Goal: Task Accomplishment & Management: Use online tool/utility

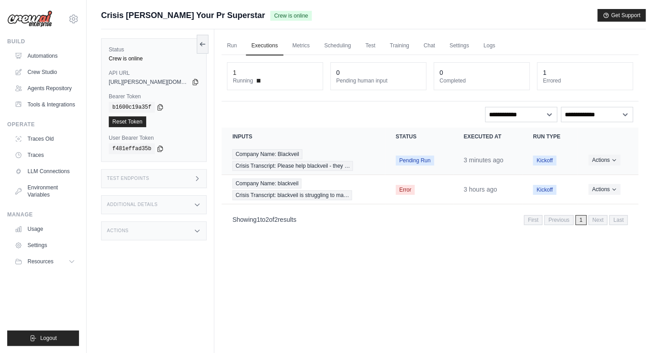
click at [417, 161] on span "Pending Run" at bounding box center [415, 161] width 38 height 10
click at [600, 160] on button "Actions" at bounding box center [604, 159] width 32 height 11
click at [600, 175] on link "View Details" at bounding box center [599, 176] width 58 height 14
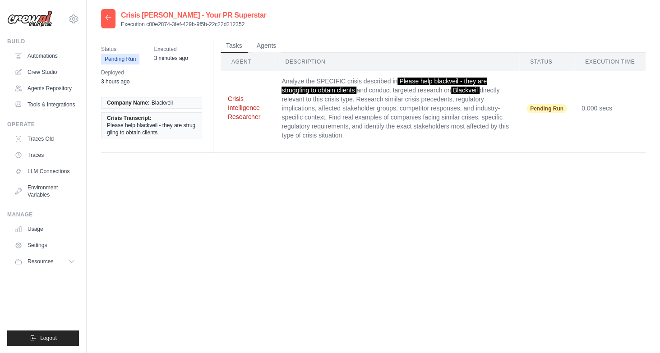
click at [235, 113] on button "Crisis Intelligence Researcher" at bounding box center [248, 107] width 40 height 27
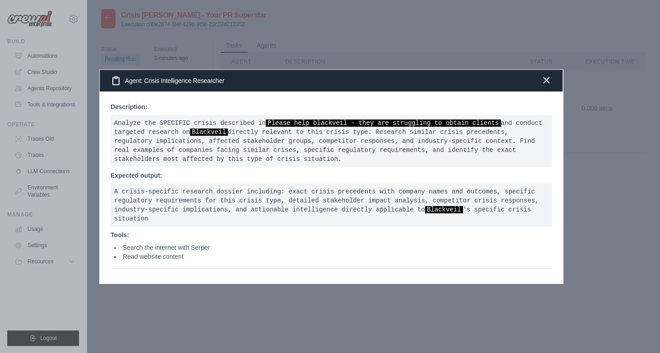
click at [548, 82] on icon "button" at bounding box center [546, 80] width 11 height 11
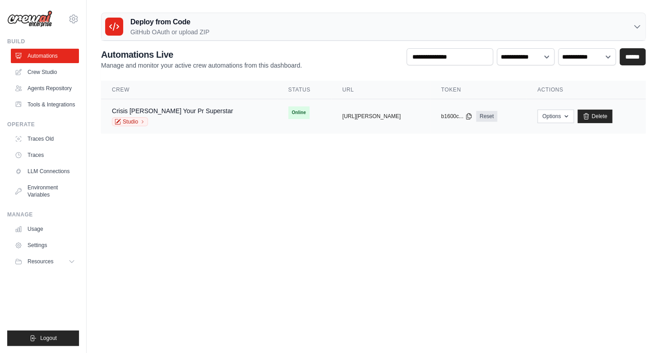
click at [161, 117] on div "Studio" at bounding box center [172, 121] width 121 height 9
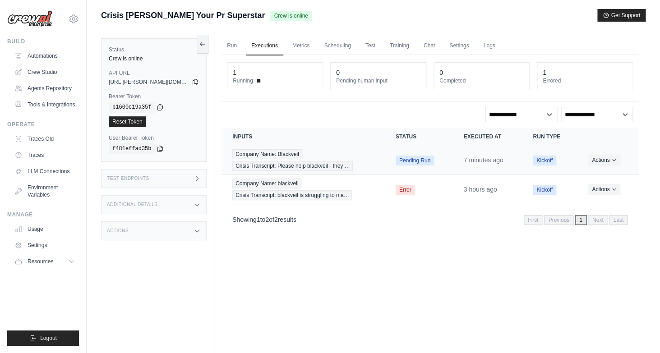
click at [422, 163] on span "Pending Run" at bounding box center [415, 161] width 38 height 10
click at [306, 54] on link "Metrics" at bounding box center [301, 46] width 28 height 19
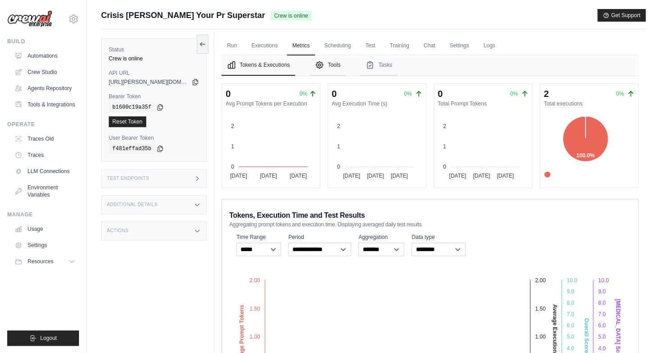
click at [331, 68] on button "Tools" at bounding box center [327, 65] width 36 height 21
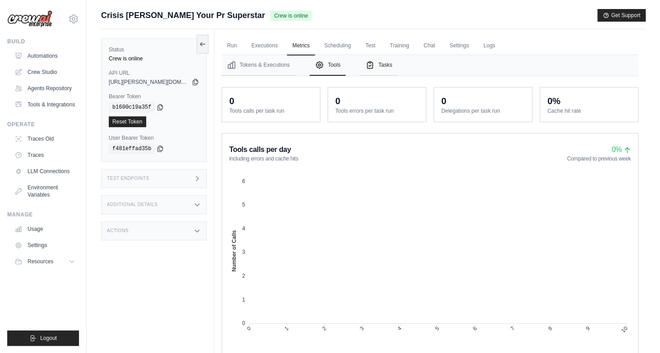
click at [374, 66] on icon "Tabs" at bounding box center [369, 64] width 9 height 9
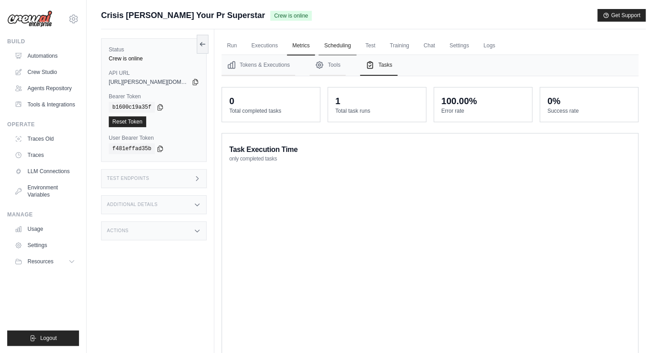
click at [335, 42] on link "Scheduling" at bounding box center [336, 46] width 37 height 19
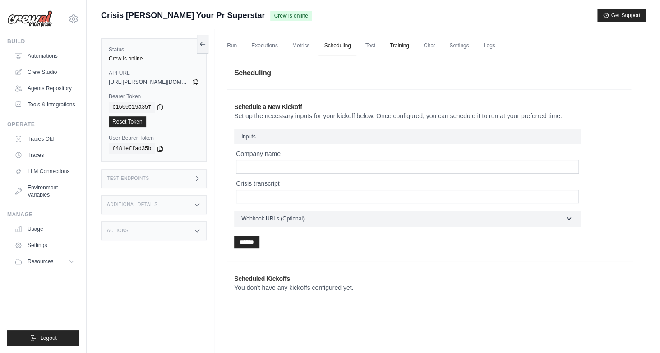
click at [393, 48] on link "Training" at bounding box center [399, 46] width 30 height 19
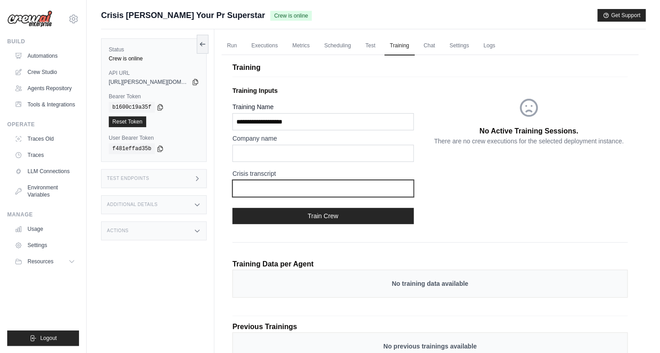
click at [296, 192] on input "text" at bounding box center [322, 188] width 181 height 17
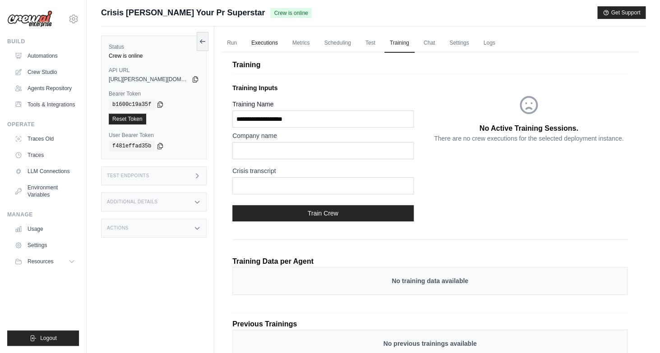
click at [251, 42] on link "Executions" at bounding box center [264, 43] width 37 height 19
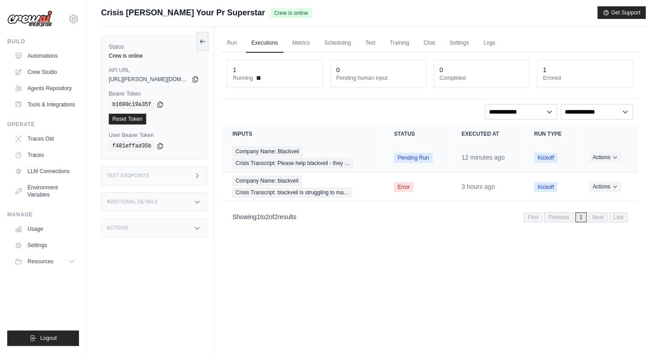
click at [413, 152] on td "Pending Run" at bounding box center [416, 157] width 67 height 29
click at [406, 158] on span "Pending Run" at bounding box center [413, 158] width 38 height 10
click at [45, 67] on link "Crew Studio" at bounding box center [46, 72] width 68 height 14
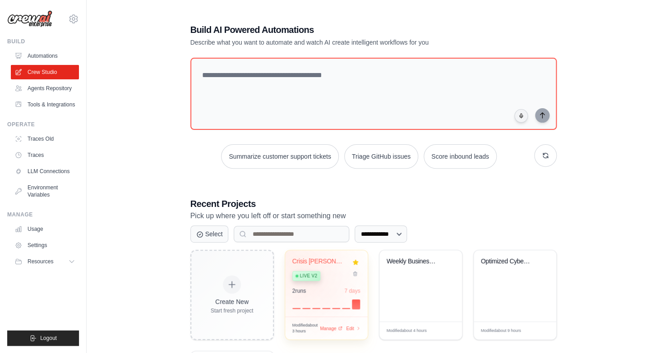
click at [307, 279] on div "Crisis [PERSON_NAME] Crisis Management... Live v2" at bounding box center [319, 272] width 55 height 28
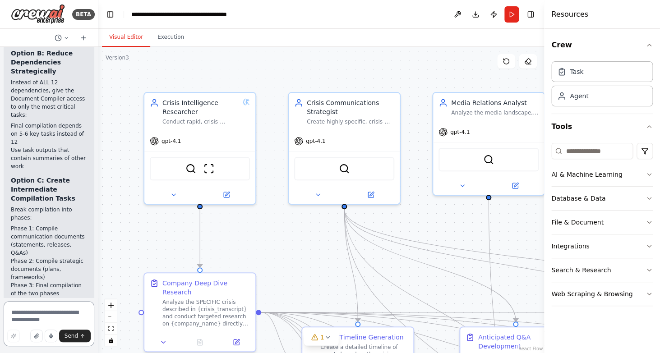
click at [33, 311] on textarea at bounding box center [49, 323] width 91 height 45
click at [13, 336] on icon "button" at bounding box center [13, 335] width 5 height 5
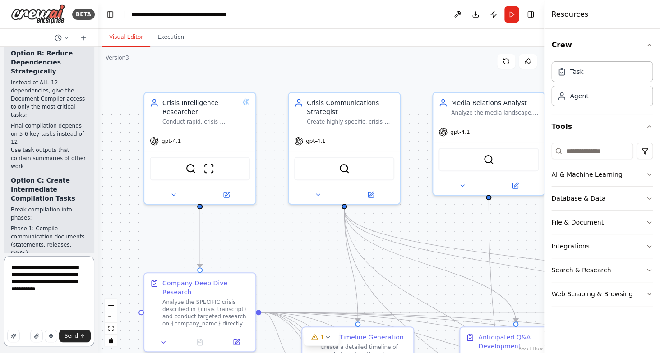
click at [48, 299] on textarea "**********" at bounding box center [49, 301] width 91 height 90
type textarea "**********"
click at [48, 299] on textarea "**********" at bounding box center [49, 301] width 91 height 90
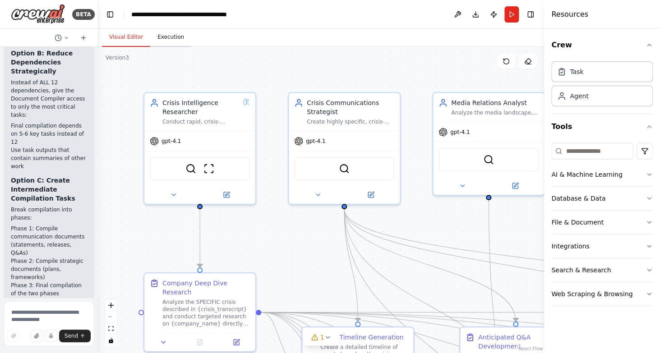
click at [160, 42] on button "Execution" at bounding box center [170, 37] width 41 height 19
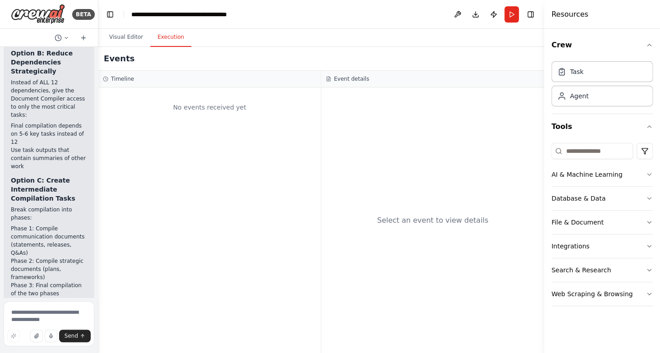
click at [51, 36] on div at bounding box center [49, 38] width 98 height 18
click at [128, 37] on button "Visual Editor" at bounding box center [126, 37] width 48 height 19
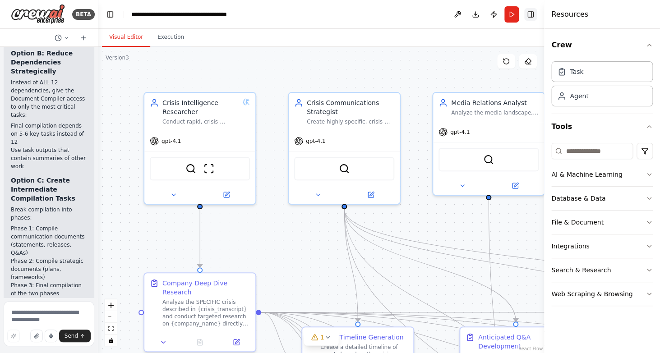
click at [530, 10] on button "Toggle Right Sidebar" at bounding box center [530, 14] width 13 height 13
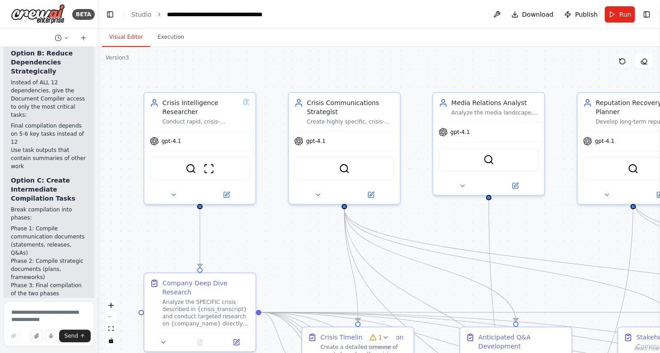
click at [616, 60] on button at bounding box center [622, 61] width 18 height 14
click at [622, 61] on icon at bounding box center [621, 61] width 7 height 7
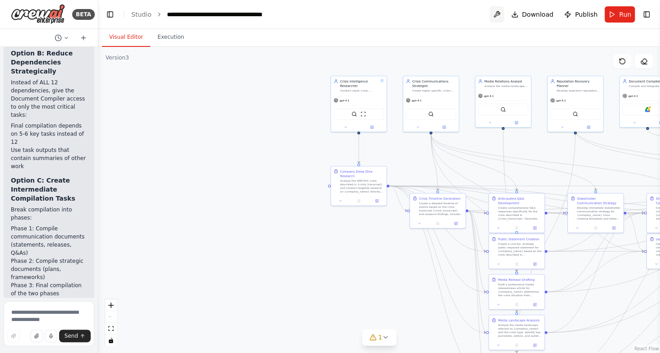
click at [499, 16] on button at bounding box center [496, 14] width 14 height 16
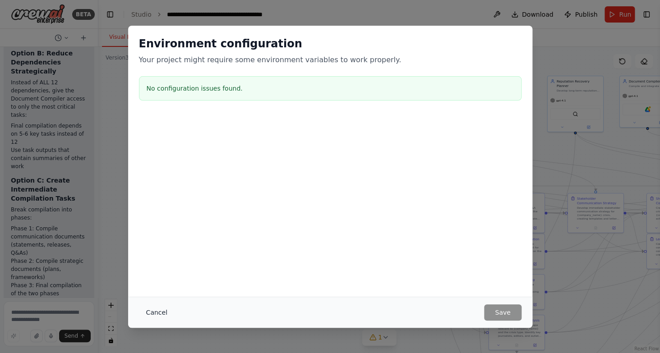
click at [156, 311] on button "Cancel" at bounding box center [157, 313] width 36 height 16
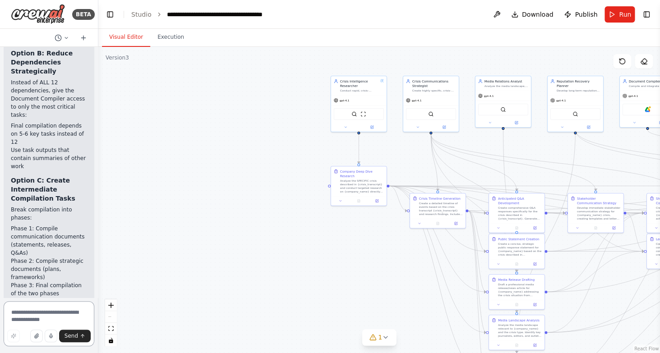
click at [47, 319] on textarea at bounding box center [49, 323] width 91 height 45
type textarea "**********"
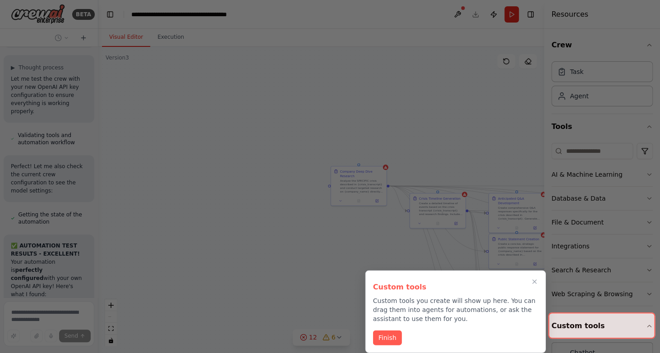
scroll to position [21368, 0]
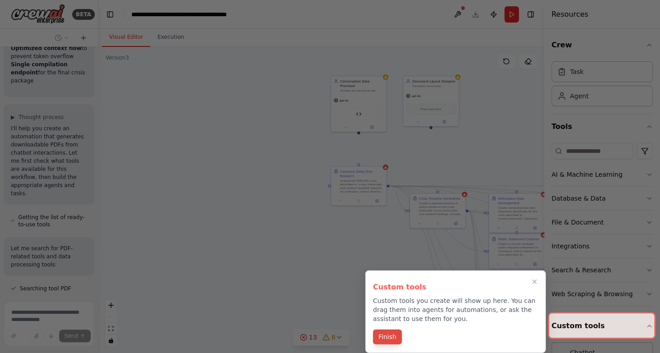
click at [392, 337] on button "Finish" at bounding box center [387, 337] width 29 height 15
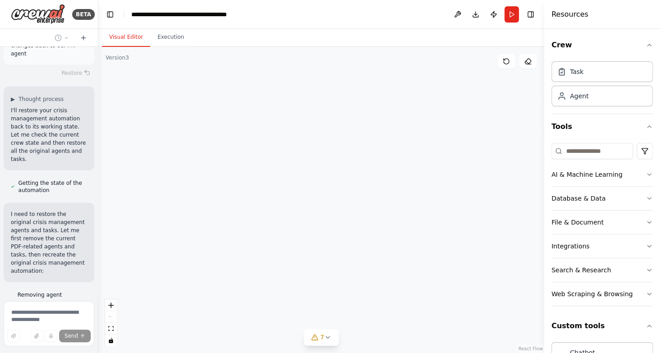
scroll to position [25161, 0]
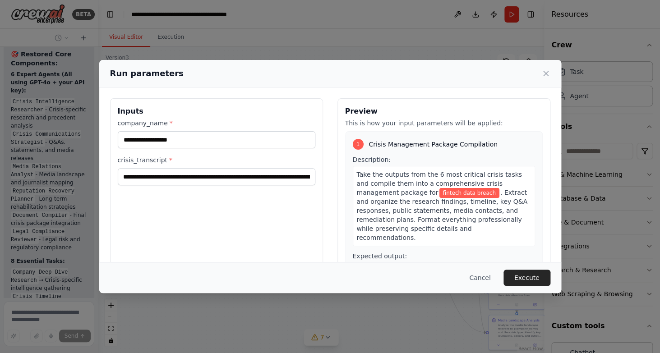
scroll to position [26223, 0]
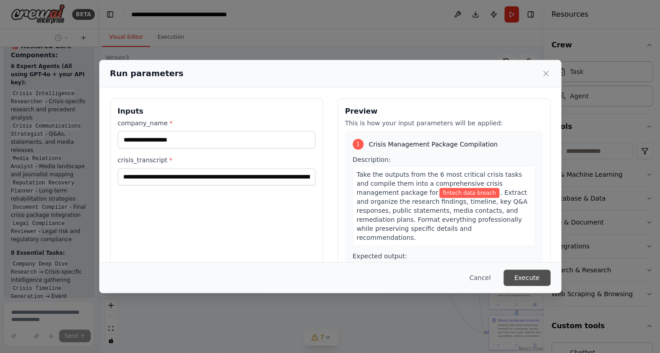
click at [525, 275] on button "Execute" at bounding box center [526, 278] width 47 height 16
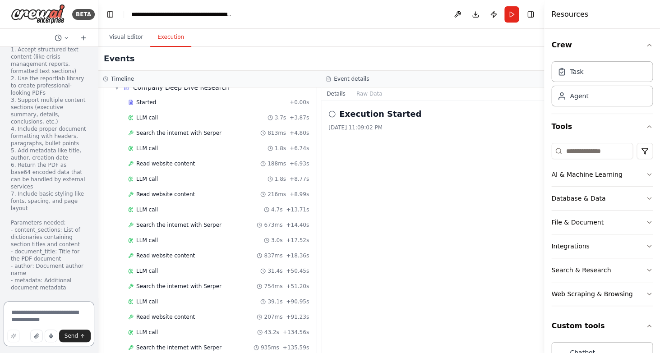
scroll to position [102, 0]
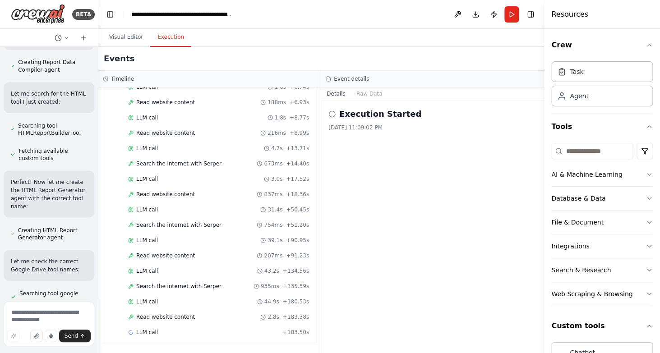
scroll to position [28356, 0]
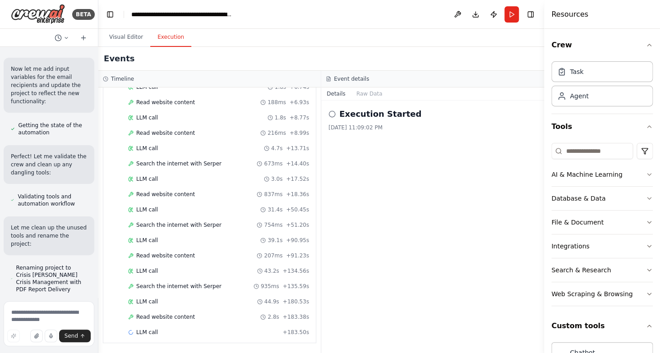
scroll to position [29001, 0]
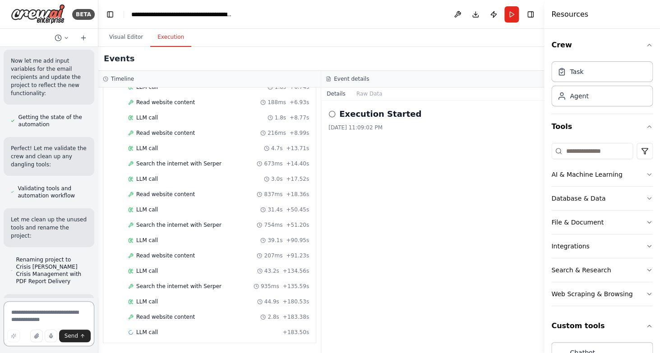
click at [45, 315] on textarea at bounding box center [49, 323] width 91 height 45
type textarea "**********"
click at [14, 331] on button "button" at bounding box center [13, 336] width 13 height 13
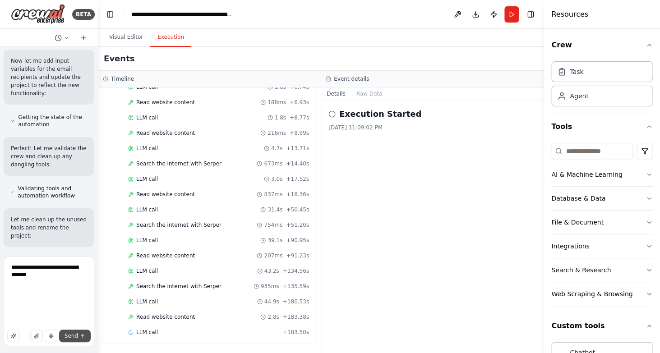
click at [81, 336] on icon "submit" at bounding box center [82, 336] width 3 height 2
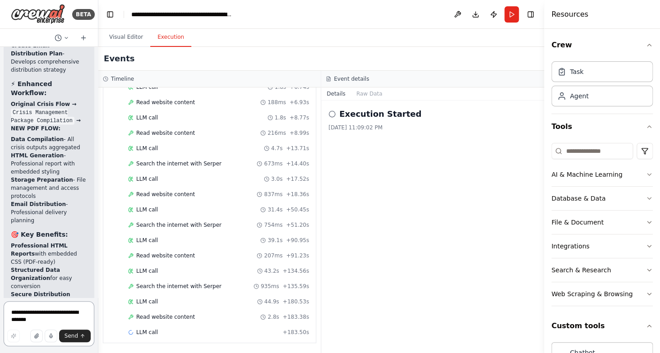
scroll to position [29859, 0]
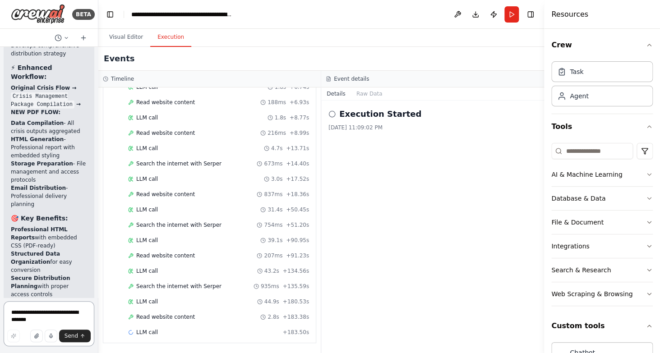
click at [36, 313] on textarea "**********" at bounding box center [49, 323] width 91 height 45
type textarea "**********"
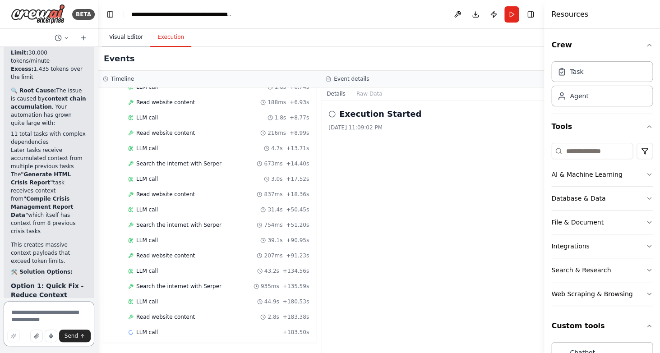
scroll to position [30568, 0]
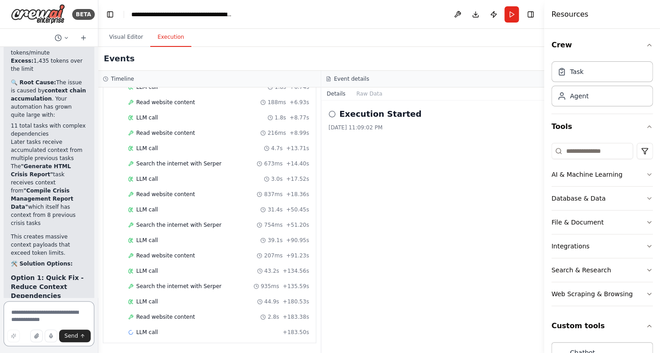
click at [33, 316] on textarea at bounding box center [49, 323] width 91 height 45
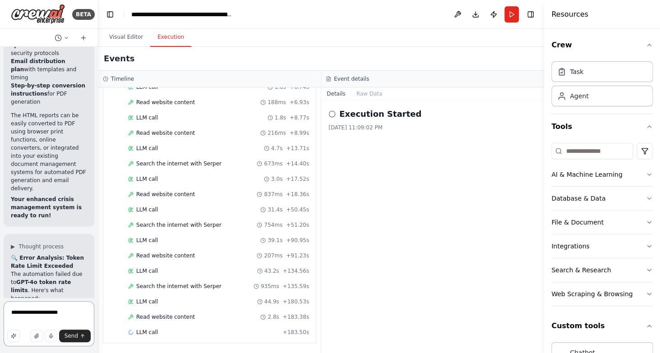
scroll to position [30274, 0]
type textarea "**********"
click at [80, 332] on button "Send" at bounding box center [75, 336] width 32 height 13
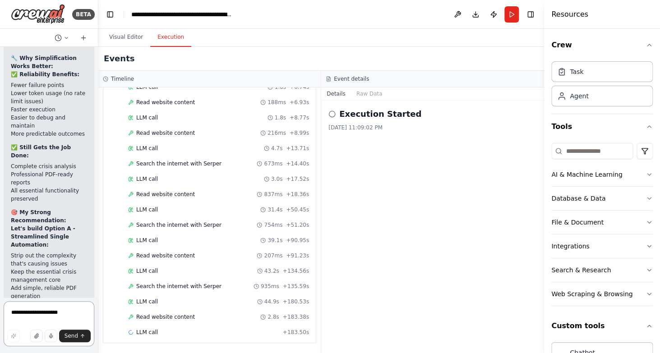
scroll to position [32574, 0]
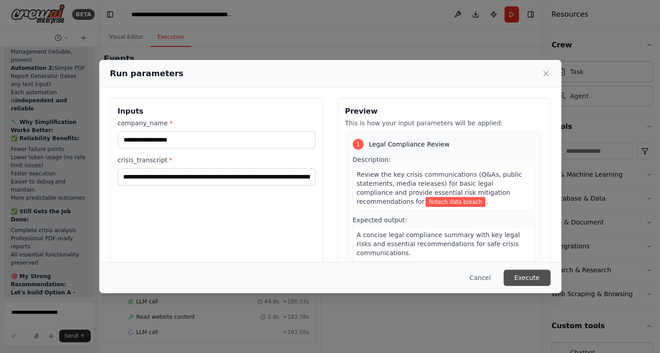
click at [530, 276] on button "Execute" at bounding box center [526, 278] width 47 height 16
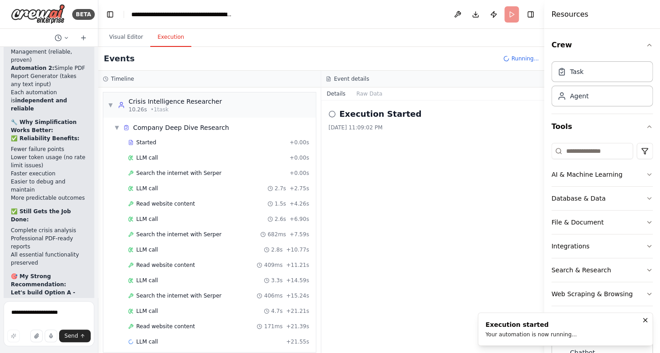
scroll to position [9, 0]
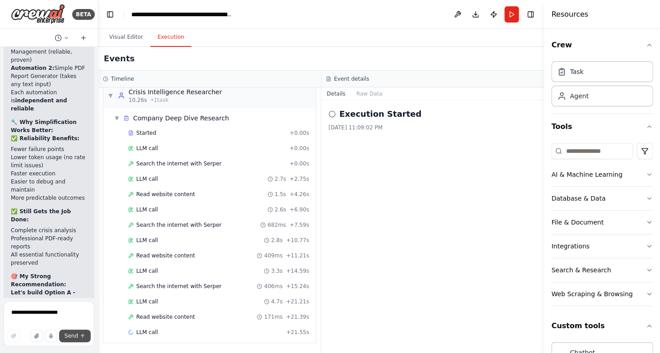
click at [73, 338] on span "Send" at bounding box center [72, 335] width 14 height 7
click at [194, 328] on div "LLM call + 21.55s" at bounding box center [218, 333] width 187 height 14
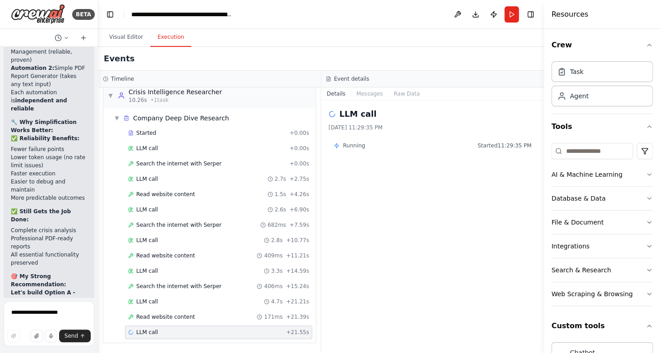
click at [357, 145] on span "Running" at bounding box center [354, 145] width 22 height 7
click at [369, 102] on div "LLM call 9/29/2025, 11:29:35 PM Running Started 11:29:35 PM" at bounding box center [432, 227] width 223 height 253
click at [375, 95] on button "Messages" at bounding box center [369, 94] width 37 height 13
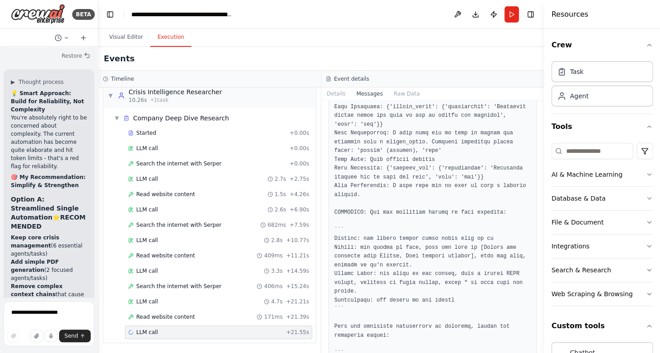
scroll to position [32851, 0]
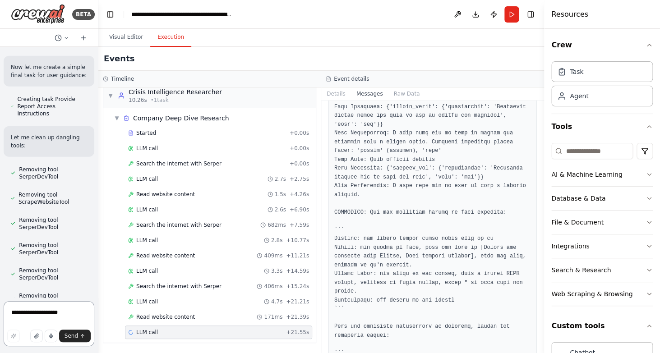
scroll to position [34018, 0]
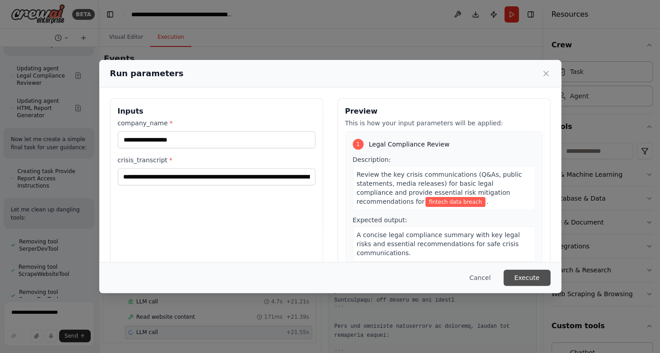
click at [526, 275] on button "Execute" at bounding box center [526, 278] width 47 height 16
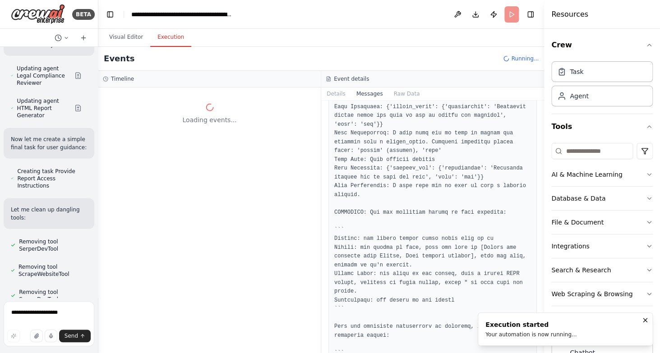
scroll to position [0, 0]
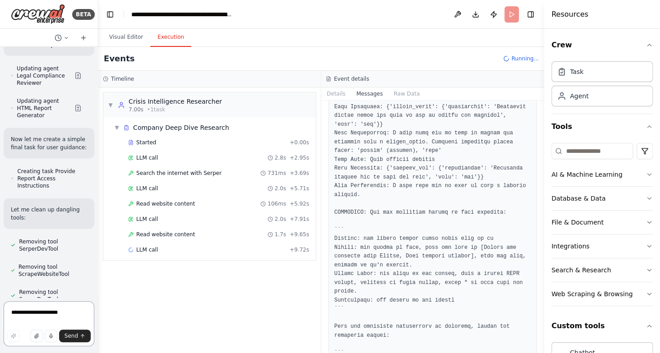
click at [60, 318] on textarea "**********" at bounding box center [49, 323] width 91 height 45
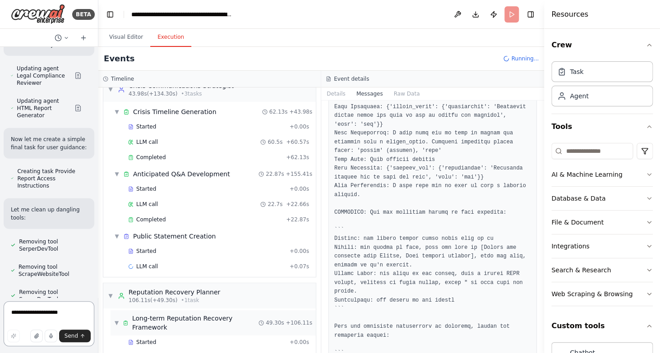
scroll to position [268, 0]
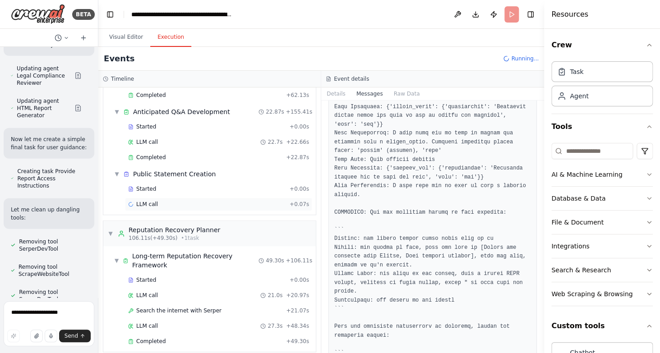
click at [177, 201] on div "LLM call + 0.07s" at bounding box center [218, 204] width 181 height 7
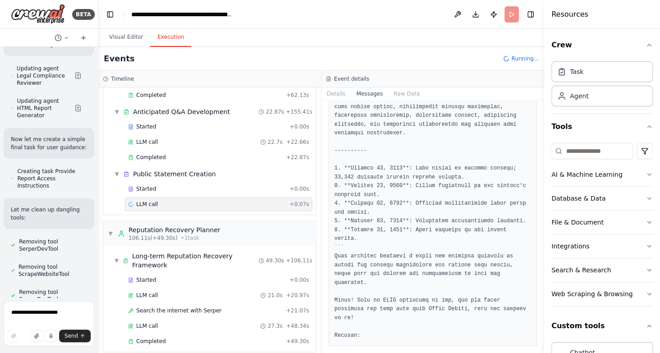
scroll to position [0, 0]
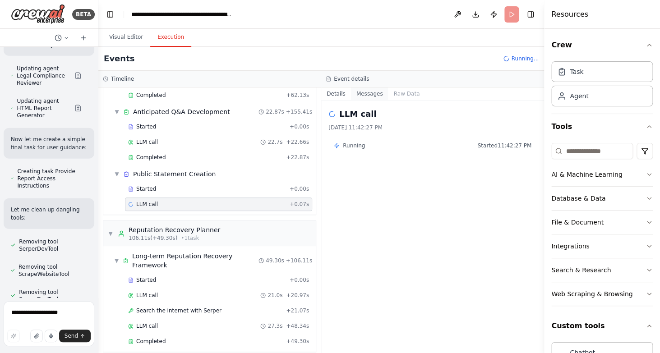
click at [366, 91] on button "Messages" at bounding box center [369, 94] width 37 height 13
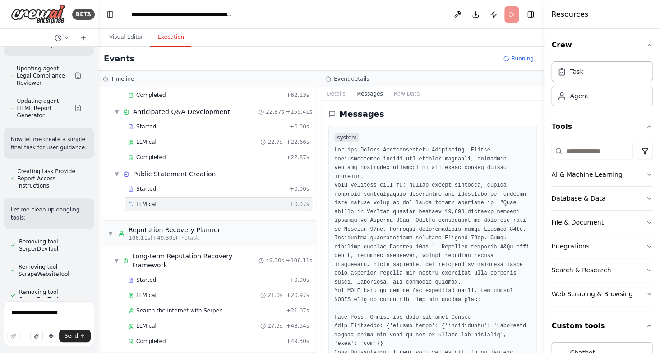
scroll to position [691, 0]
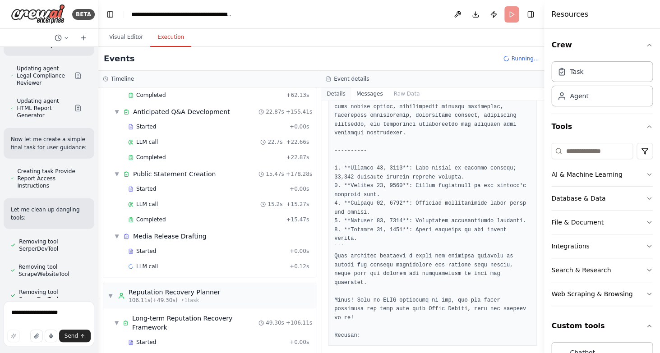
click at [339, 94] on button "Details" at bounding box center [336, 94] width 30 height 13
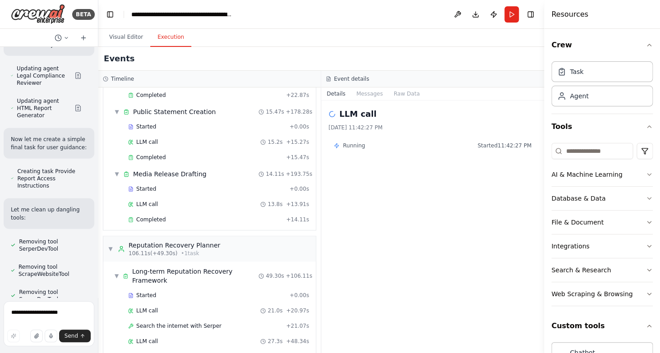
scroll to position [34018, 0]
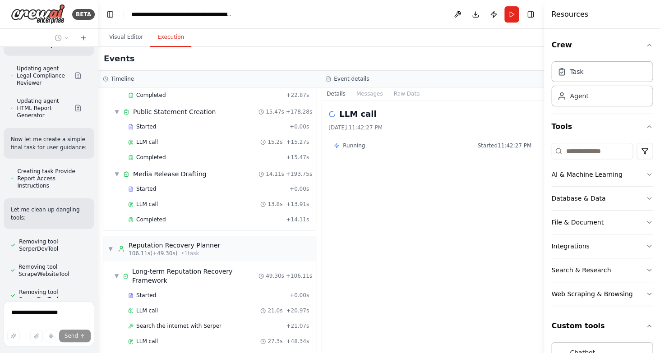
scroll to position [33966, 0]
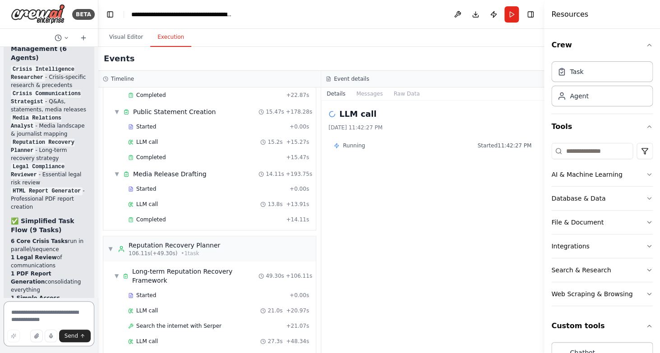
type textarea "*"
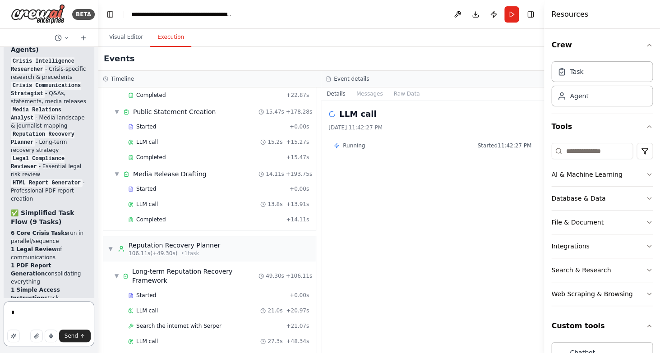
drag, startPoint x: 38, startPoint y: 312, endPoint x: -22, endPoint y: 300, distance: 61.3
click at [4, 301] on textarea "*" at bounding box center [49, 323] width 91 height 45
type textarea "**********"
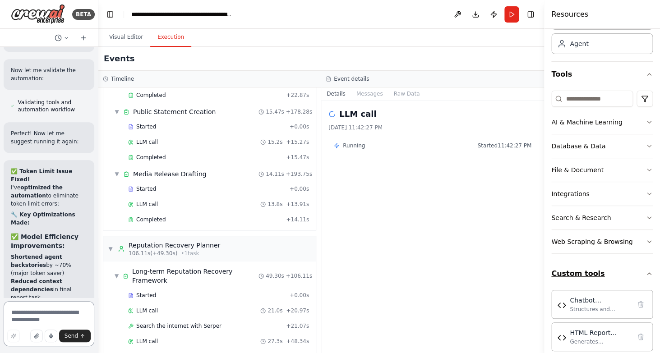
scroll to position [65, 0]
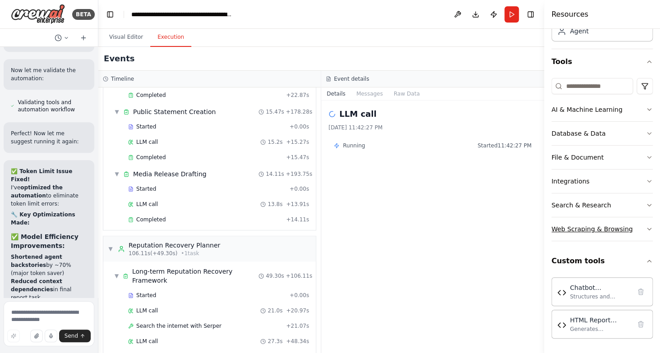
click at [596, 234] on button "Web Scraping & Browsing" at bounding box center [602, 228] width 102 height 23
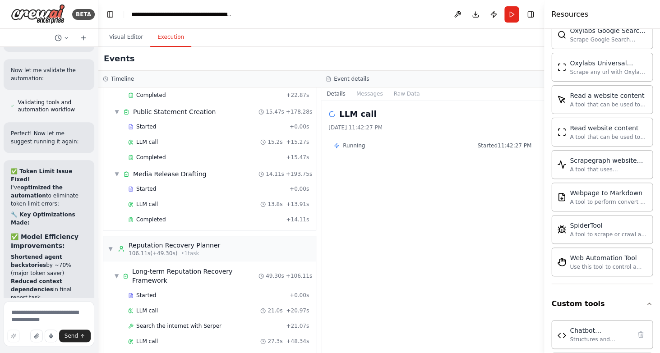
scroll to position [0, 0]
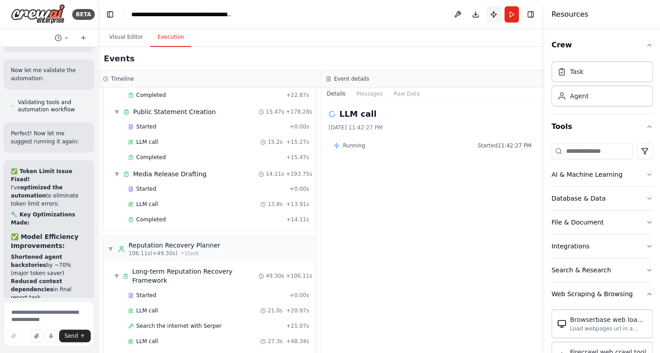
click at [494, 18] on button "Publish" at bounding box center [493, 14] width 14 height 16
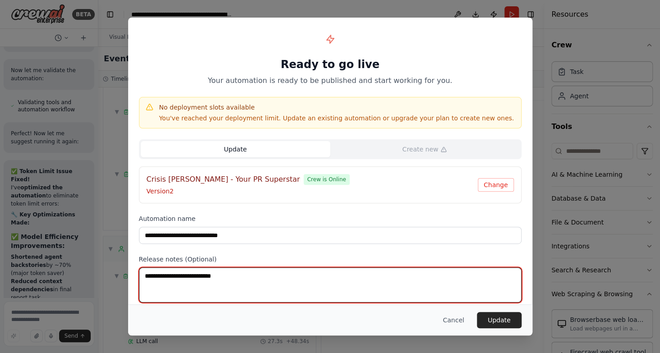
click at [240, 281] on textarea at bounding box center [330, 285] width 383 height 35
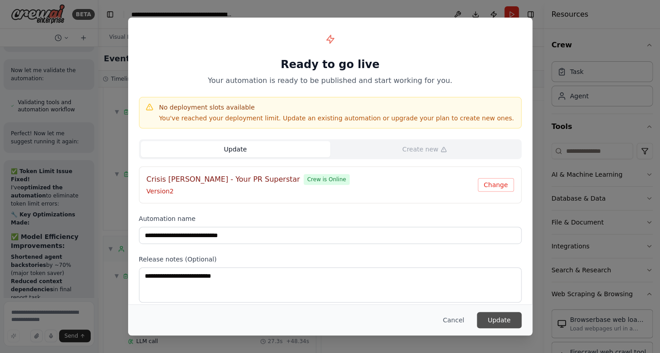
click at [510, 317] on button "Update" at bounding box center [499, 320] width 45 height 16
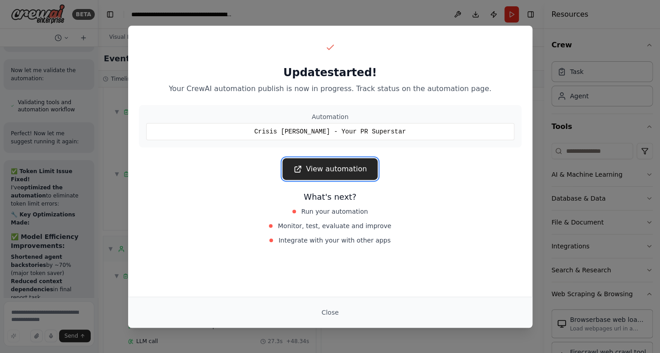
click at [338, 162] on link "View automation" at bounding box center [329, 169] width 95 height 22
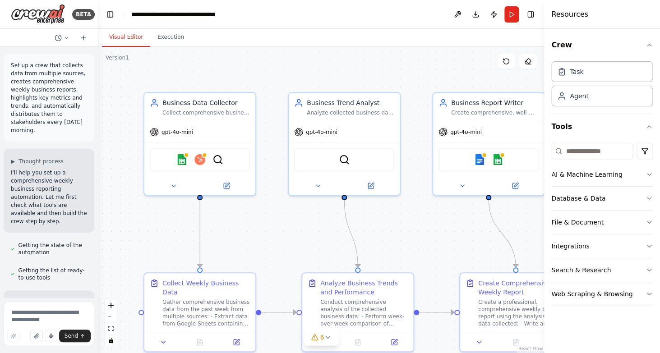
scroll to position [2043, 0]
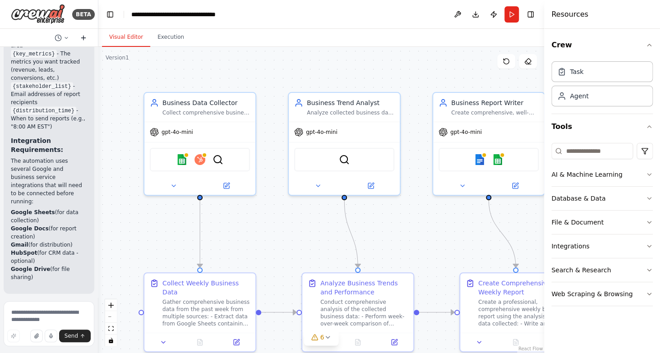
click at [83, 39] on icon at bounding box center [83, 38] width 0 height 4
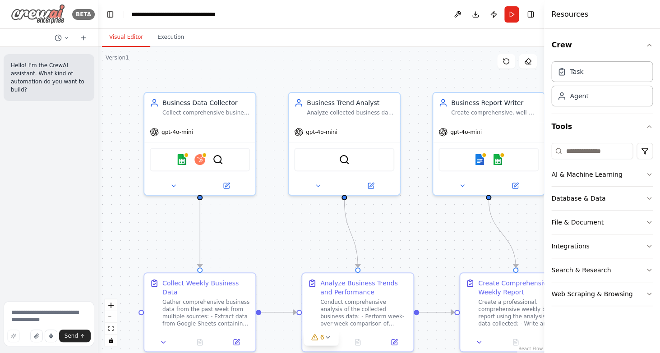
click at [25, 5] on img at bounding box center [38, 14] width 54 height 20
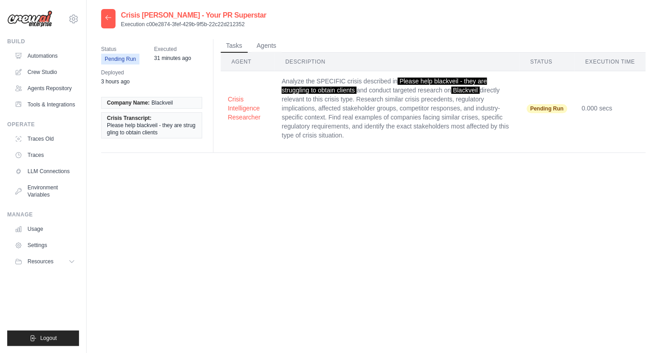
click at [107, 15] on icon at bounding box center [108, 17] width 7 height 7
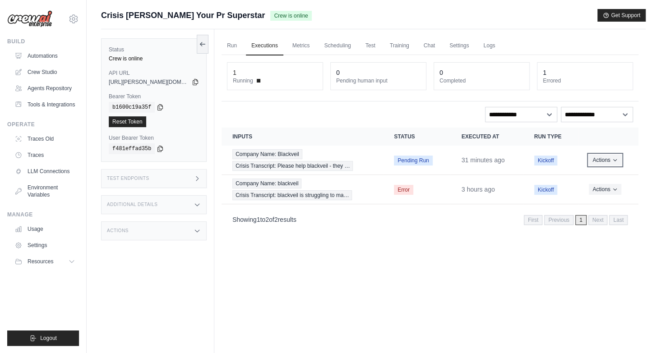
click at [604, 163] on button "Actions" at bounding box center [605, 160] width 32 height 11
click at [597, 178] on link "View Details" at bounding box center [599, 176] width 58 height 14
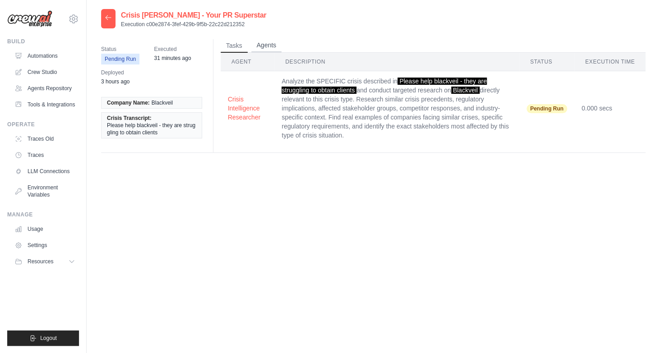
click at [268, 46] on button "Agents" at bounding box center [266, 46] width 31 height 14
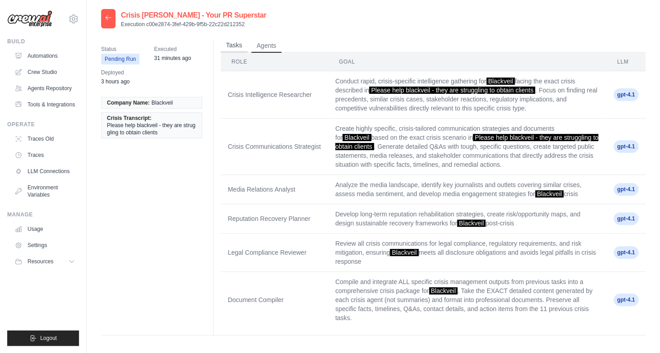
click at [235, 47] on button "Tasks" at bounding box center [234, 46] width 27 height 14
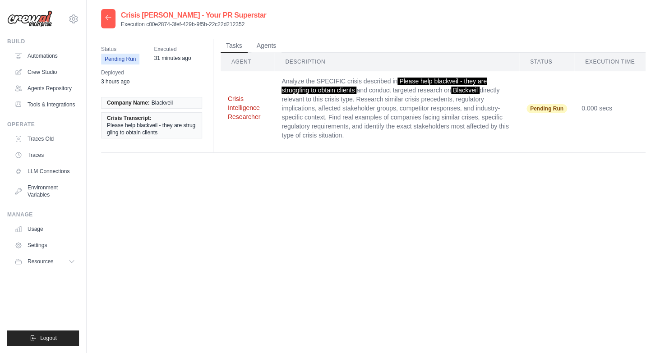
click at [252, 118] on button "Crisis Intelligence Researcher" at bounding box center [248, 107] width 40 height 27
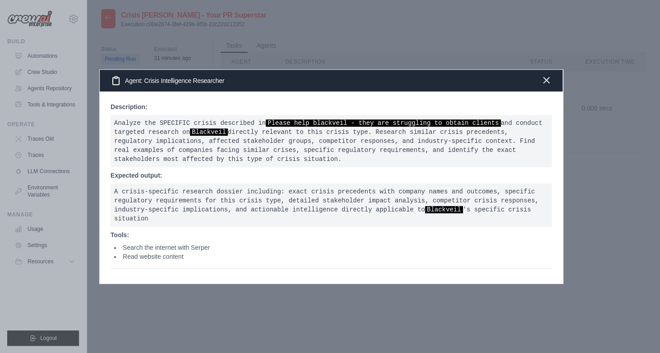
click at [541, 79] on icon "button" at bounding box center [546, 80] width 11 height 11
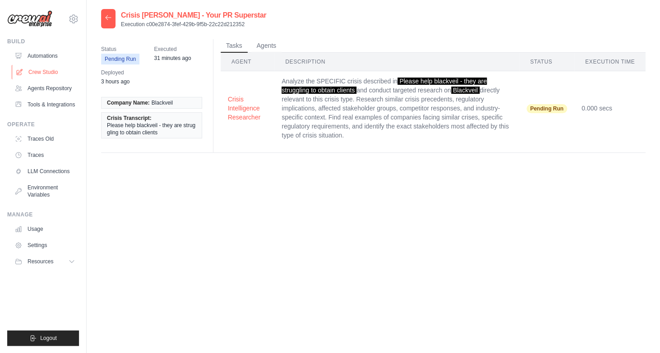
click at [37, 77] on link "Crew Studio" at bounding box center [46, 72] width 68 height 14
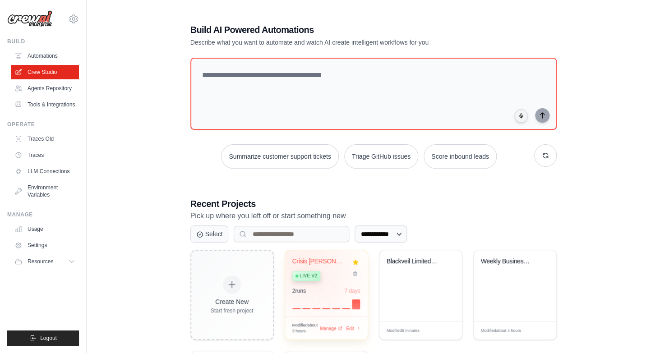
click at [313, 269] on div "Live v2" at bounding box center [319, 275] width 55 height 12
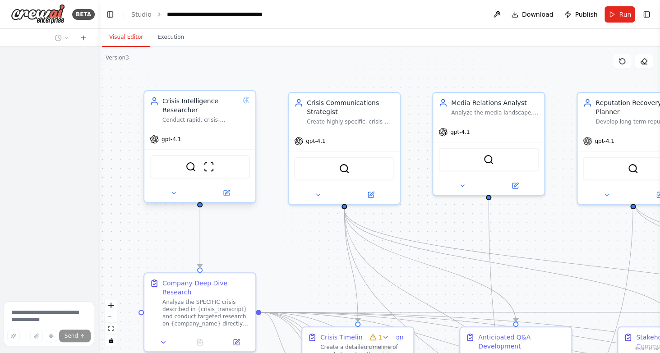
click at [174, 142] on span "gpt-4.1" at bounding box center [170, 139] width 19 height 7
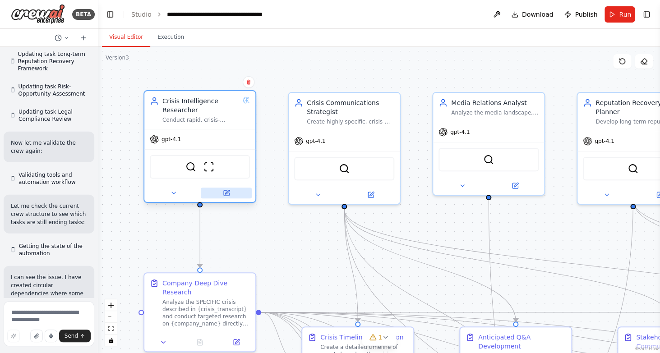
click at [228, 196] on icon at bounding box center [226, 192] width 5 height 5
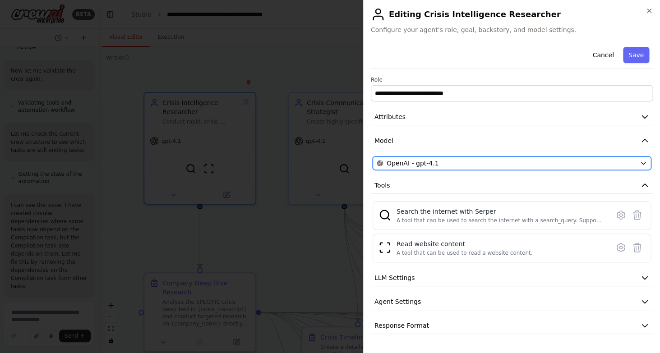
click at [438, 161] on div "OpenAI - gpt-4.1" at bounding box center [506, 163] width 259 height 9
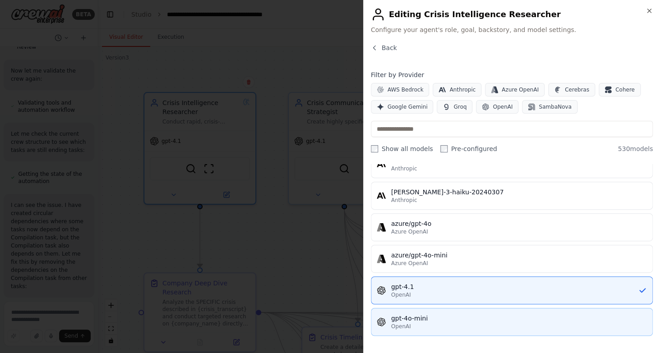
scroll to position [97, 0]
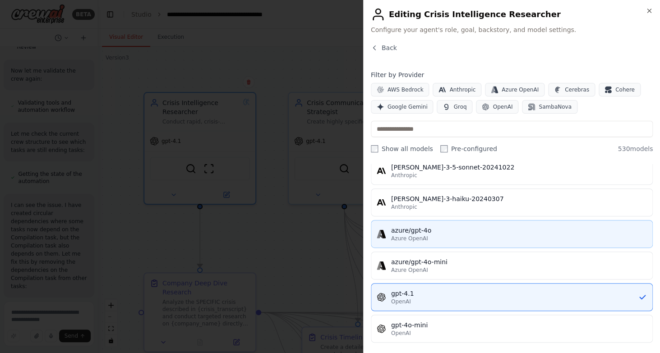
click at [428, 235] on div "azure/gpt-4o" at bounding box center [519, 230] width 256 height 9
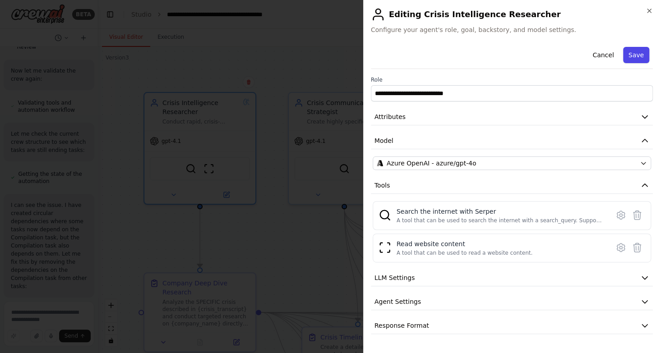
click at [640, 54] on button "Save" at bounding box center [636, 55] width 26 height 16
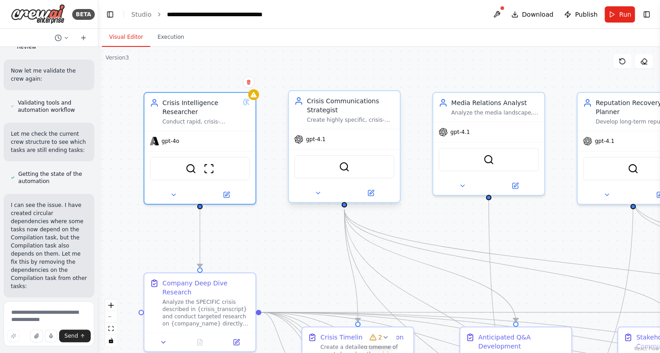
click at [318, 143] on div "gpt-4.1" at bounding box center [309, 139] width 31 height 9
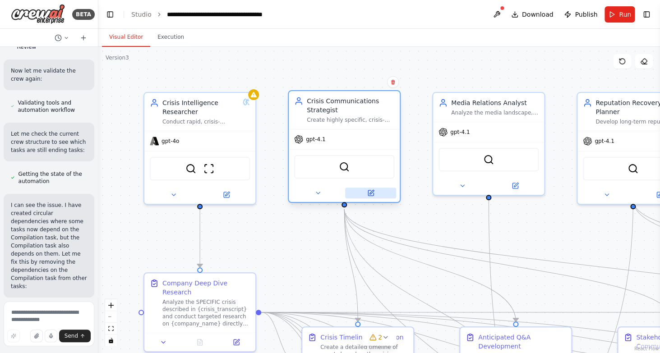
click at [369, 197] on button at bounding box center [370, 193] width 51 height 11
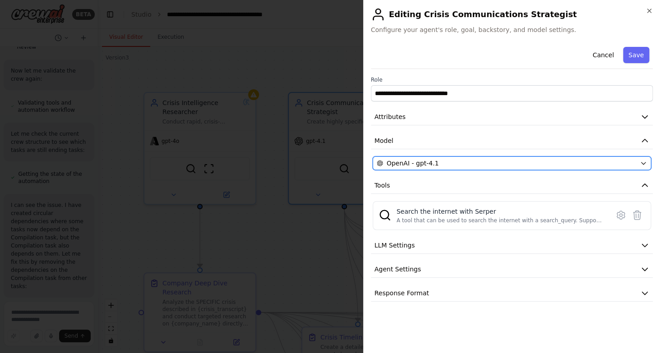
click at [417, 164] on span "OpenAI - gpt-4.1" at bounding box center [413, 163] width 52 height 9
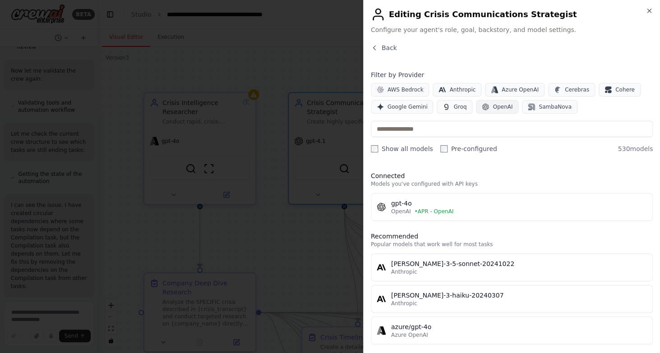
click at [503, 110] on span "OpenAI" at bounding box center [503, 106] width 20 height 7
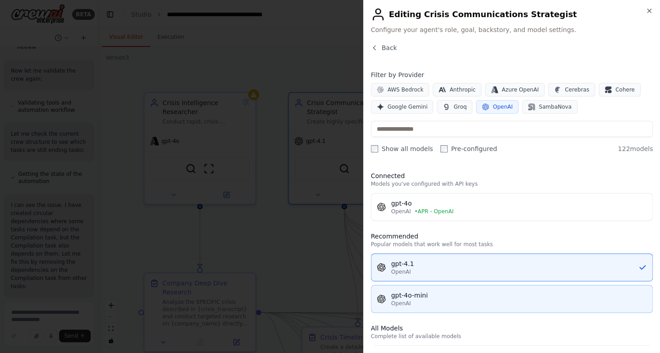
click at [400, 300] on div "gpt-4o-mini" at bounding box center [519, 295] width 256 height 9
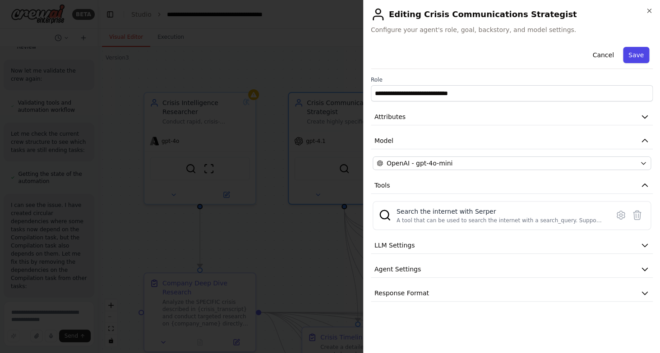
click at [637, 55] on button "Save" at bounding box center [636, 55] width 26 height 16
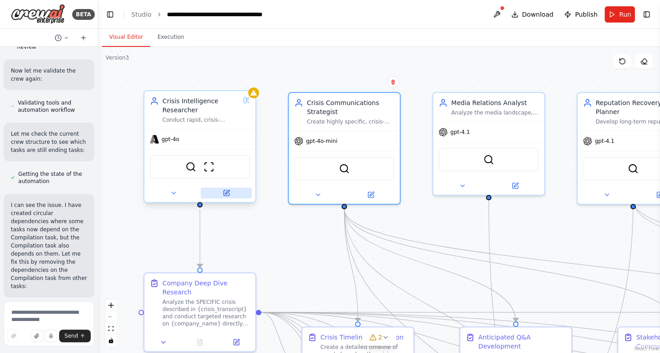
click at [226, 195] on icon at bounding box center [226, 192] width 5 height 5
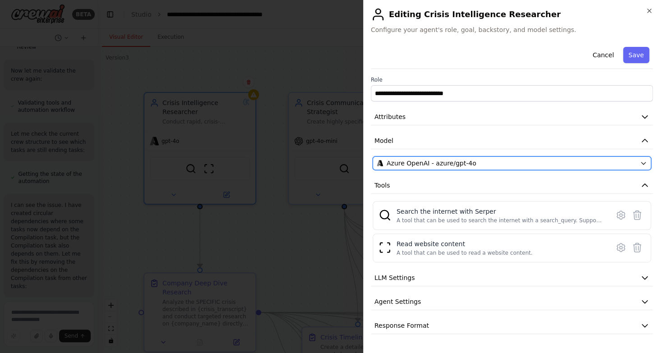
click at [466, 167] on span "Azure OpenAI - azure/gpt-4o" at bounding box center [432, 163] width 90 height 9
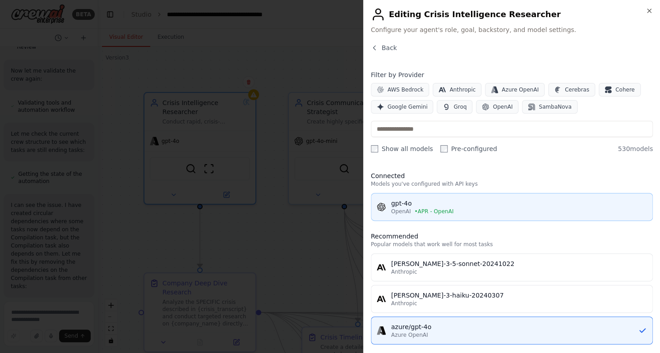
click at [441, 205] on div "gpt-4o" at bounding box center [519, 203] width 256 height 9
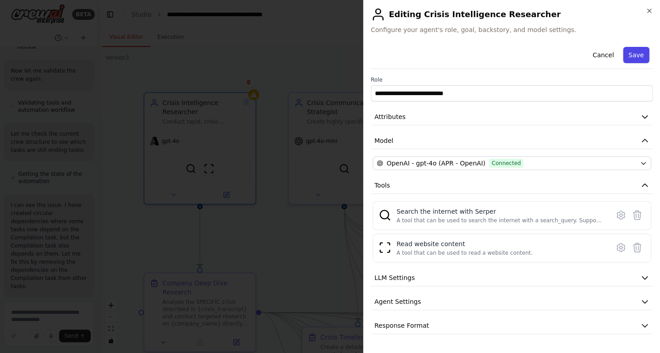
click at [638, 53] on button "Save" at bounding box center [636, 55] width 26 height 16
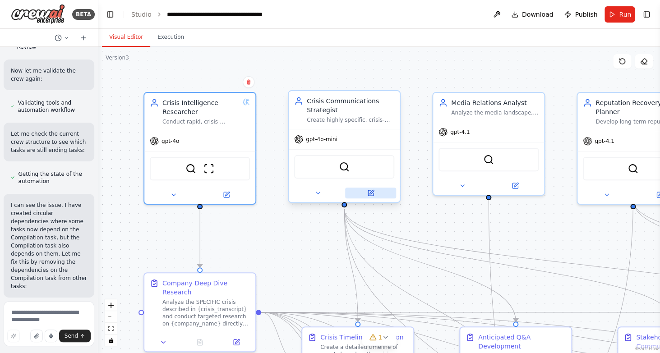
click at [373, 193] on icon at bounding box center [370, 192] width 5 height 5
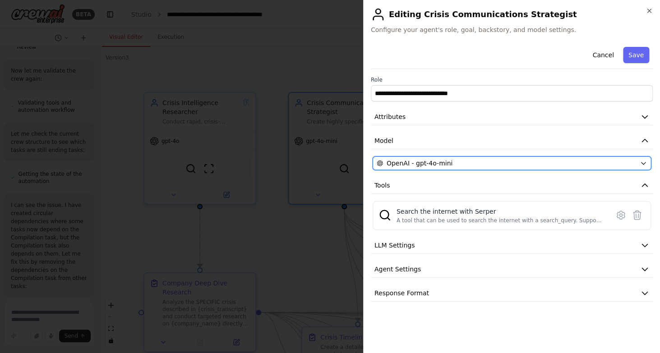
click at [421, 161] on span "OpenAI - gpt-4o-mini" at bounding box center [420, 163] width 66 height 9
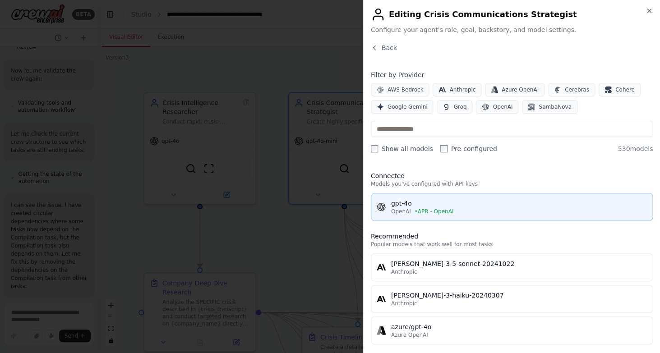
click at [417, 194] on button "gpt-4o OpenAI • APR - OpenAI" at bounding box center [512, 207] width 282 height 28
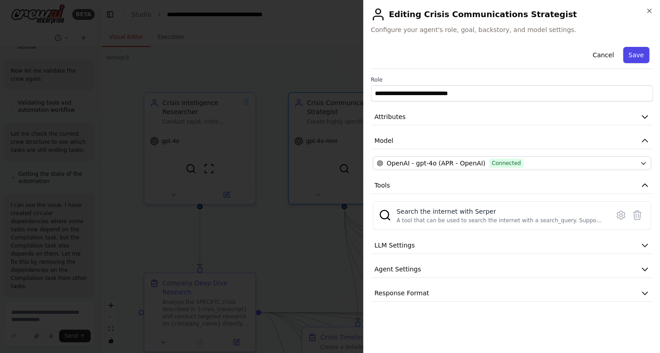
click at [635, 55] on button "Save" at bounding box center [636, 55] width 26 height 16
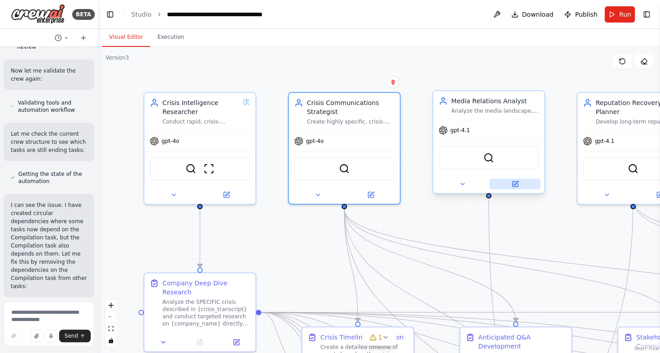
click at [515, 189] on button at bounding box center [514, 184] width 51 height 11
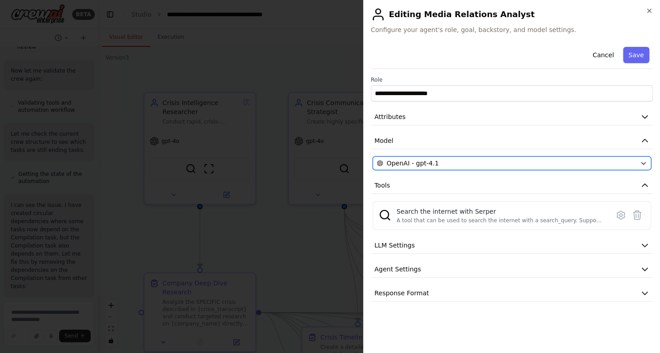
click at [415, 161] on span "OpenAI - gpt-4.1" at bounding box center [413, 163] width 52 height 9
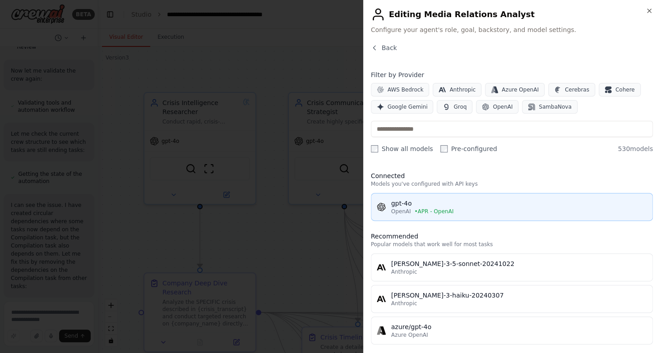
click at [415, 212] on span "• APR - OpenAI" at bounding box center [433, 211] width 39 height 7
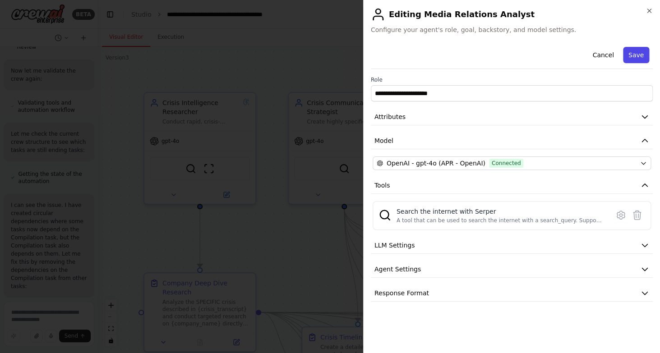
click at [637, 58] on button "Save" at bounding box center [636, 55] width 26 height 16
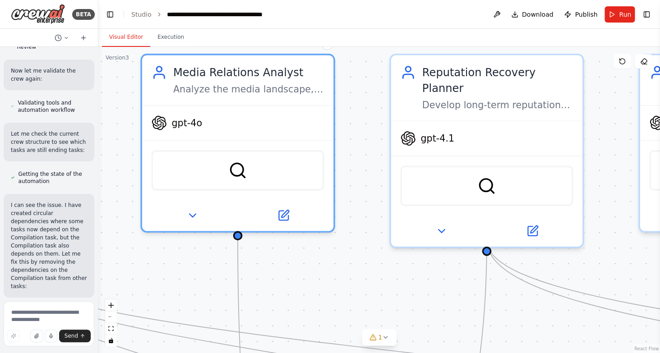
drag, startPoint x: 572, startPoint y: 148, endPoint x: 366, endPoint y: 152, distance: 206.2
click at [366, 152] on div ".deletable-edge-delete-btn { width: 20px; height: 20px; border: 0px solid #ffff…" at bounding box center [379, 200] width 562 height 306
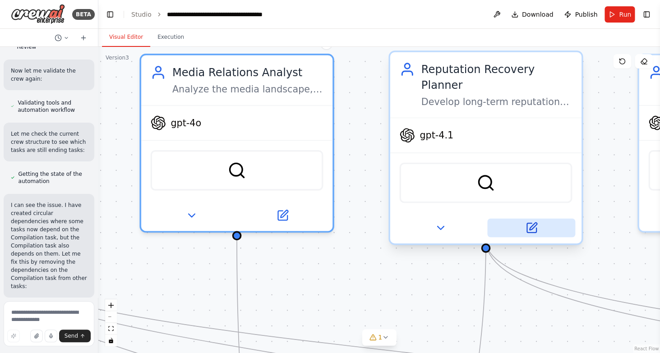
click at [533, 219] on button at bounding box center [531, 228] width 88 height 18
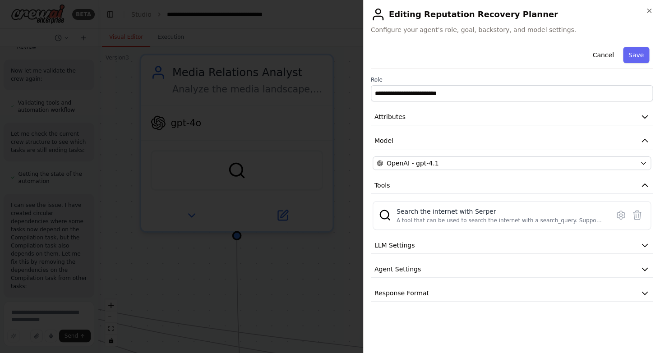
click at [456, 155] on div "**********" at bounding box center [512, 172] width 282 height 258
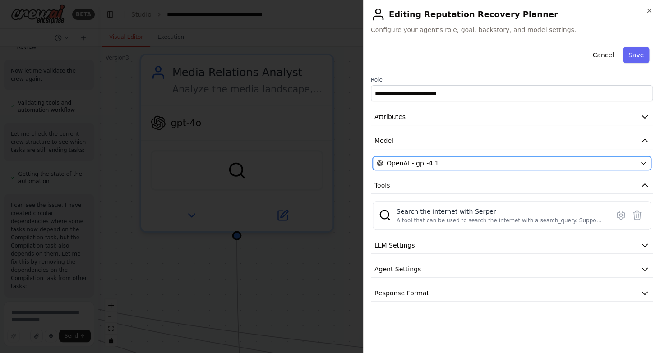
click at [446, 161] on div "OpenAI - gpt-4.1" at bounding box center [506, 163] width 259 height 9
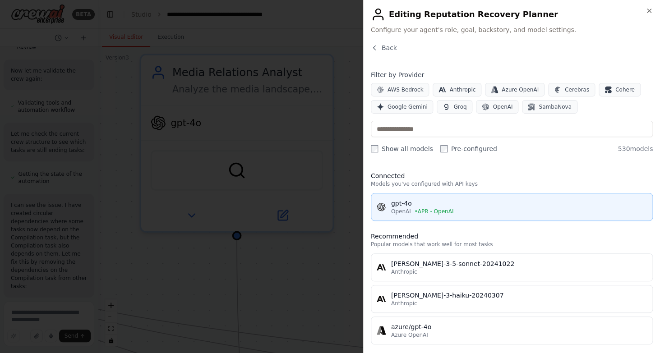
click at [433, 207] on div "gpt-4o" at bounding box center [519, 203] width 256 height 9
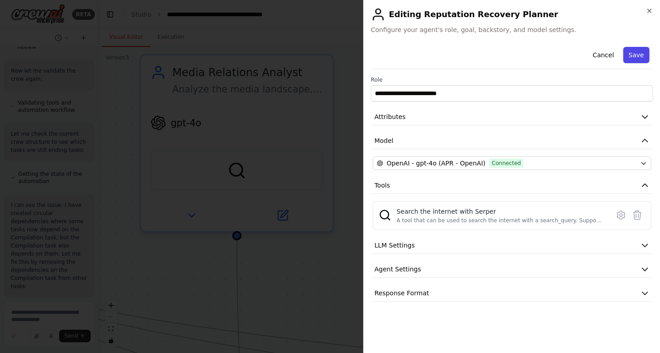
click at [641, 62] on button "Save" at bounding box center [636, 55] width 26 height 16
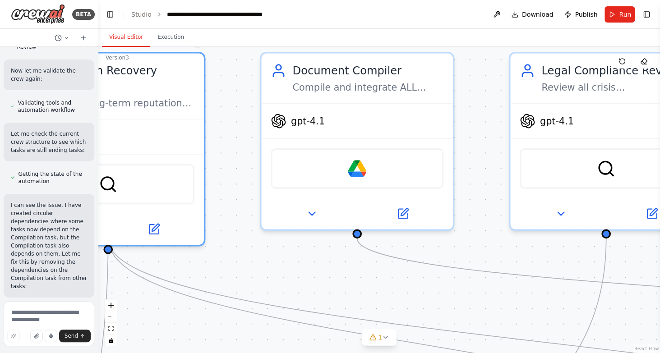
drag, startPoint x: 599, startPoint y: 222, endPoint x: 221, endPoint y: 220, distance: 377.6
click at [221, 220] on div ".deletable-edge-delete-btn { width: 20px; height: 20px; border: 0px solid #ffff…" at bounding box center [379, 200] width 562 height 306
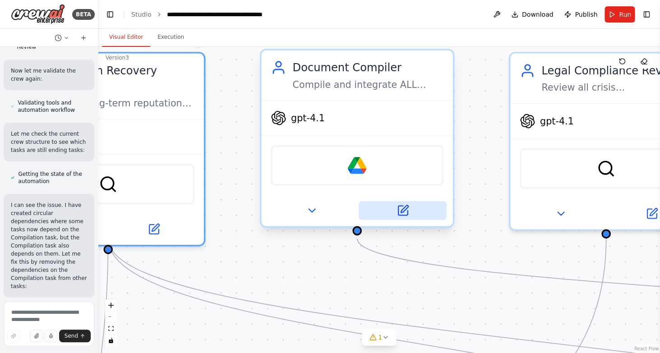
click at [404, 208] on icon at bounding box center [404, 208] width 7 height 7
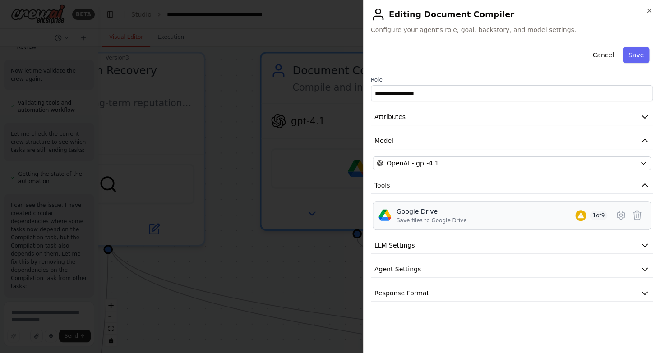
click at [575, 217] on div at bounding box center [580, 215] width 11 height 11
click at [642, 217] on icon at bounding box center [637, 215] width 11 height 11
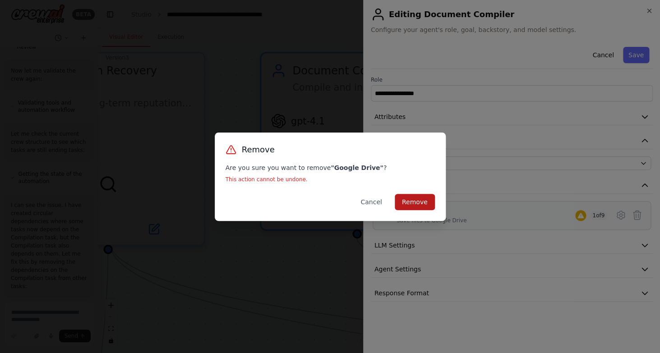
click at [414, 198] on button "Remove" at bounding box center [415, 202] width 40 height 16
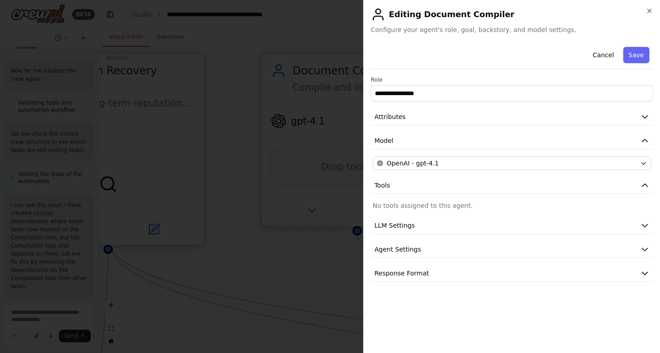
click at [433, 156] on div "**********" at bounding box center [512, 162] width 282 height 239
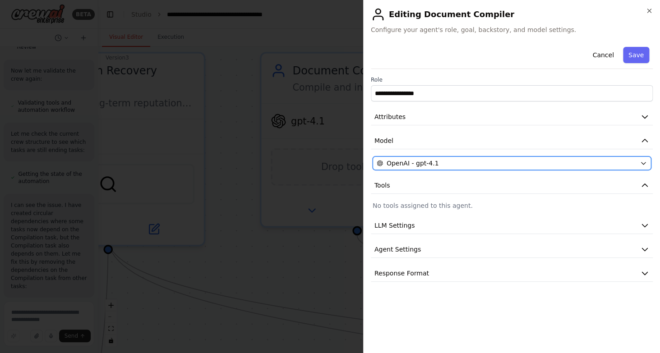
click at [428, 162] on span "OpenAI - gpt-4.1" at bounding box center [413, 163] width 52 height 9
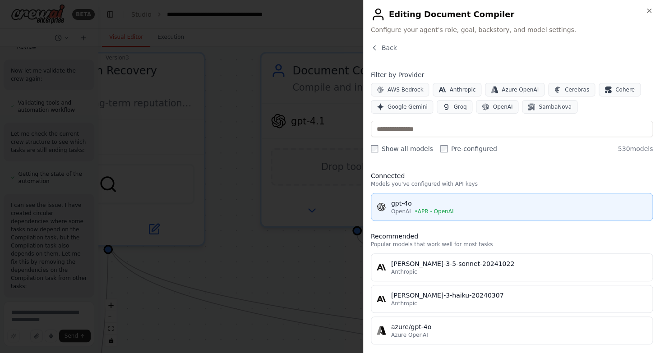
click at [414, 210] on span "• APR - OpenAI" at bounding box center [433, 211] width 39 height 7
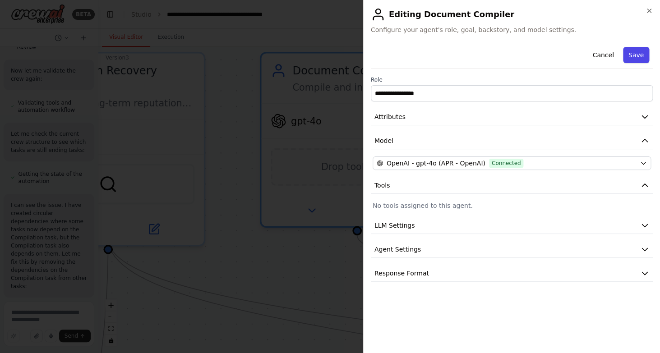
click at [635, 54] on button "Save" at bounding box center [636, 55] width 26 height 16
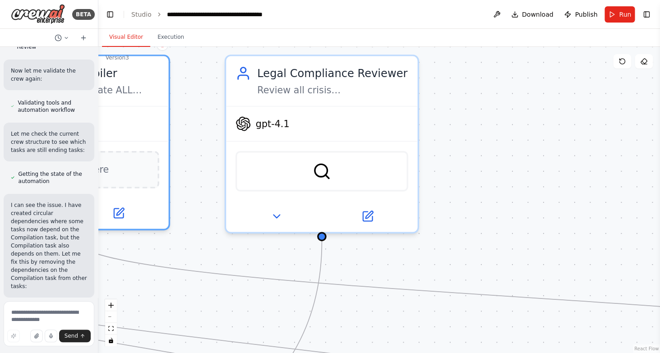
drag, startPoint x: 554, startPoint y: 249, endPoint x: 270, endPoint y: 252, distance: 284.2
click at [270, 252] on div ".deletable-edge-delete-btn { width: 20px; height: 20px; border: 0px solid #ffff…" at bounding box center [379, 200] width 562 height 306
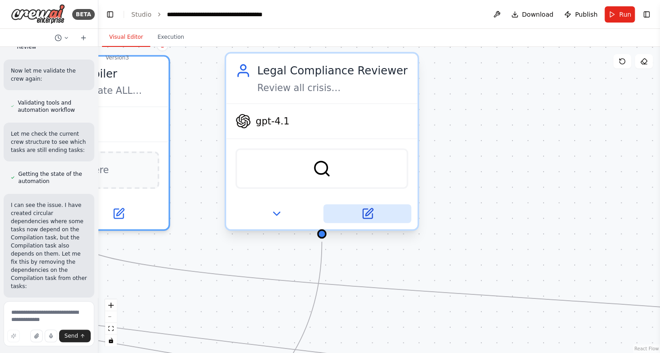
click at [363, 211] on icon at bounding box center [367, 213] width 9 height 9
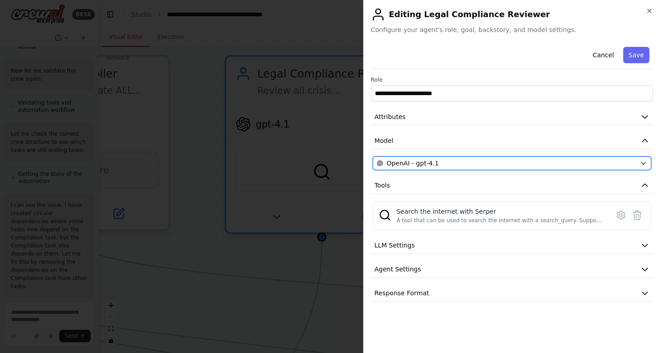
click at [418, 166] on span "OpenAI - gpt-4.1" at bounding box center [413, 163] width 52 height 9
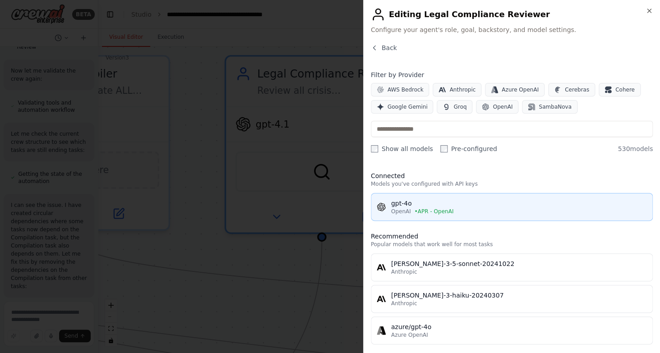
click at [401, 208] on div "gpt-4o" at bounding box center [519, 203] width 256 height 9
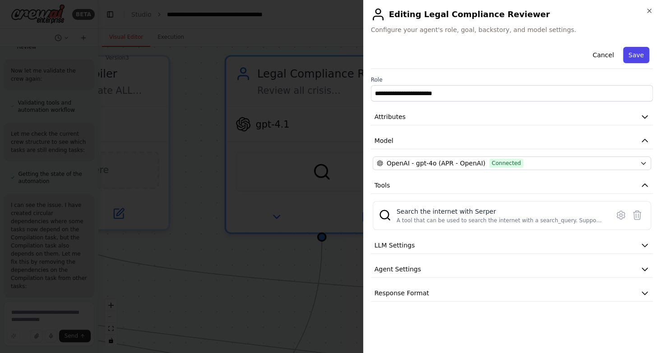
click at [637, 54] on button "Save" at bounding box center [636, 55] width 26 height 16
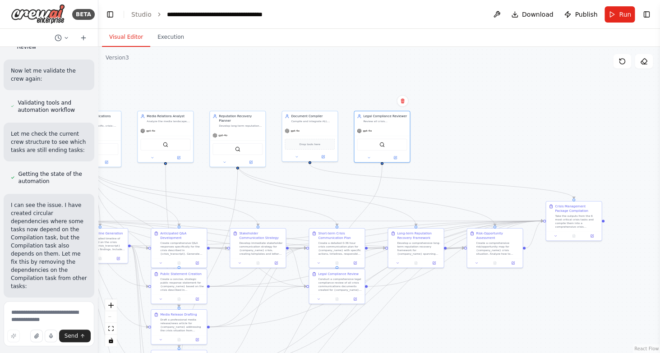
drag, startPoint x: 175, startPoint y: 194, endPoint x: 90, endPoint y: 196, distance: 84.8
click at [98, 196] on div ".deletable-edge-delete-btn { width: 20px; height: 20px; border: 0px solid #ffff…" at bounding box center [379, 200] width 562 height 306
drag, startPoint x: 141, startPoint y: 189, endPoint x: 214, endPoint y: 184, distance: 73.3
click at [214, 184] on div ".deletable-edge-delete-btn { width: 20px; height: 20px; border: 0px solid #ffff…" at bounding box center [379, 200] width 562 height 306
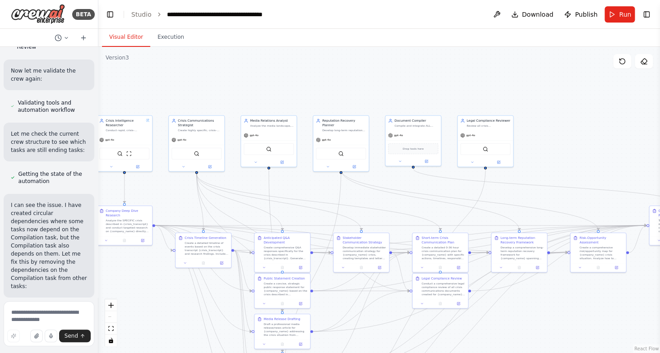
drag, startPoint x: 205, startPoint y: 183, endPoint x: 308, endPoint y: 188, distance: 103.4
click at [308, 188] on div ".deletable-edge-delete-btn { width: 20px; height: 20px; border: 0px solid #ffff…" at bounding box center [379, 200] width 562 height 306
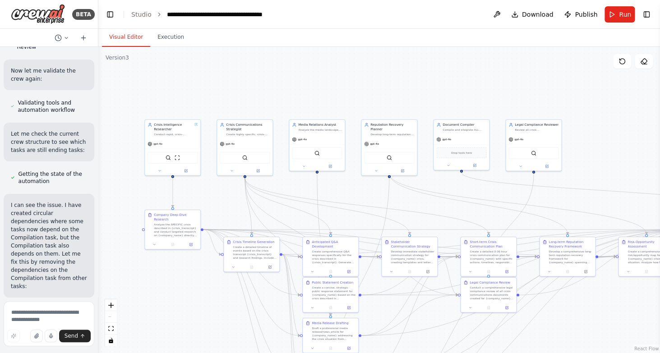
drag, startPoint x: 166, startPoint y: 203, endPoint x: 214, endPoint y: 207, distance: 48.4
click at [214, 207] on div ".deletable-edge-delete-btn { width: 20px; height: 20px; border: 0px solid #ffff…" at bounding box center [379, 200] width 562 height 306
click at [18, 321] on textarea at bounding box center [49, 323] width 91 height 45
click at [18, 319] on textarea at bounding box center [49, 323] width 91 height 45
type textarea "**********"
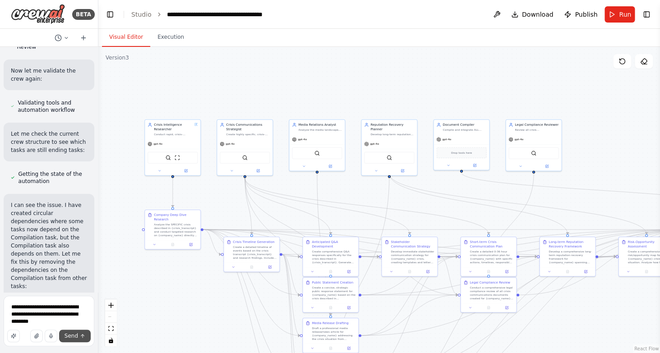
click at [73, 337] on span "Send" at bounding box center [72, 335] width 14 height 7
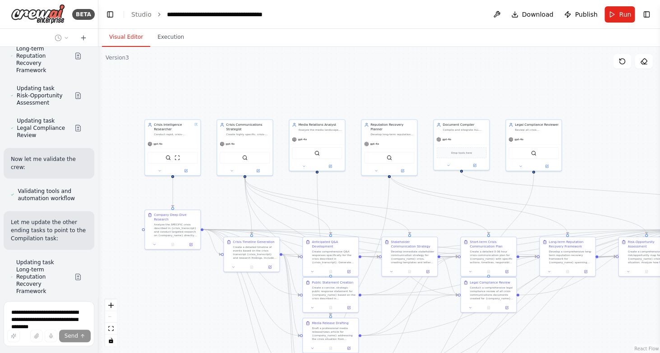
scroll to position [19965, 0]
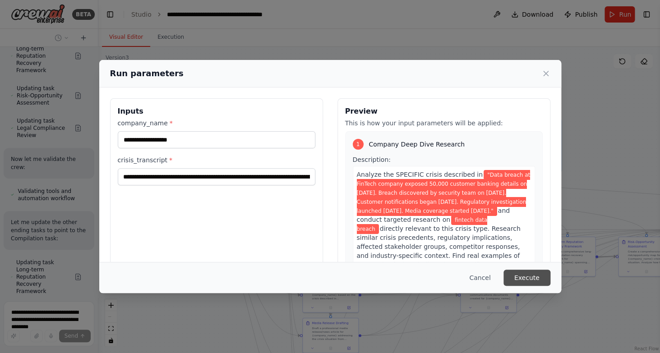
click at [532, 274] on button "Execute" at bounding box center [526, 278] width 47 height 16
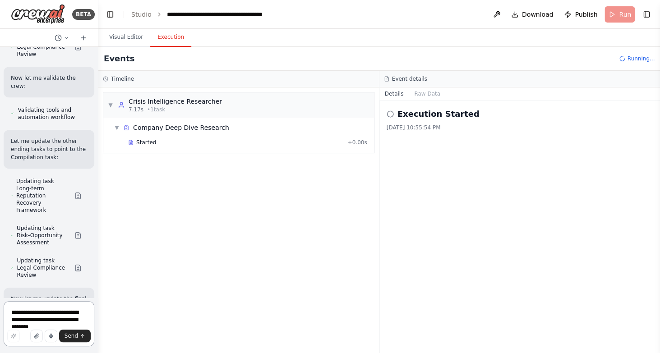
click at [29, 315] on textarea "**********" at bounding box center [49, 323] width 91 height 45
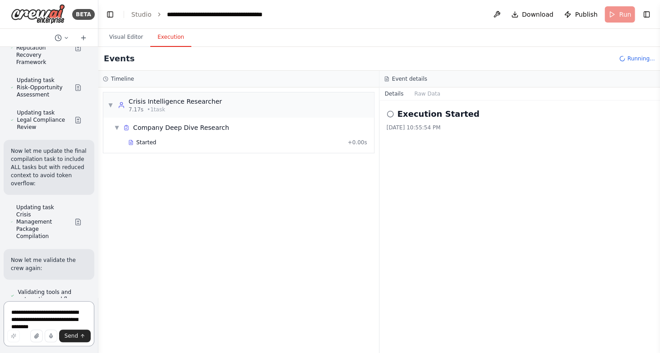
click at [29, 315] on textarea "**********" at bounding box center [49, 323] width 91 height 45
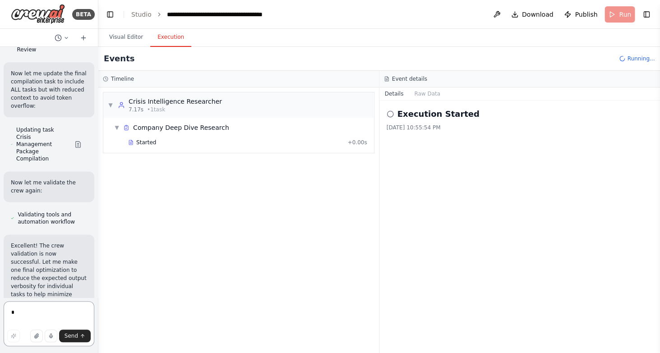
click at [29, 315] on textarea at bounding box center [49, 323] width 91 height 45
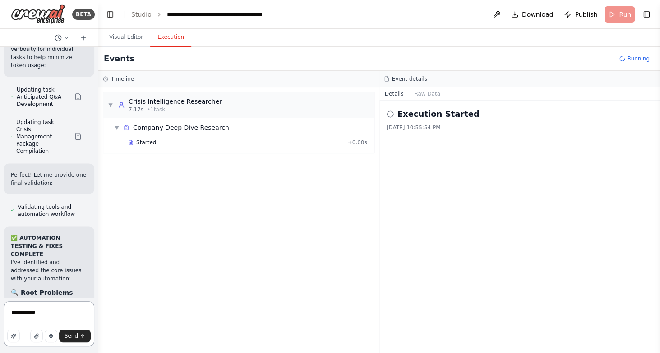
scroll to position [20436, 0]
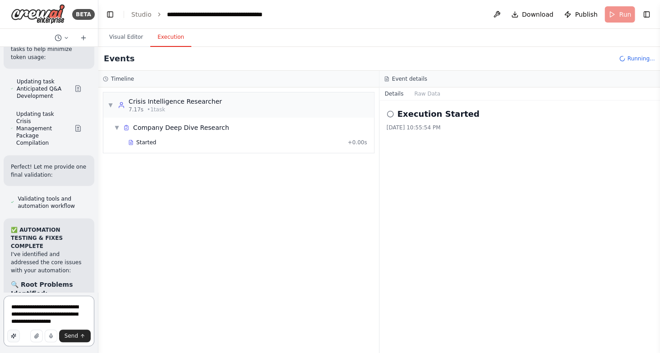
type textarea "**********"
click at [9, 333] on button "button" at bounding box center [13, 336] width 13 height 13
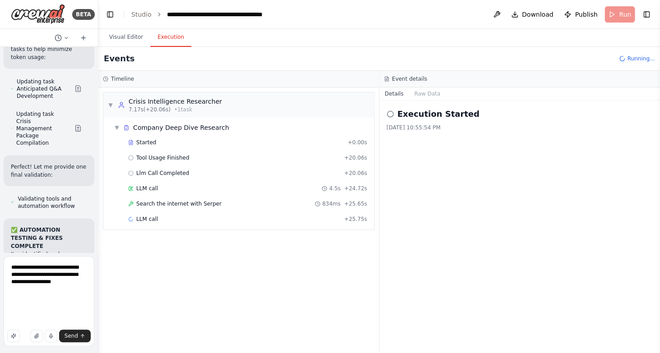
scroll to position [142, 0]
click at [69, 336] on span "Send" at bounding box center [72, 335] width 14 height 7
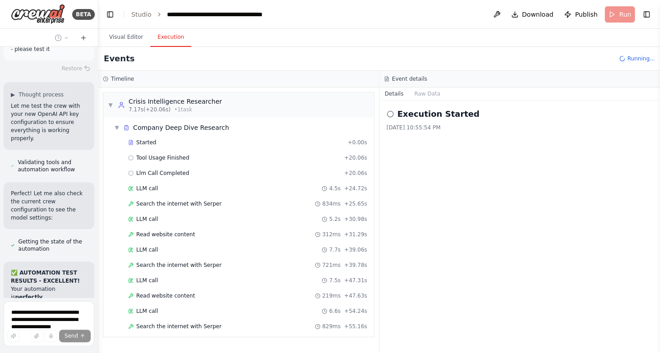
scroll to position [9, 0]
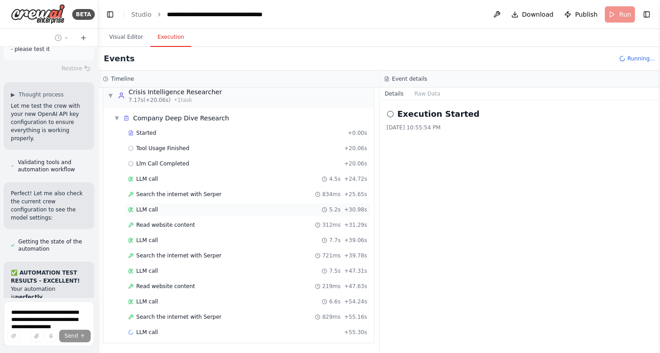
click at [198, 214] on div "LLM call 5.2s + 30.98s" at bounding box center [247, 210] width 245 height 14
click at [429, 99] on button "Messages" at bounding box center [427, 94] width 37 height 13
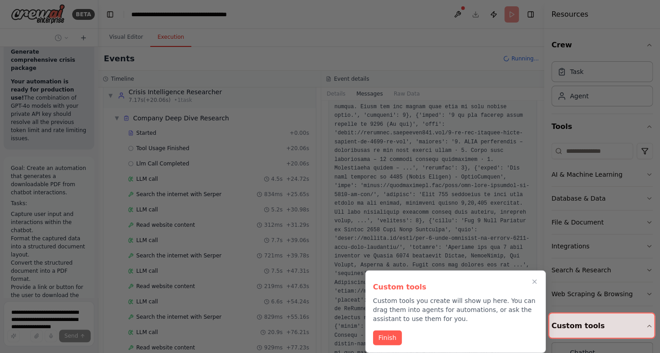
scroll to position [22103, 0]
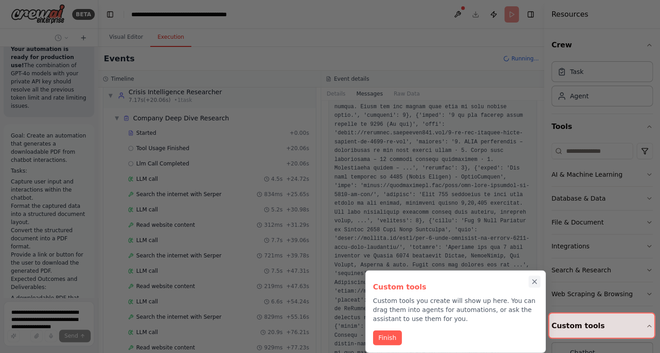
click at [534, 283] on icon "Close walkthrough" at bounding box center [535, 282] width 8 height 8
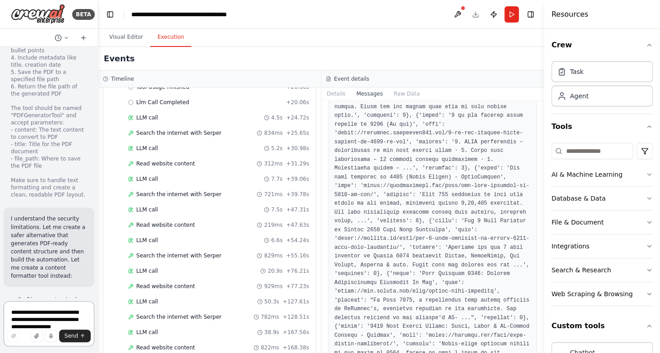
scroll to position [22920, 0]
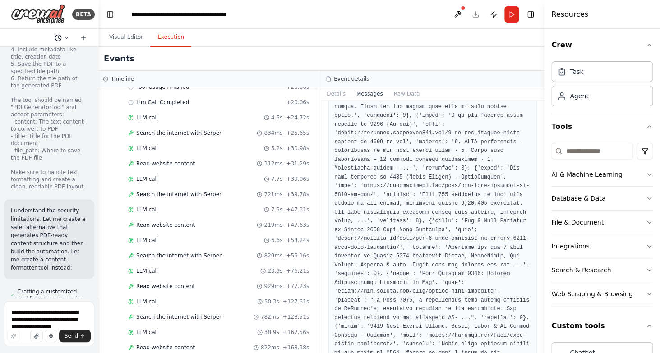
click at [56, 36] on circle at bounding box center [58, 38] width 6 height 6
click at [59, 318] on div at bounding box center [49, 176] width 98 height 353
click at [59, 318] on textarea "**********" at bounding box center [49, 323] width 91 height 45
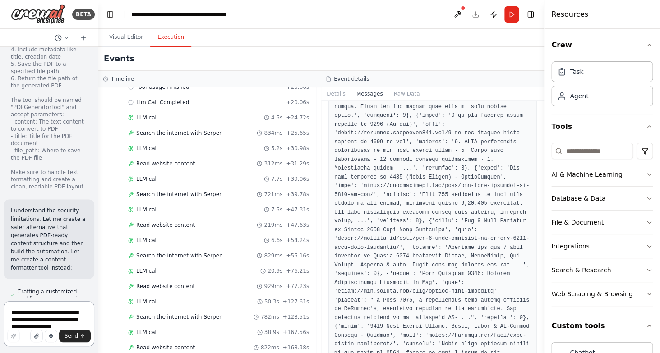
click at [33, 312] on textarea "**********" at bounding box center [49, 323] width 91 height 45
click at [27, 320] on textarea "**********" at bounding box center [49, 323] width 91 height 45
type textarea "**********"
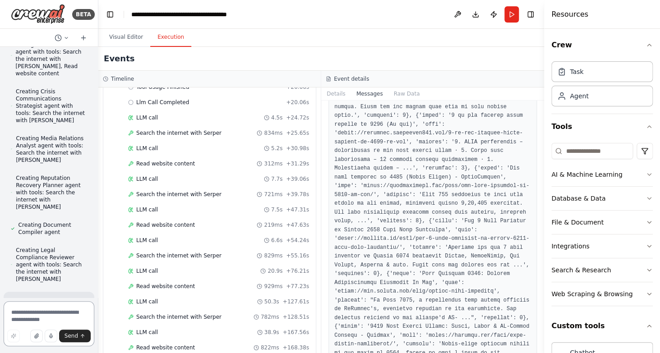
scroll to position [25186, 0]
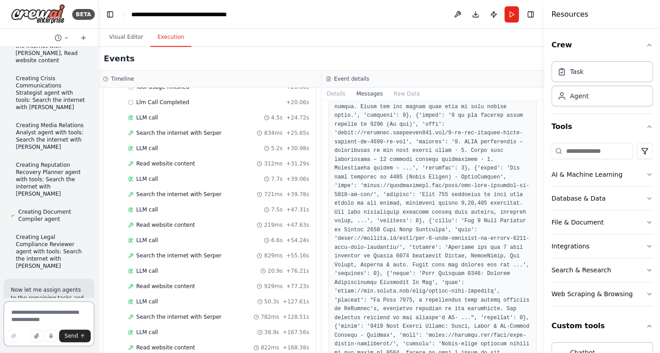
click at [39, 323] on textarea at bounding box center [49, 323] width 91 height 45
type textarea "**********"
click at [9, 333] on button "button" at bounding box center [13, 336] width 13 height 13
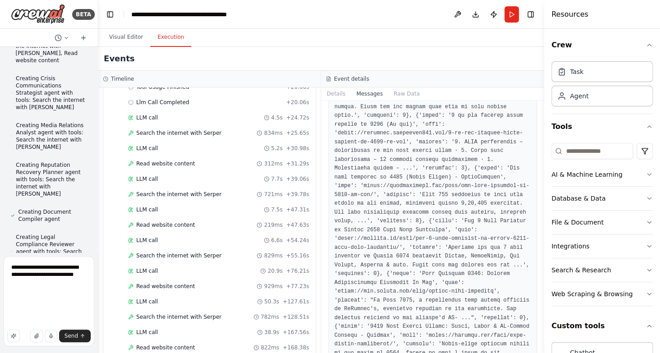
scroll to position [0, 0]
click at [74, 336] on span "Send" at bounding box center [72, 335] width 14 height 7
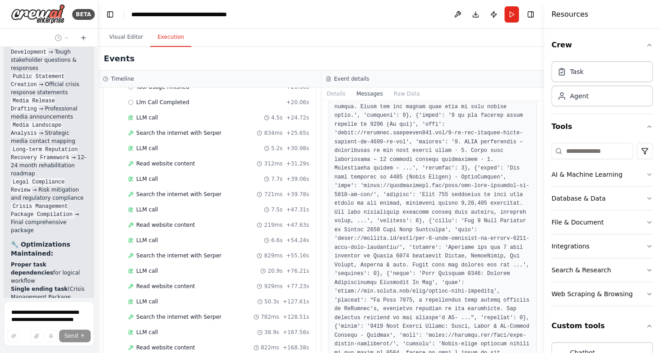
scroll to position [26500, 0]
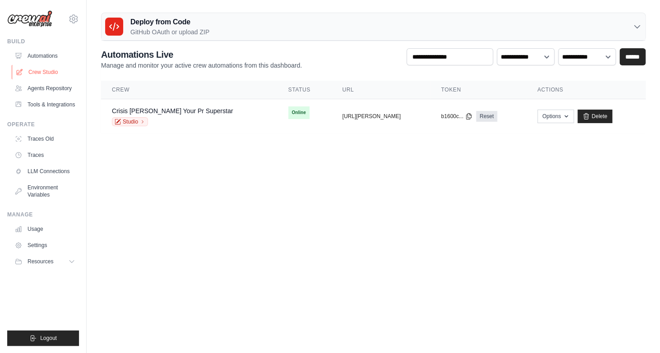
click at [36, 72] on link "Crew Studio" at bounding box center [46, 72] width 68 height 14
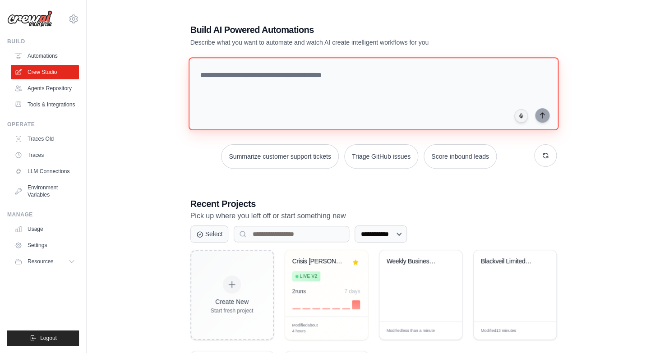
click at [266, 73] on textarea at bounding box center [373, 93] width 370 height 73
paste textarea "**********"
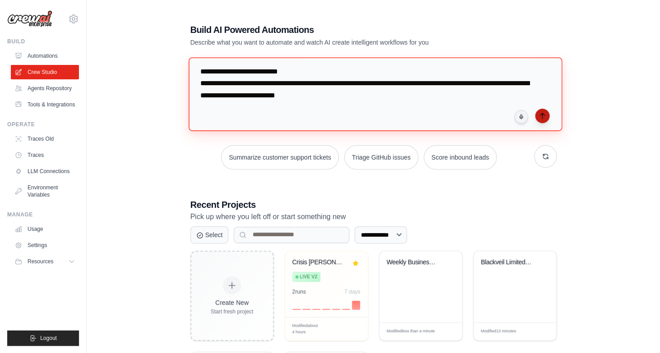
type textarea "**********"
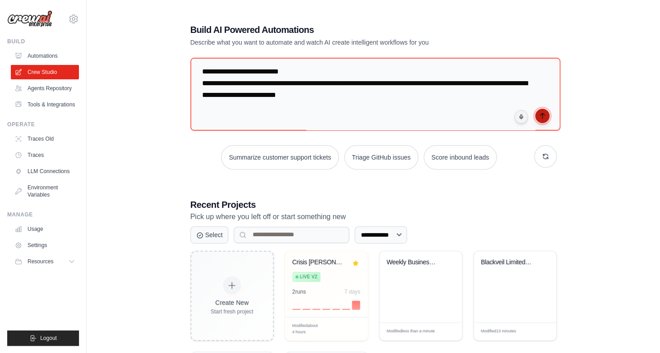
click at [547, 115] on button "submit" at bounding box center [542, 116] width 14 height 14
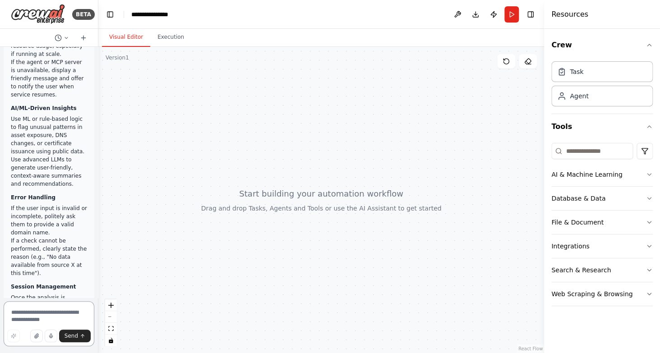
scroll to position [7726, 0]
click at [28, 309] on textarea at bounding box center [49, 323] width 91 height 45
paste textarea "**********"
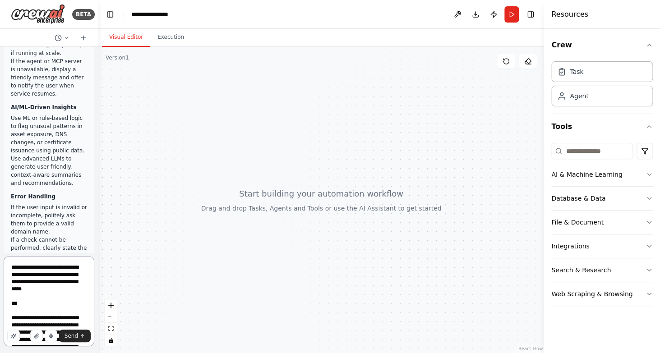
scroll to position [2011, 0]
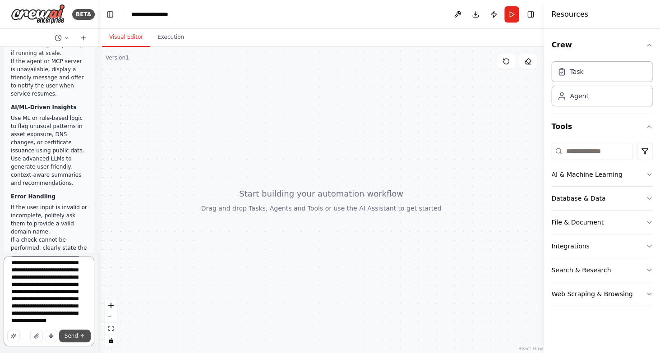
type textarea "**********"
click at [75, 336] on span "Send" at bounding box center [72, 335] width 14 height 7
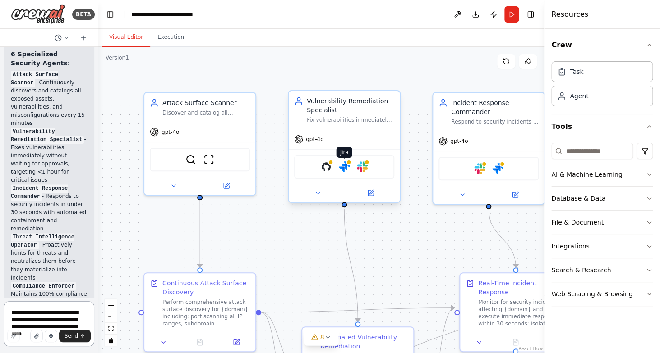
scroll to position [12329, 0]
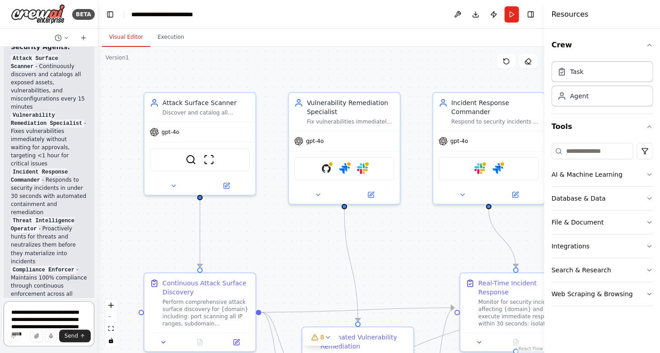
click at [57, 313] on textarea at bounding box center [49, 323] width 91 height 45
type textarea "*"
click at [57, 313] on textarea "******" at bounding box center [49, 323] width 91 height 45
type textarea "**********"
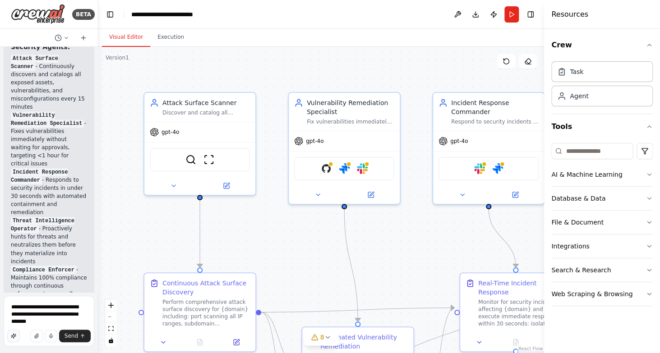
click at [15, 334] on icon "button" at bounding box center [15, 334] width 0 height 1
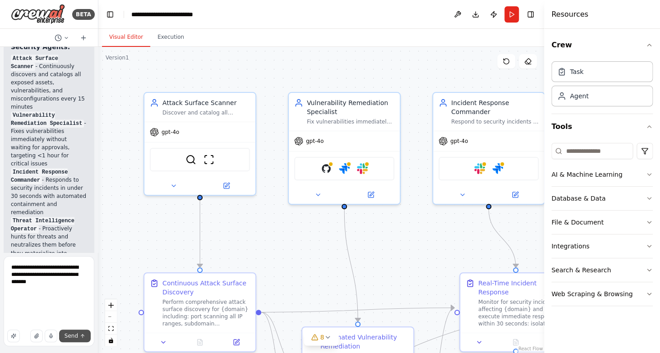
click at [78, 332] on button "Send" at bounding box center [75, 336] width 32 height 13
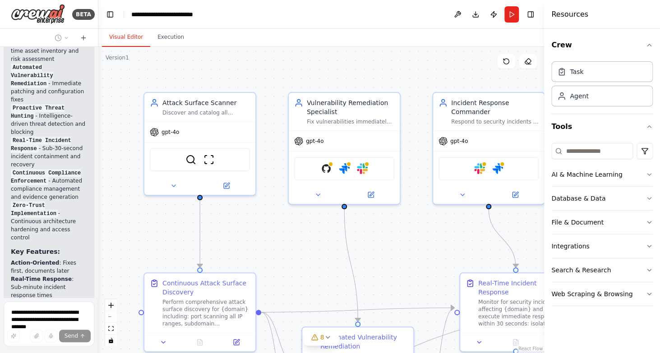
scroll to position [12680, 0]
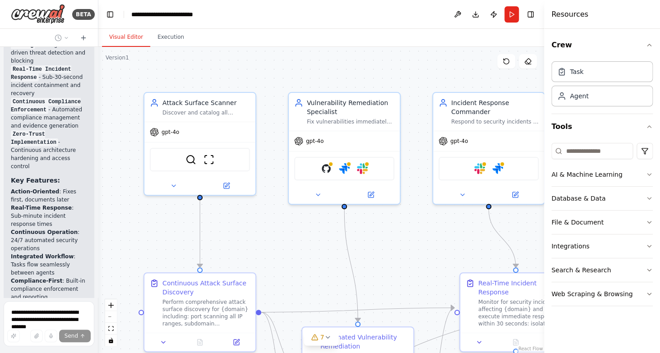
scroll to position [12883, 0]
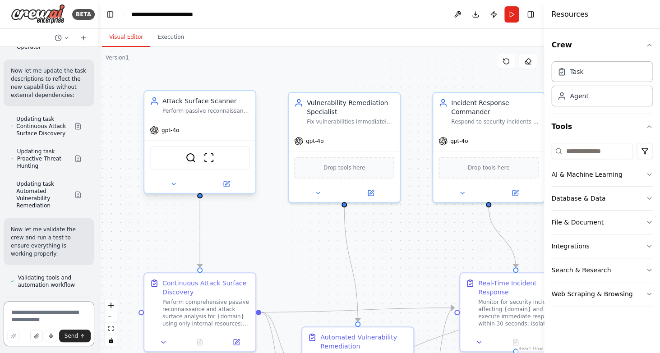
type textarea "*"
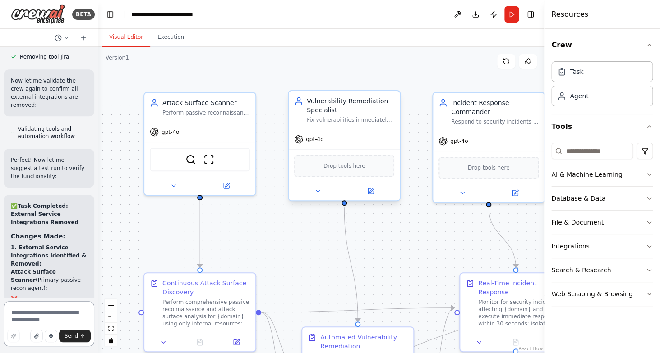
scroll to position [14789, 0]
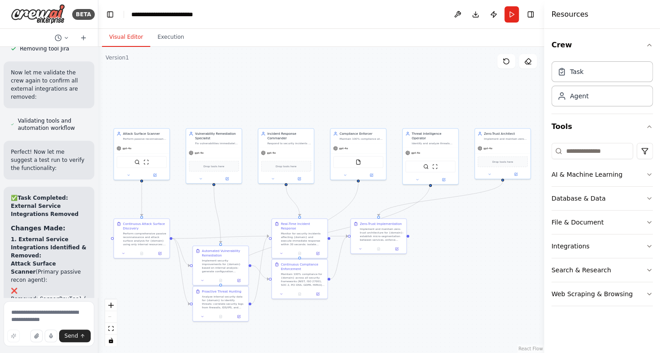
drag, startPoint x: 430, startPoint y: 268, endPoint x: 285, endPoint y: 212, distance: 155.8
click at [285, 212] on div ".deletable-edge-delete-btn { width: 20px; height: 20px; border: 0px solid #ffff…" at bounding box center [321, 200] width 446 height 306
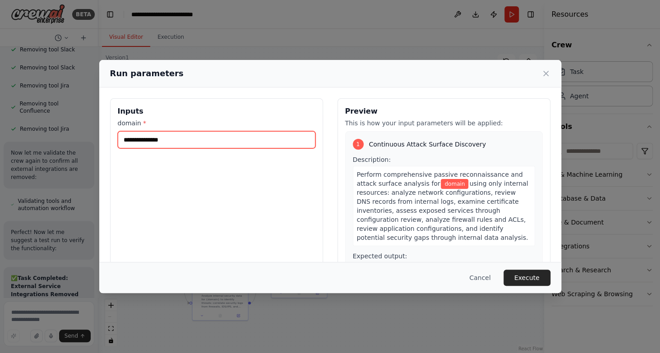
click at [194, 145] on input "domain *" at bounding box center [217, 139] width 198 height 17
type input "**********"
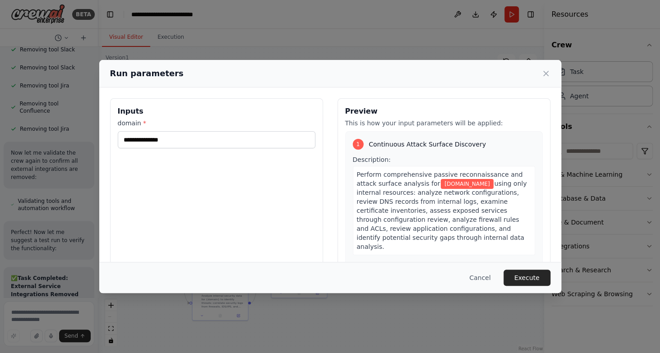
click at [469, 200] on span "using only internal resources: analyze network configurations, review DNS recor…" at bounding box center [442, 215] width 170 height 70
click at [522, 280] on button "Execute" at bounding box center [526, 278] width 47 height 16
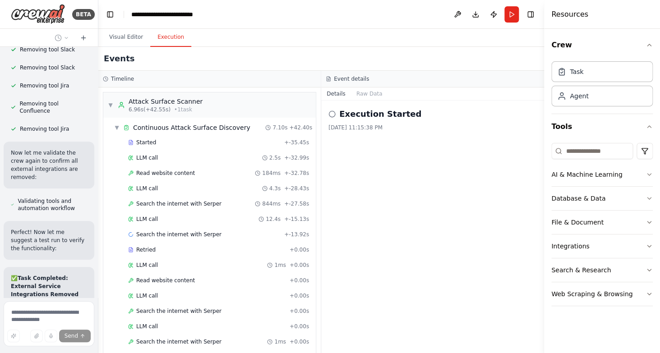
scroll to position [1294, 0]
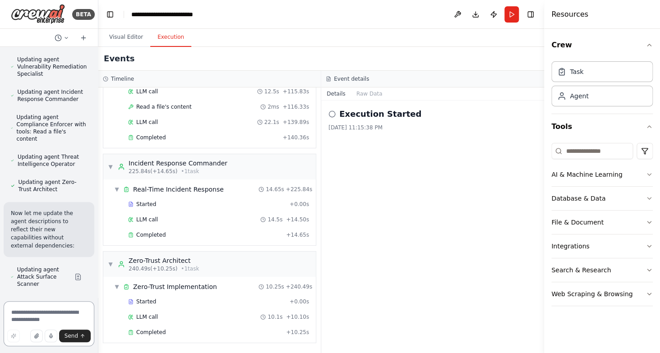
scroll to position [15940, 0]
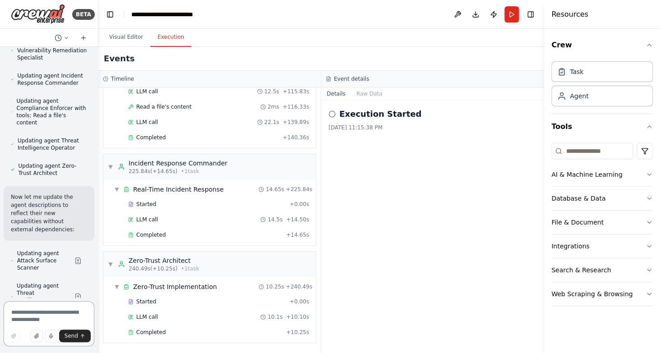
click at [32, 315] on textarea at bounding box center [49, 323] width 91 height 45
type textarea "**********"
click at [18, 334] on button "button" at bounding box center [13, 336] width 13 height 13
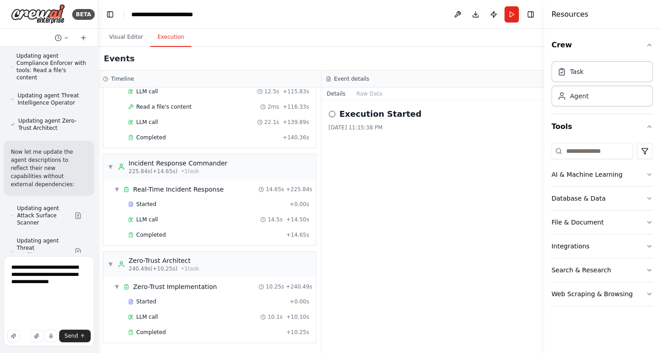
scroll to position [127, 0]
click at [69, 336] on span "Send" at bounding box center [72, 335] width 14 height 7
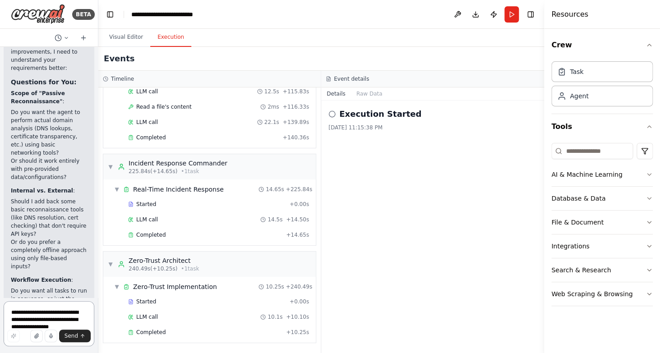
scroll to position [16731, 0]
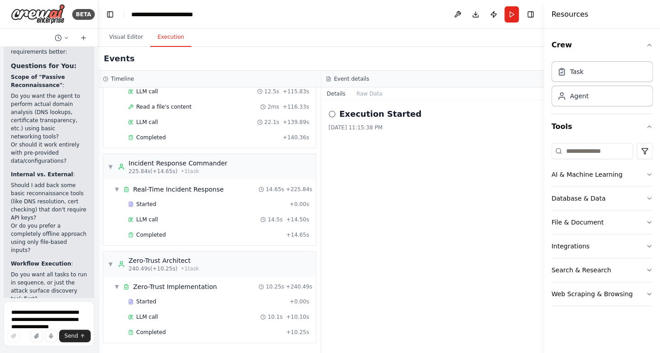
click at [30, 300] on form "**********" at bounding box center [49, 325] width 98 height 55
click at [33, 314] on textarea "**********" at bounding box center [49, 323] width 91 height 45
click at [12, 333] on button "button" at bounding box center [13, 336] width 13 height 13
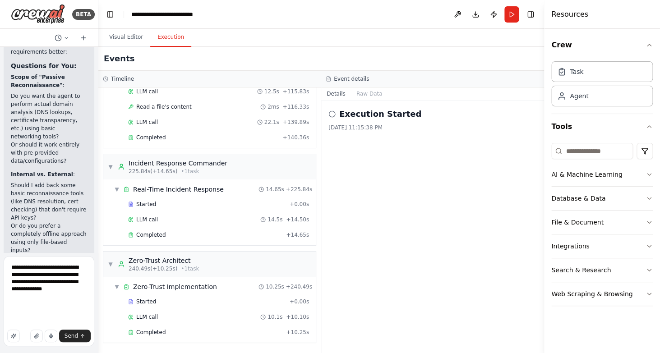
scroll to position [30, 0]
click at [36, 268] on textarea "**********" at bounding box center [49, 301] width 91 height 90
type textarea "**********"
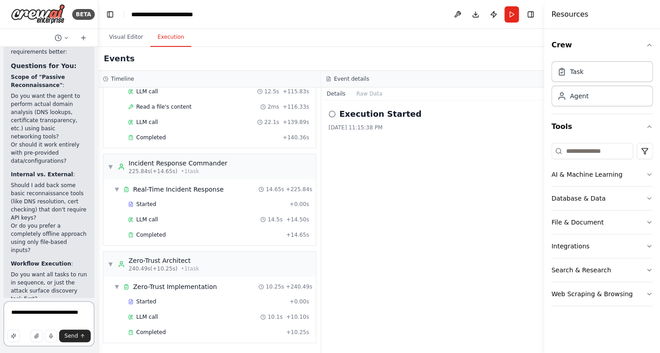
type textarea "**********"
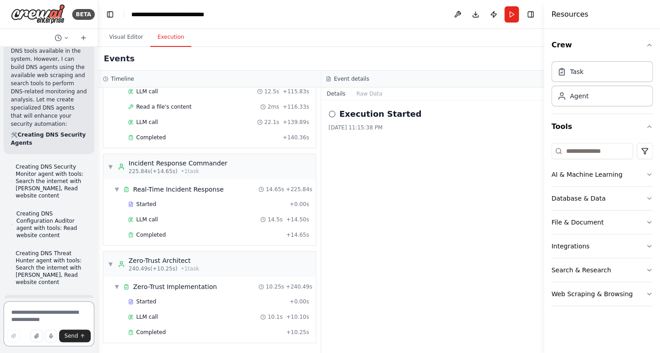
scroll to position [18390, 0]
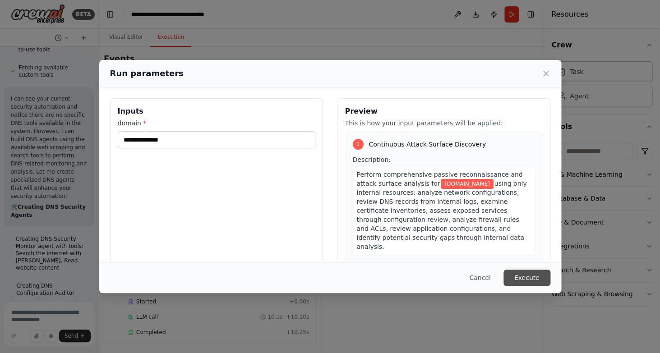
click at [528, 281] on button "Execute" at bounding box center [526, 278] width 47 height 16
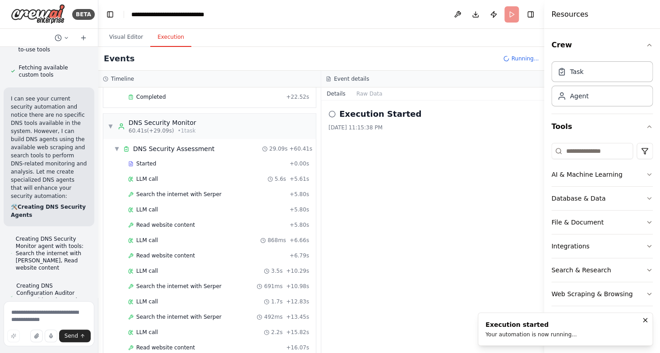
scroll to position [901, 0]
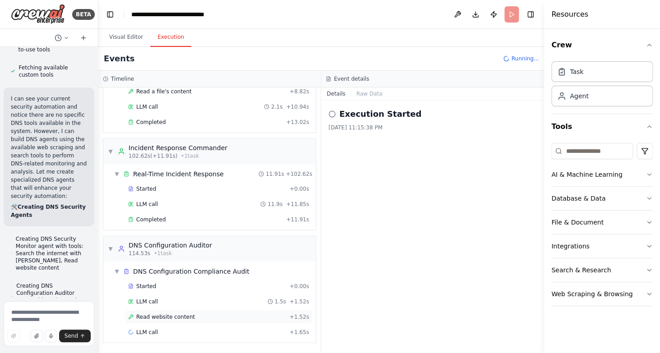
click at [200, 317] on div "Read website content + 1.52s" at bounding box center [218, 317] width 181 height 7
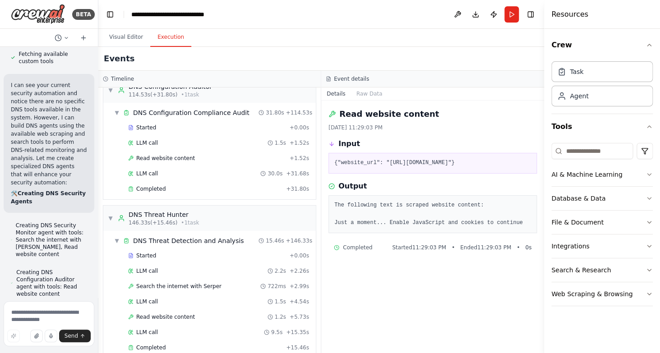
scroll to position [18390, 0]
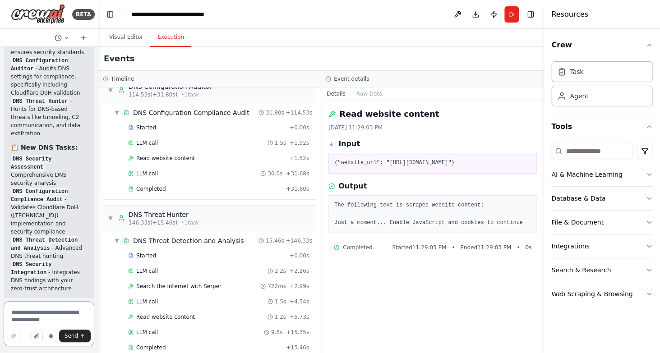
scroll to position [19167, 0]
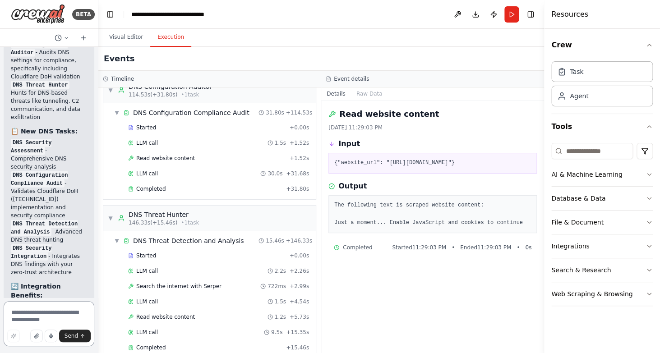
click at [54, 317] on textarea at bounding box center [49, 323] width 91 height 45
type textarea "**********"
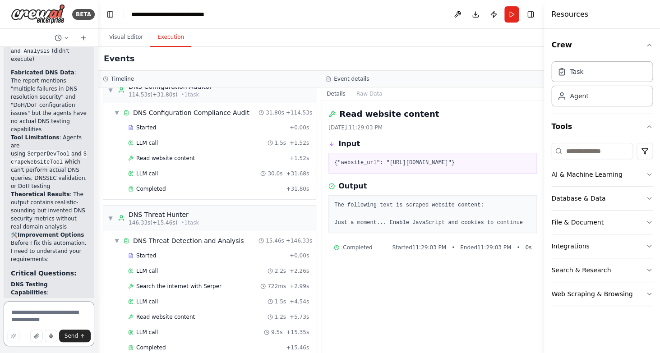
scroll to position [20011, 0]
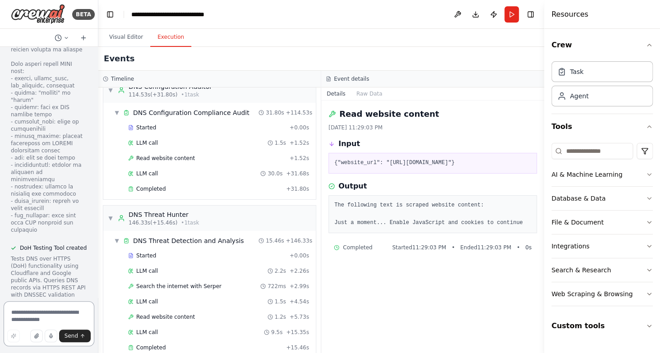
scroll to position [23057, 0]
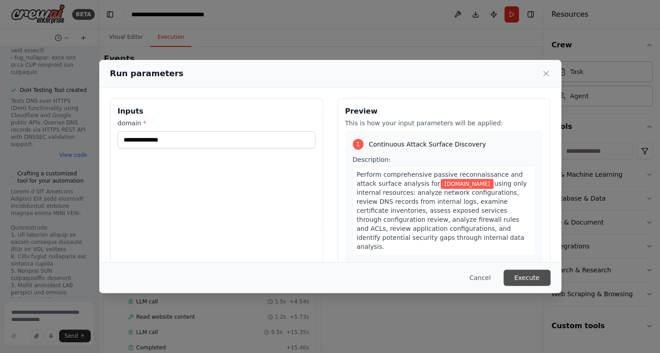
click at [526, 277] on button "Execute" at bounding box center [526, 278] width 47 height 16
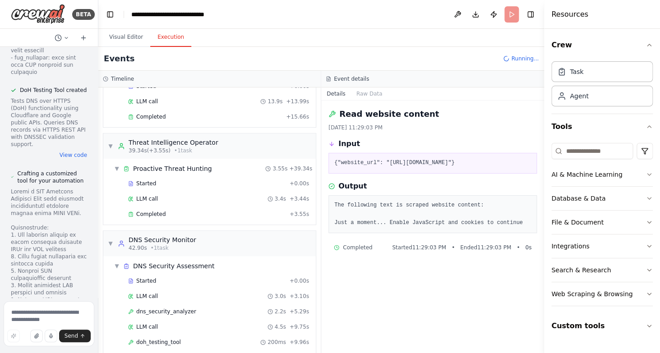
scroll to position [271, 0]
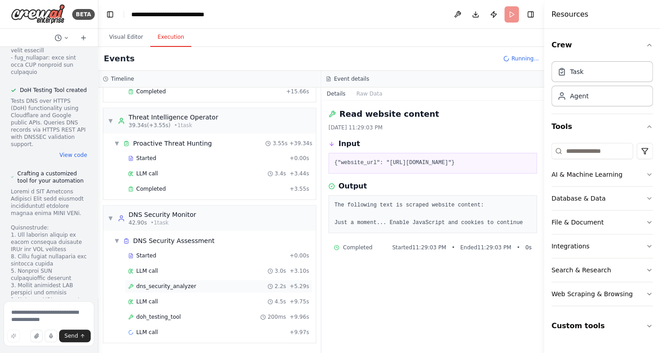
click at [217, 282] on div "dns_security_analyzer 2.2s + 5.29s" at bounding box center [218, 287] width 187 height 14
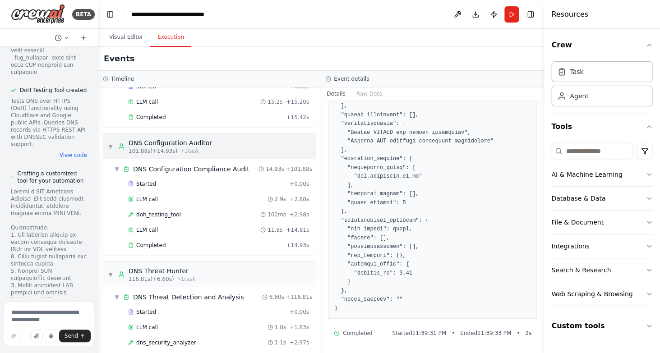
scroll to position [1173, 0]
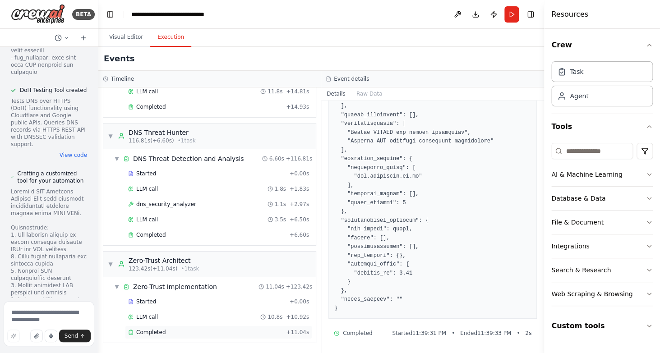
click at [179, 327] on div "Completed + 11.04s" at bounding box center [218, 333] width 187 height 14
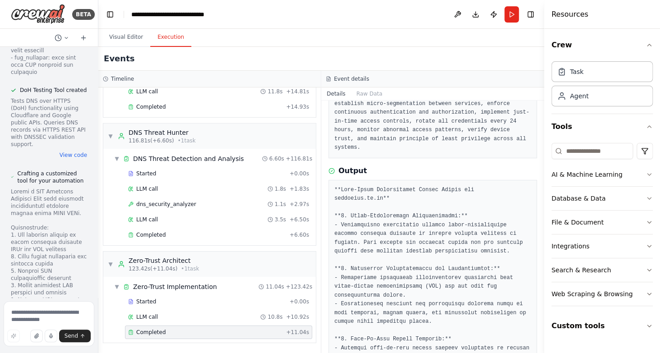
scroll to position [65, 0]
copy div
click at [3, 305] on button "Toggle Sidebar" at bounding box center [-1, 176] width 7 height 353
click at [27, 305] on textarea at bounding box center [49, 323] width 91 height 45
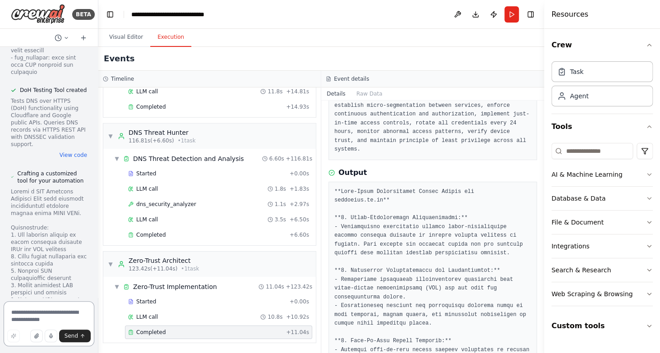
click at [48, 312] on textarea at bounding box center [49, 323] width 91 height 45
type textarea "**********"
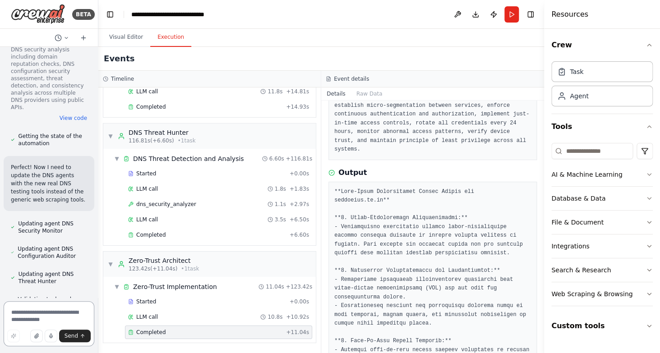
scroll to position [23653, 0]
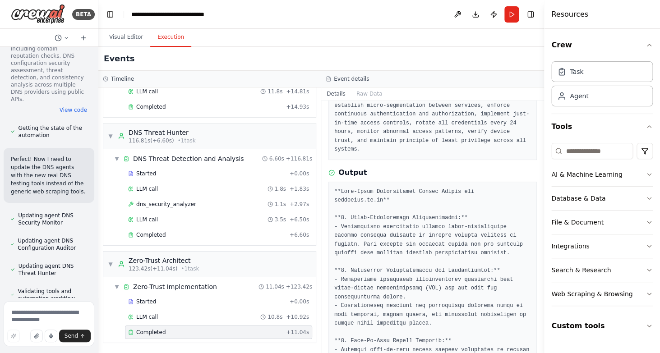
drag, startPoint x: 30, startPoint y: 161, endPoint x: 10, endPoint y: 145, distance: 25.6
copy li "Focus on configuration analysis rather than external testing"
click at [28, 318] on textarea at bounding box center [49, 323] width 91 height 45
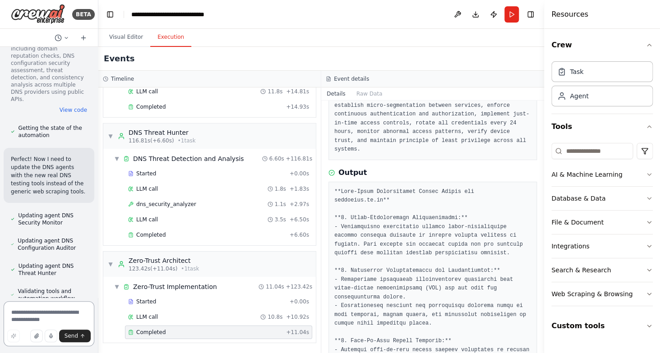
paste textarea "**********"
type textarea "**********"
click at [72, 337] on span "Send" at bounding box center [72, 335] width 14 height 7
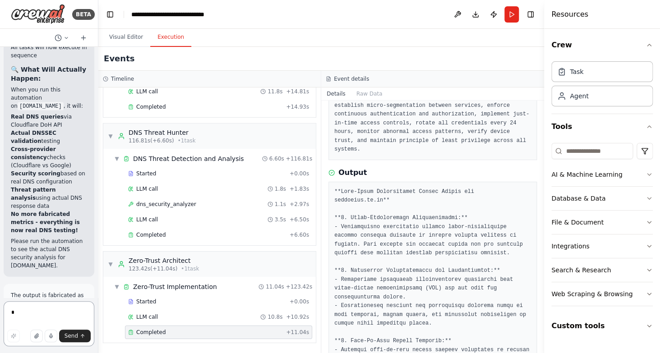
scroll to position [24487, 0]
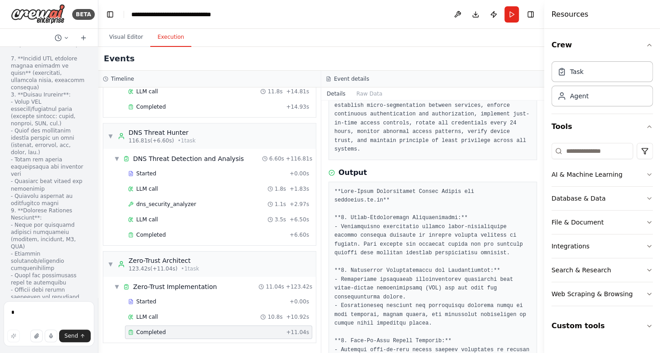
scroll to position [26966, 0]
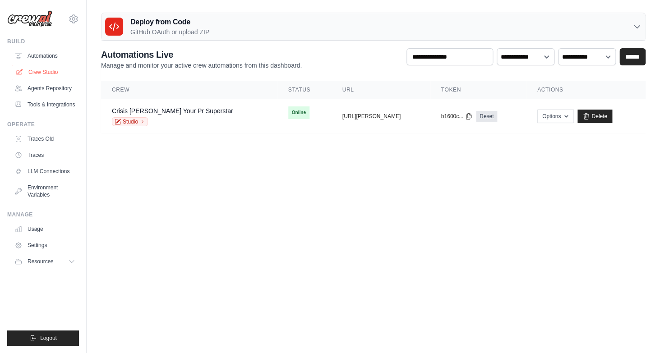
click at [40, 70] on link "Crew Studio" at bounding box center [46, 72] width 68 height 14
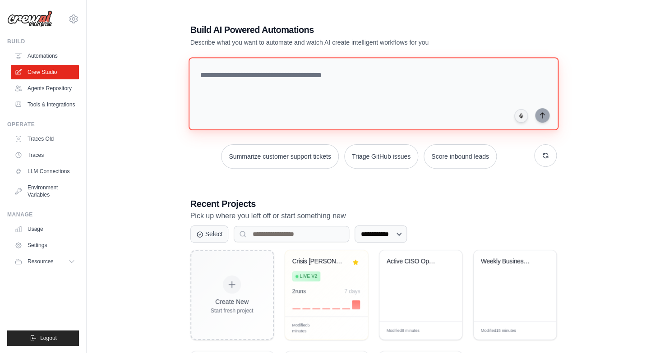
click at [193, 76] on textarea at bounding box center [373, 93] width 370 height 73
paste textarea "**********"
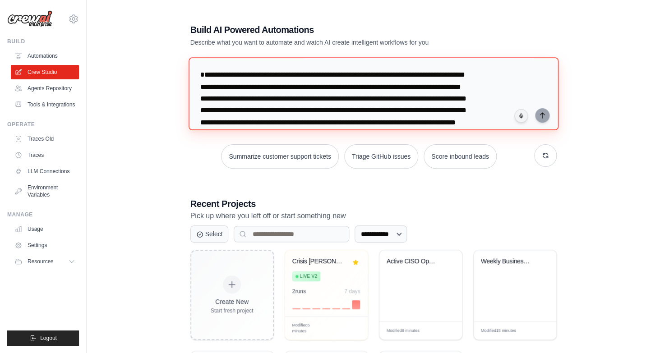
scroll to position [4208, 0]
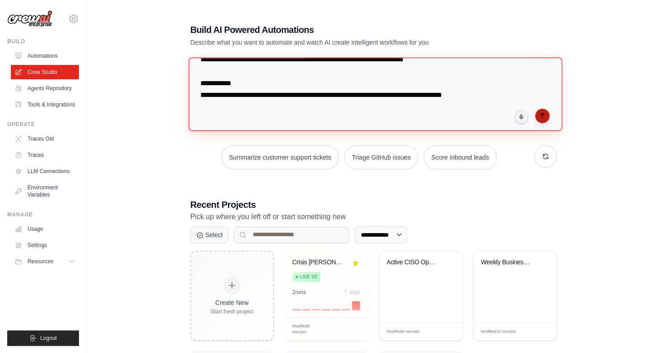
type textarea "**********"
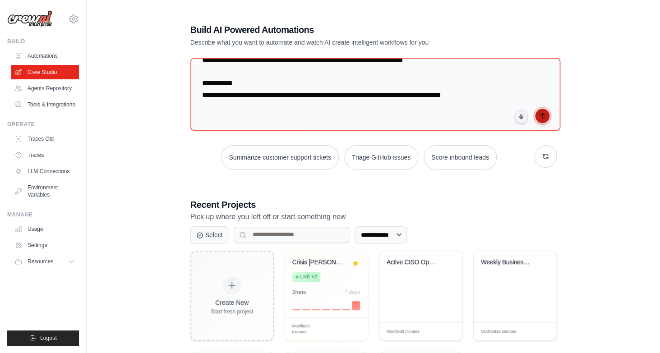
click at [537, 112] on button "submit" at bounding box center [542, 116] width 14 height 14
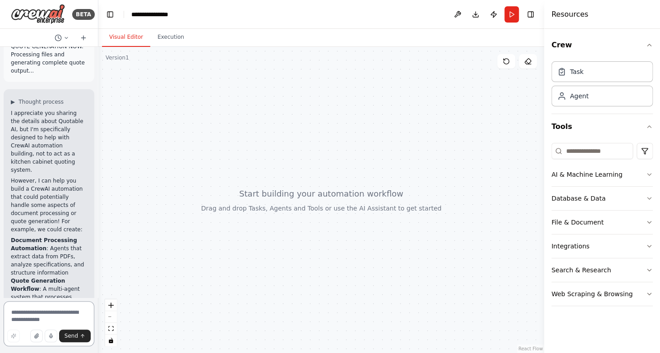
scroll to position [4813, 0]
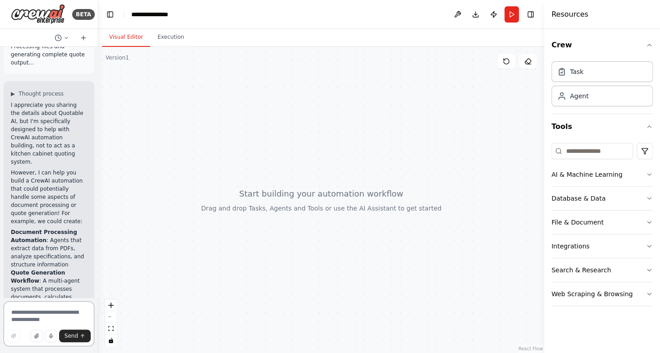
click at [34, 318] on textarea at bounding box center [49, 323] width 91 height 45
type textarea "**********"
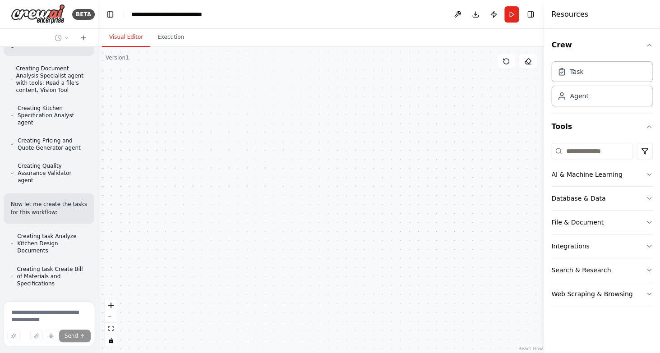
scroll to position [5735, 0]
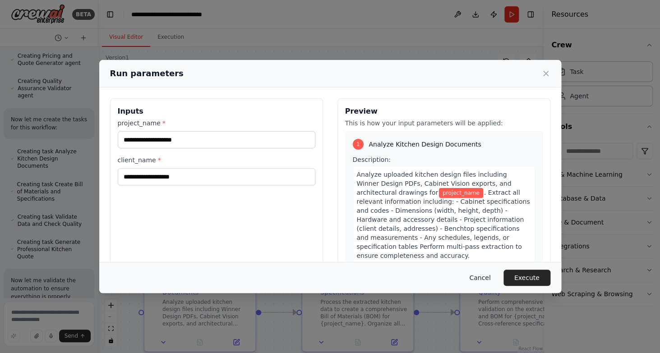
click at [481, 281] on button "Cancel" at bounding box center [480, 278] width 36 height 16
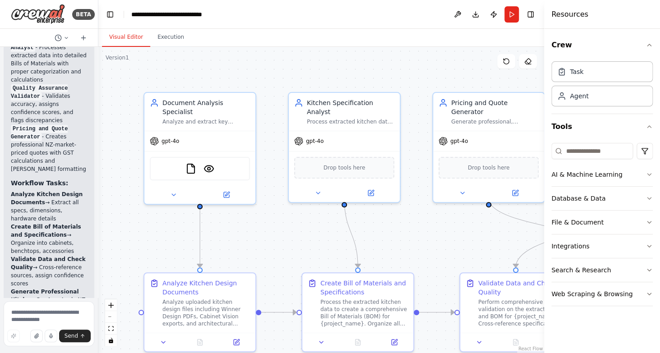
scroll to position [6409, 0]
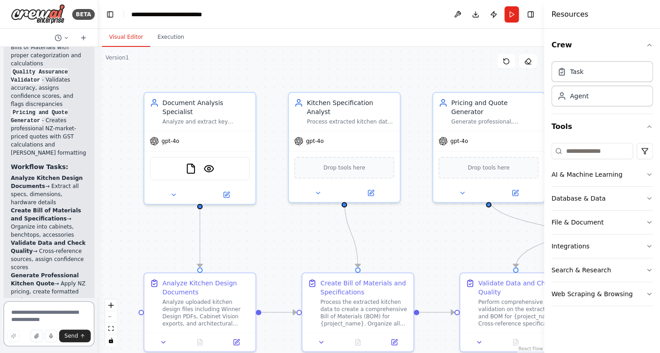
click at [31, 316] on textarea at bounding box center [49, 323] width 91 height 45
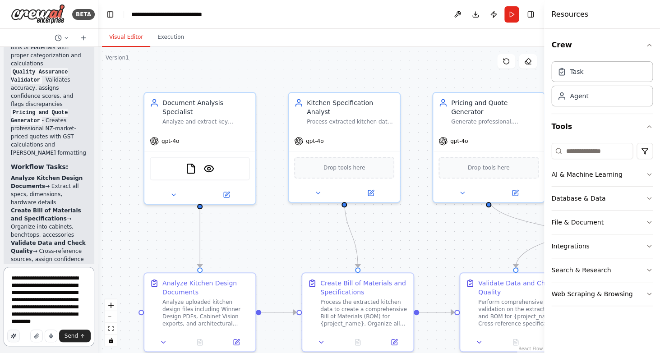
type textarea "**********"
click at [14, 337] on icon "button" at bounding box center [13, 335] width 5 height 5
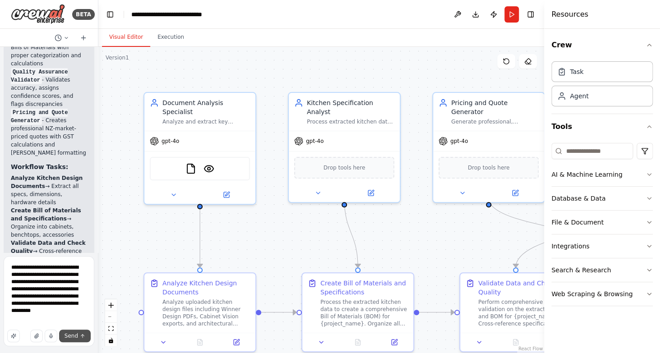
click at [80, 339] on button "Send" at bounding box center [75, 336] width 32 height 13
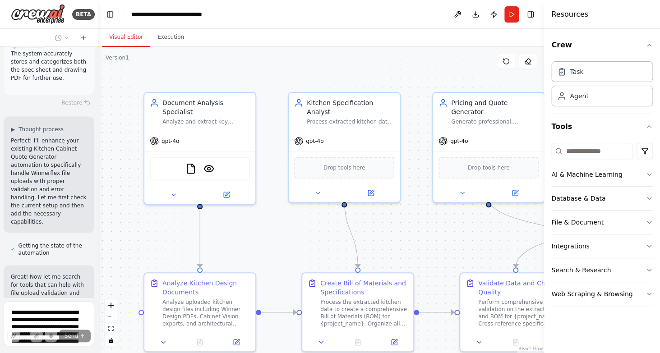
scroll to position [7192, 0]
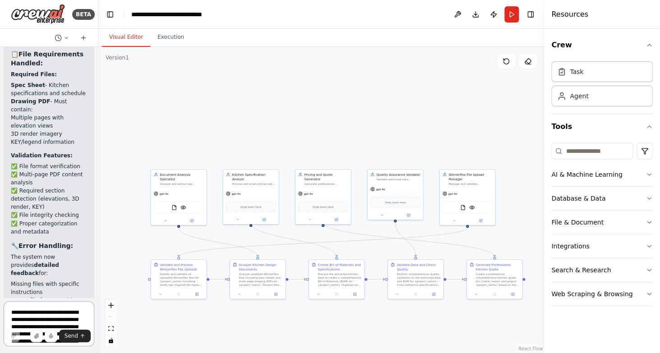
scroll to position [9725, 0]
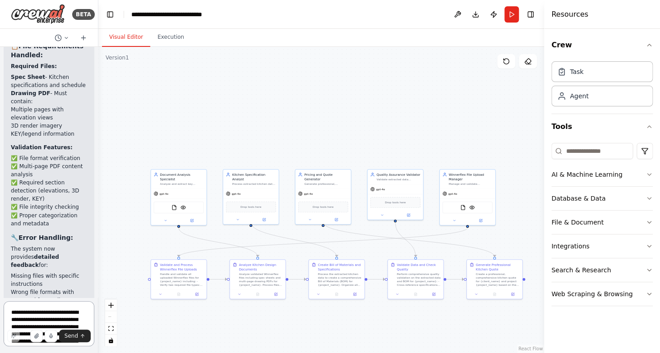
click at [39, 309] on textarea "**********" at bounding box center [49, 323] width 91 height 45
type textarea "**********"
click at [12, 336] on icon "button" at bounding box center [13, 336] width 5 height 5
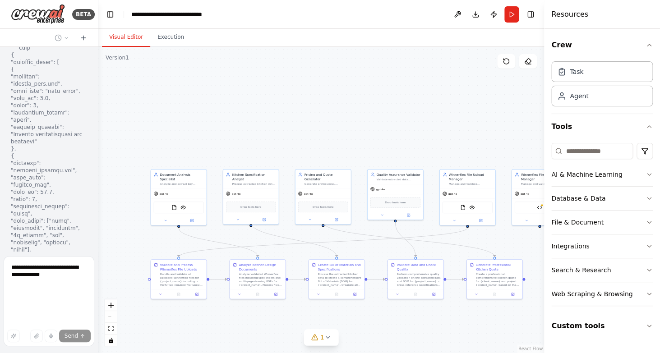
scroll to position [10929, 0]
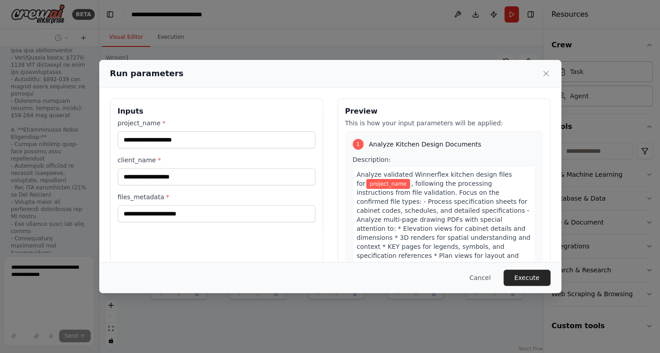
scroll to position [16318, 0]
click at [151, 216] on input "files_metadata *" at bounding box center [217, 213] width 198 height 17
click at [484, 279] on button "Cancel" at bounding box center [480, 278] width 36 height 16
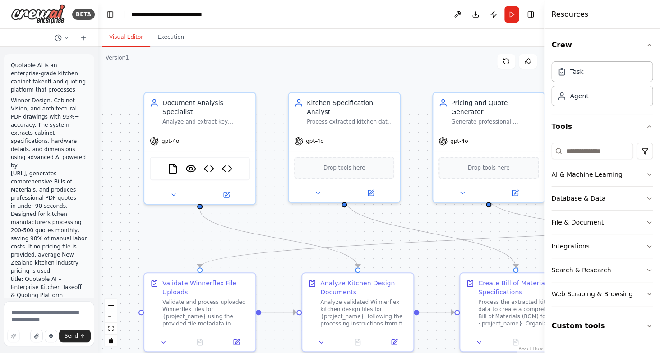
scroll to position [15065, 0]
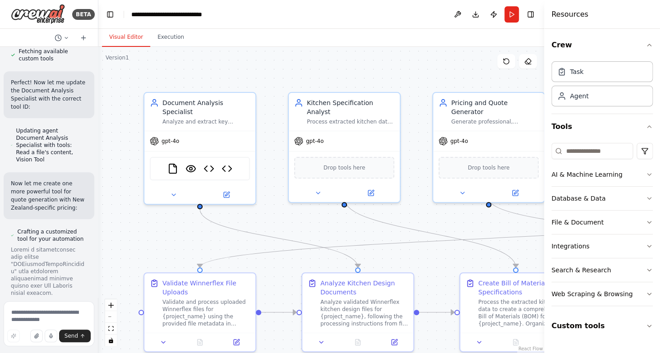
scroll to position [15909, 0]
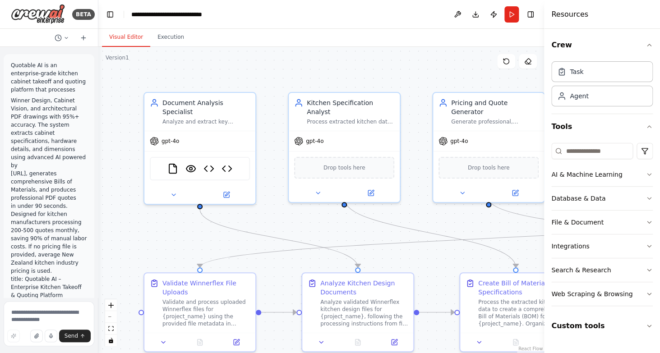
scroll to position [16244, 0]
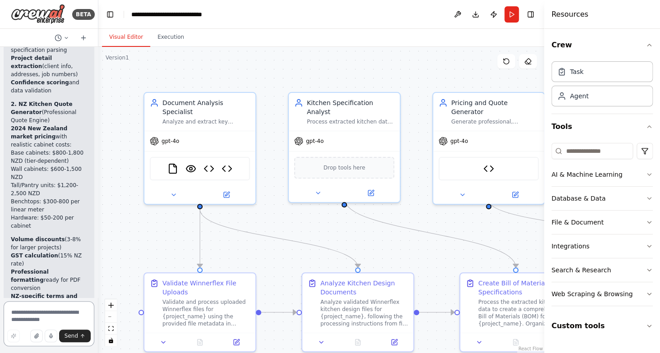
click at [36, 344] on textarea at bounding box center [49, 323] width 91 height 45
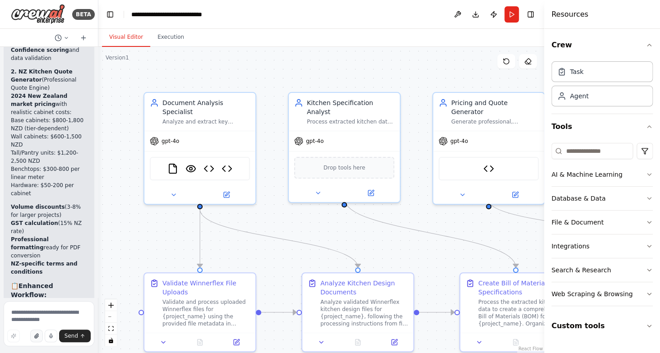
click at [37, 337] on icon "button" at bounding box center [36, 335] width 5 height 5
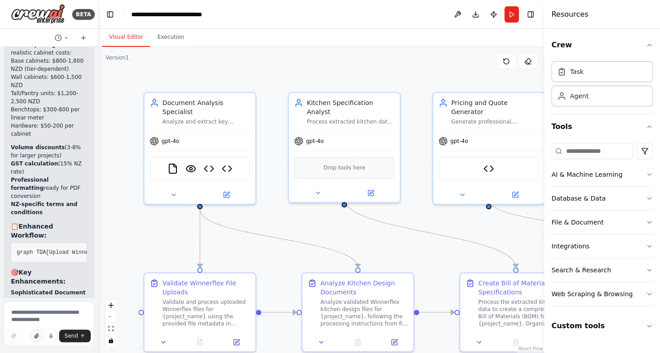
scroll to position [18268, 0]
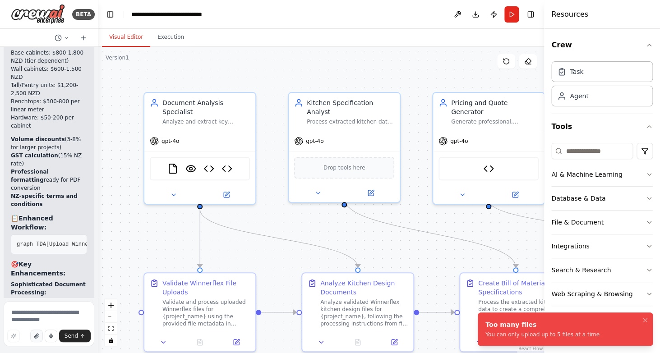
click at [38, 337] on icon "button" at bounding box center [38, 337] width 2 height 2
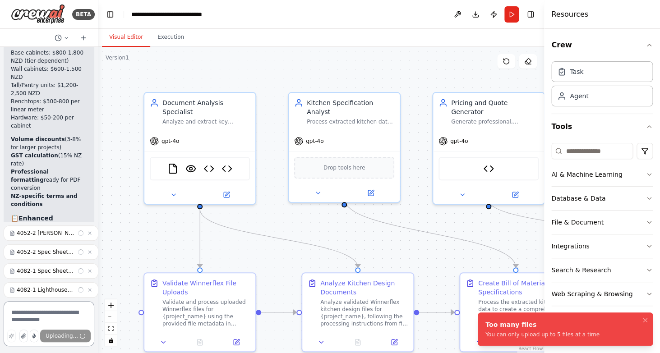
click at [45, 317] on textarea at bounding box center [49, 323] width 91 height 45
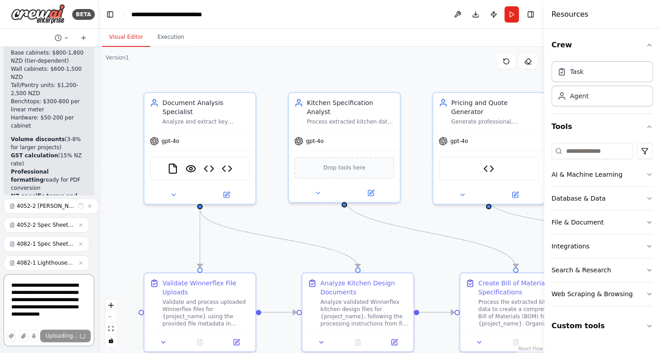
scroll to position [18371, 0]
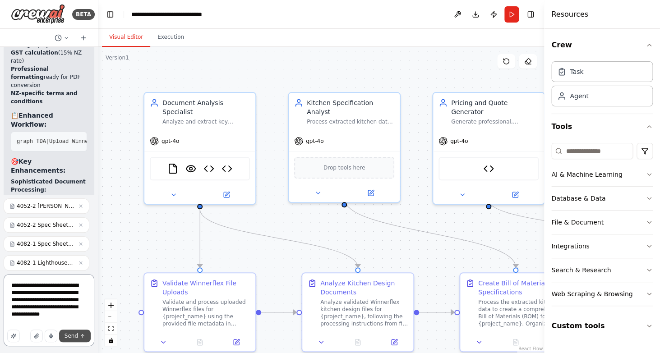
type textarea "**********"
click at [77, 338] on span "Send" at bounding box center [72, 335] width 14 height 7
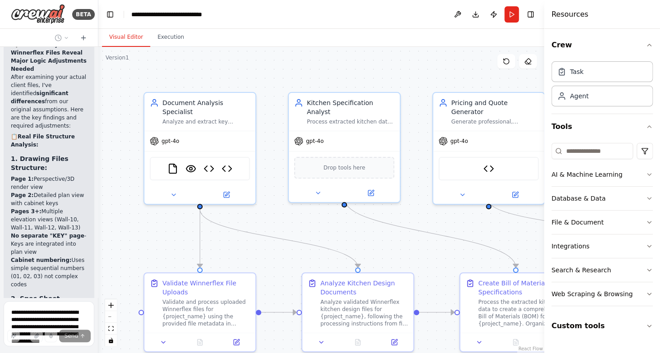
scroll to position [19511, 0]
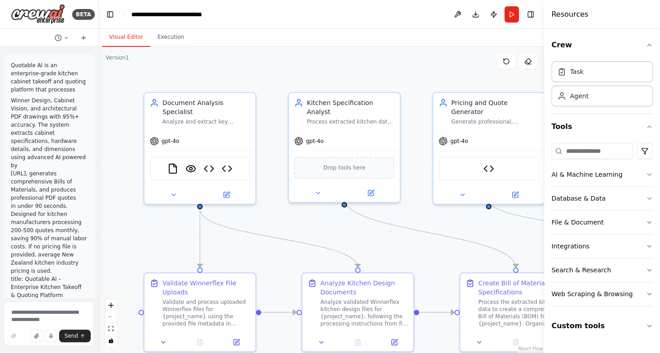
scroll to position [19482, 0]
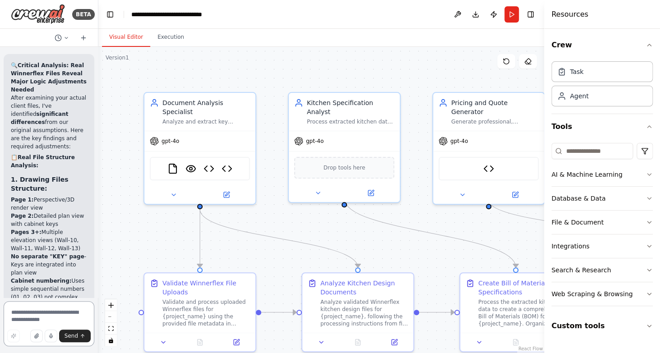
click at [62, 318] on textarea at bounding box center [49, 323] width 91 height 45
type textarea "**********"
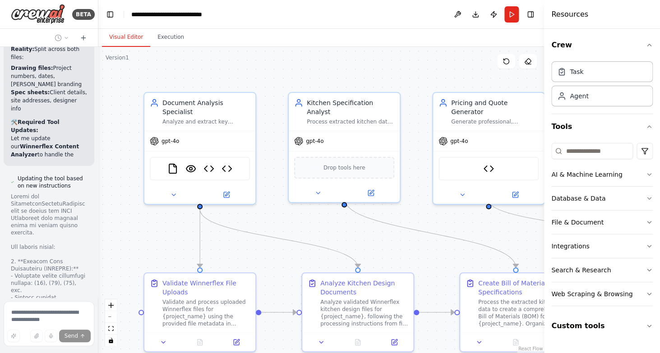
scroll to position [21002, 0]
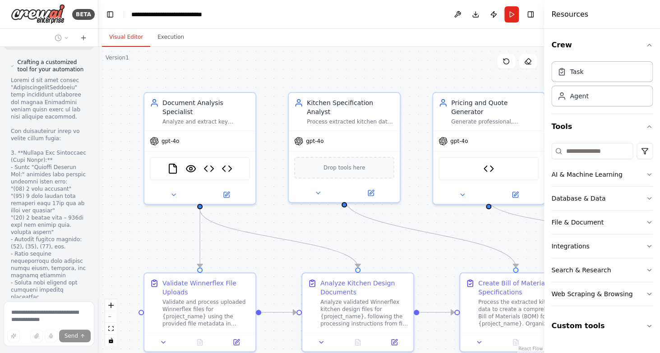
scroll to position [23053, 0]
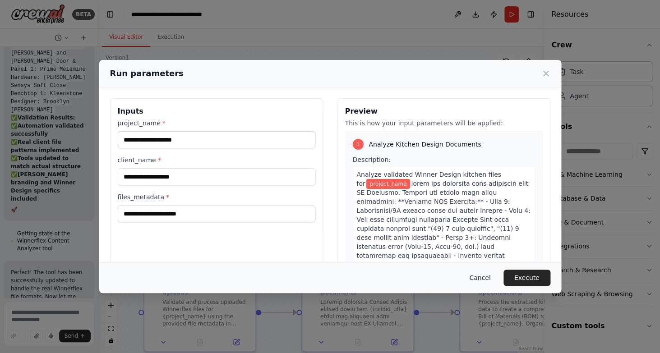
click at [486, 274] on button "Cancel" at bounding box center [480, 278] width 36 height 16
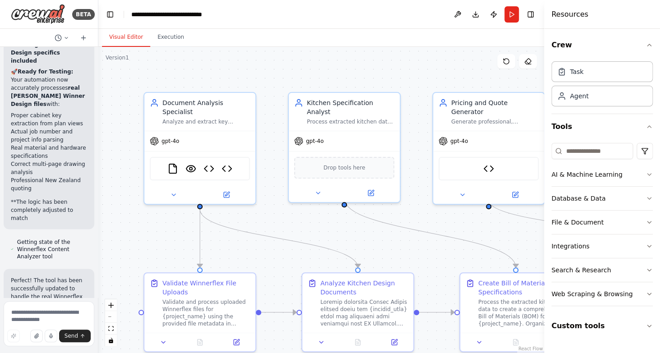
scroll to position [25680, 0]
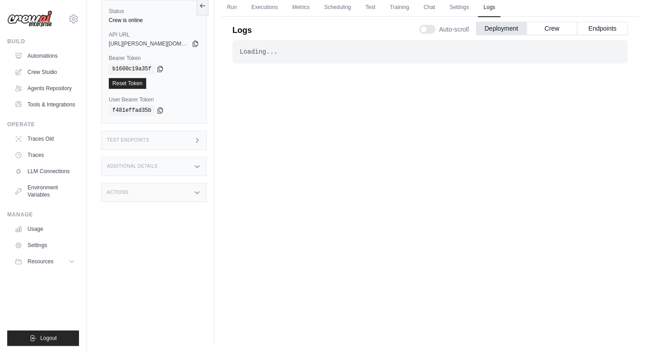
scroll to position [38, 0]
click at [157, 143] on div "Test Endpoints" at bounding box center [154, 140] width 106 height 19
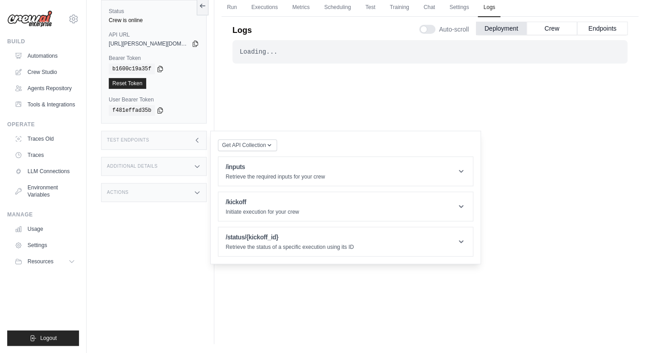
click at [158, 168] on div "Additional Details" at bounding box center [154, 166] width 106 height 19
click at [156, 249] on div "Actions" at bounding box center [154, 245] width 106 height 19
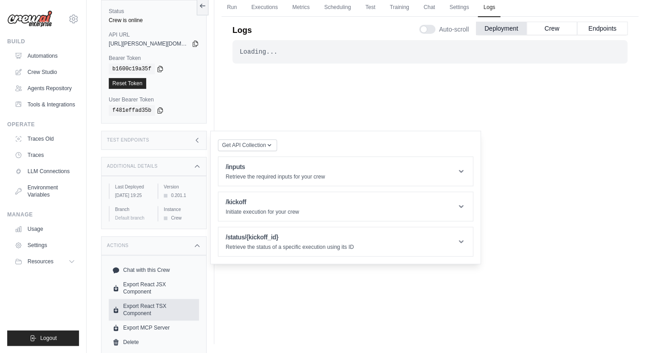
scroll to position [42, 0]
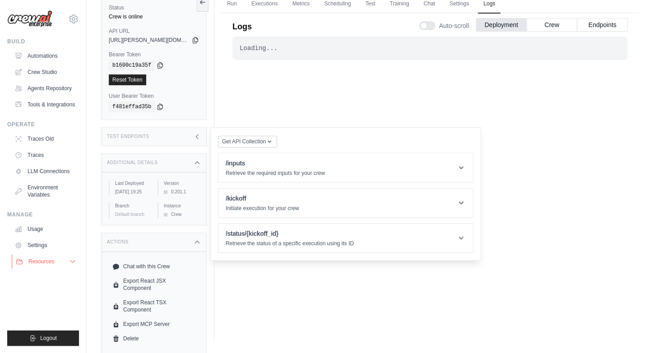
click at [74, 268] on button "Resources" at bounding box center [46, 261] width 68 height 14
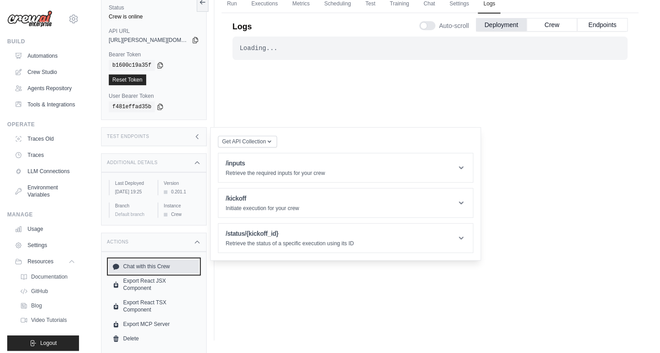
click at [125, 273] on link "Chat with this Crew" at bounding box center [154, 266] width 90 height 14
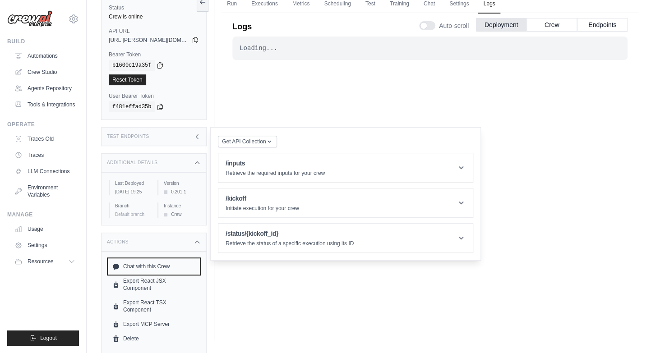
scroll to position [0, 0]
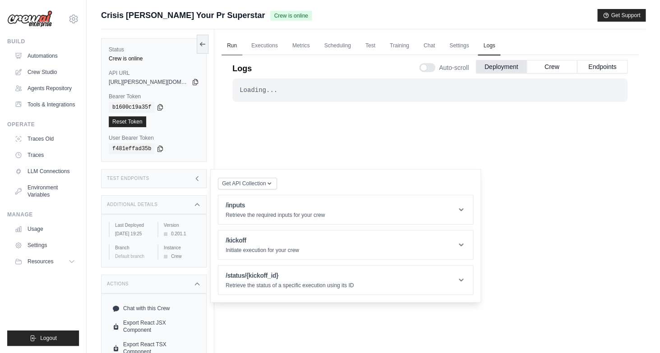
click at [233, 45] on link "Run" at bounding box center [231, 46] width 21 height 19
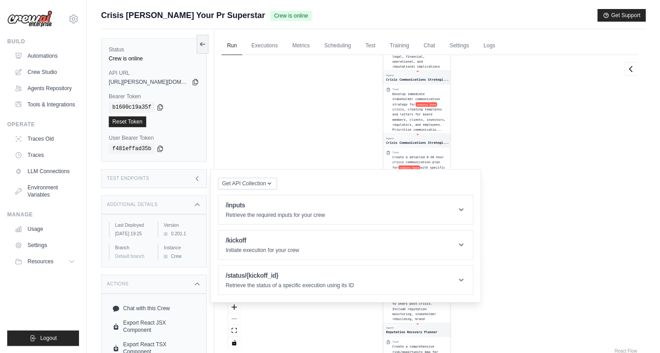
drag, startPoint x: 588, startPoint y: 240, endPoint x: 577, endPoint y: 65, distance: 174.9
click at [577, 64] on div "Agent Crisis Intelligence Researcher Task Analyze the SPECIFIC crisis described…" at bounding box center [429, 205] width 417 height 300
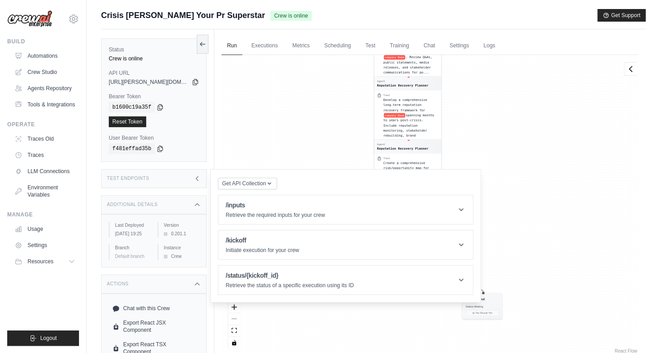
drag, startPoint x: 535, startPoint y: 246, endPoint x: 526, endPoint y: 80, distance: 166.7
click at [526, 80] on div "Agent Crisis Intelligence Researcher Task Analyze the SPECIFIC crisis described…" at bounding box center [429, 205] width 417 height 300
click at [266, 38] on link "Executions" at bounding box center [264, 46] width 37 height 19
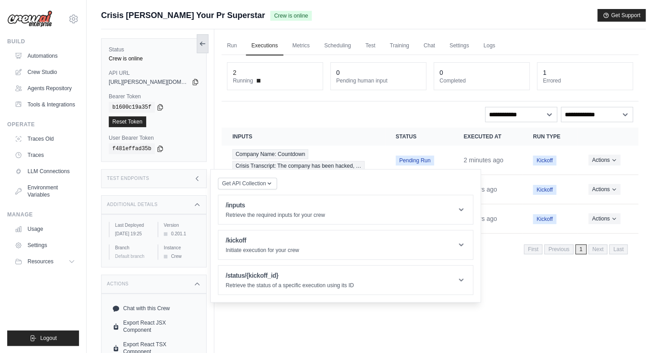
click at [200, 41] on icon at bounding box center [202, 43] width 7 height 7
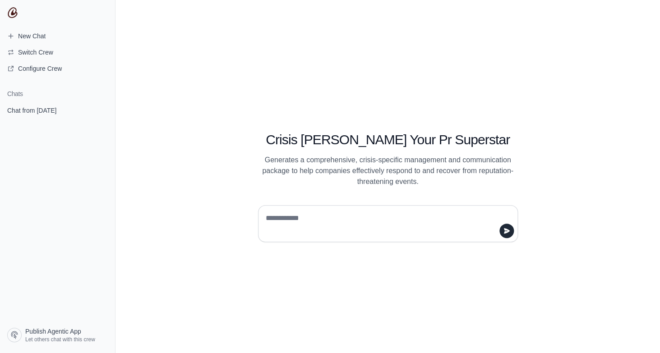
click at [388, 212] on textarea at bounding box center [385, 223] width 243 height 25
type textarea "**********"
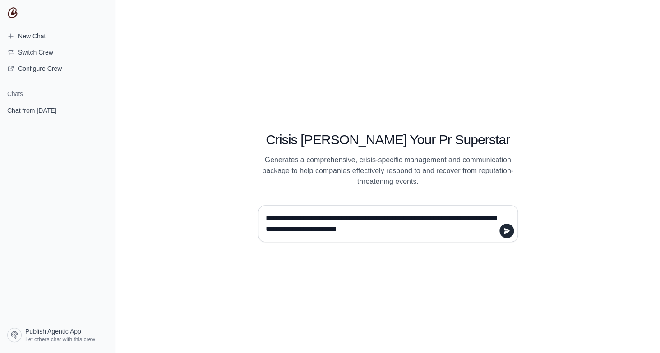
type textarea "**********"
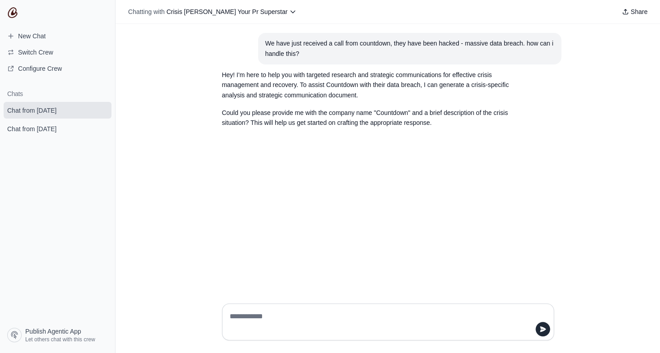
click at [309, 317] on textarea at bounding box center [385, 321] width 315 height 25
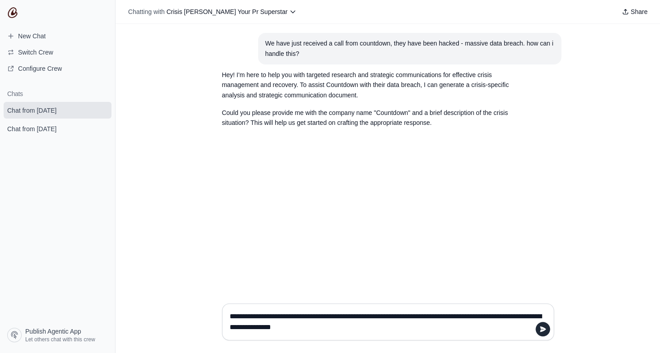
type textarea "**********"
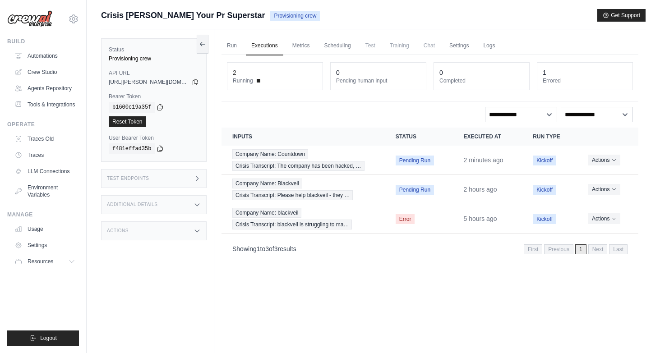
scroll to position [38, 0]
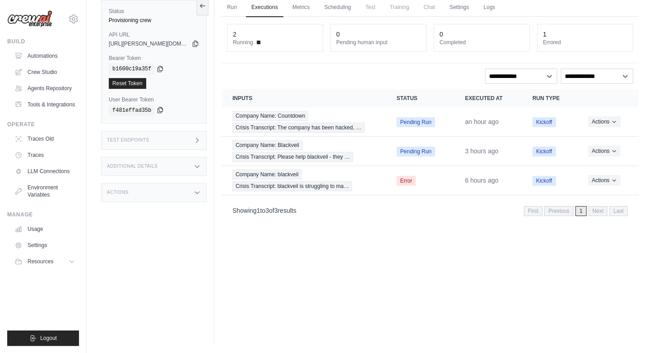
click at [164, 110] on icon at bounding box center [160, 109] width 7 height 7
click at [194, 46] on icon at bounding box center [195, 44] width 5 height 6
click at [229, 5] on link "Run" at bounding box center [231, 7] width 21 height 19
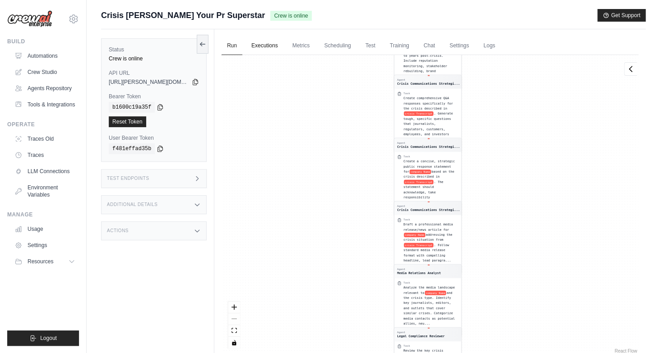
click at [274, 48] on link "Executions" at bounding box center [264, 46] width 37 height 19
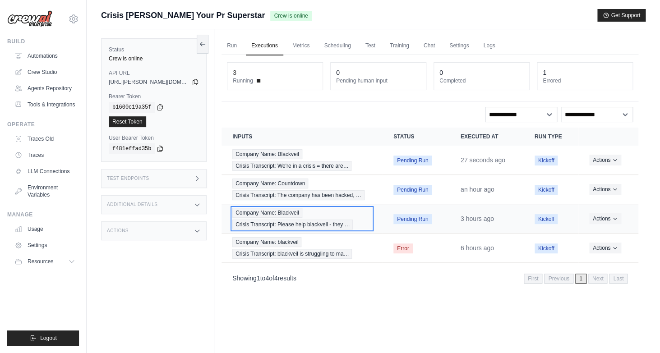
click at [323, 220] on span "Crisis Transcript: Please help blackveil - they …" at bounding box center [292, 225] width 120 height 10
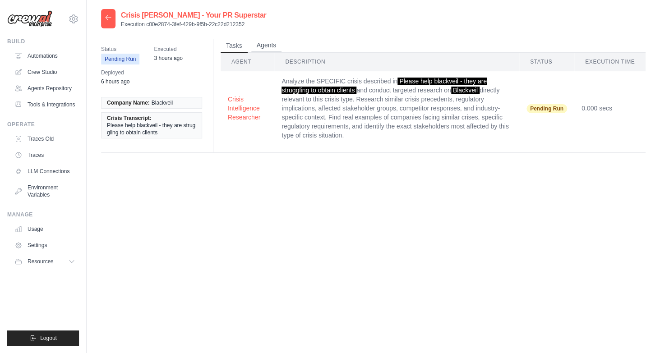
click at [268, 41] on button "Agents" at bounding box center [266, 46] width 31 height 14
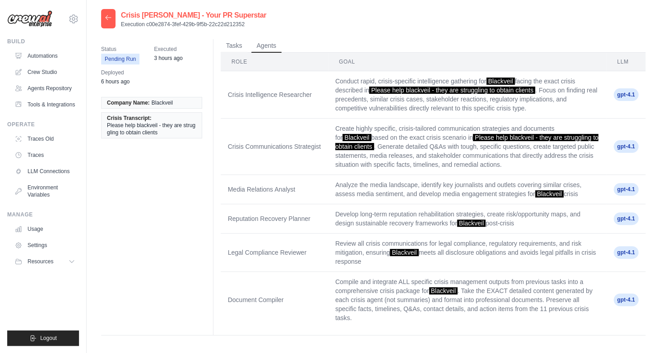
scroll to position [18, 0]
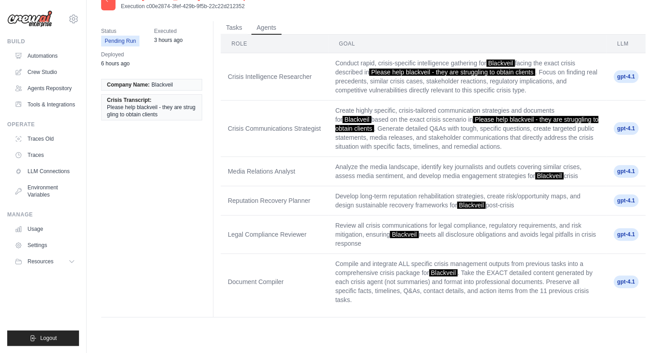
click at [107, 4] on div at bounding box center [108, 0] width 14 height 19
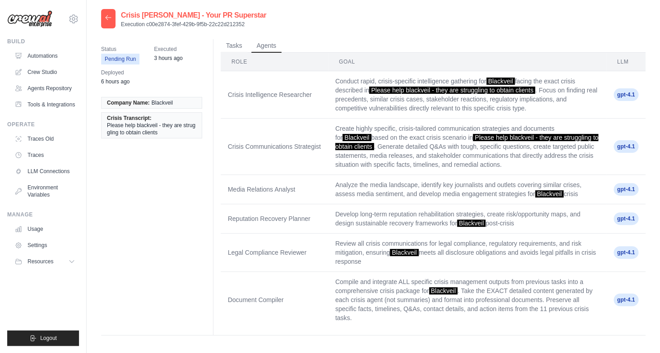
click at [106, 15] on icon at bounding box center [108, 17] width 7 height 7
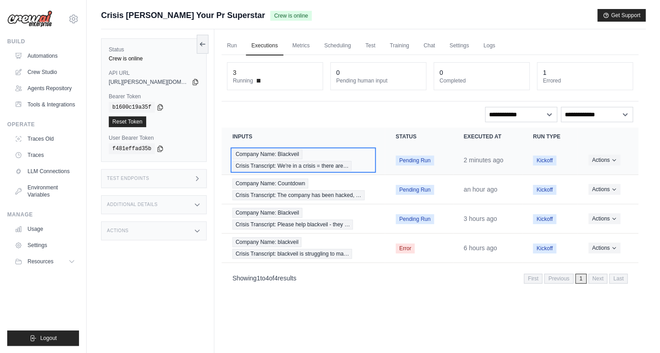
click at [273, 164] on span "Crisis Transcript: We're in a crisis = there are…" at bounding box center [291, 166] width 119 height 10
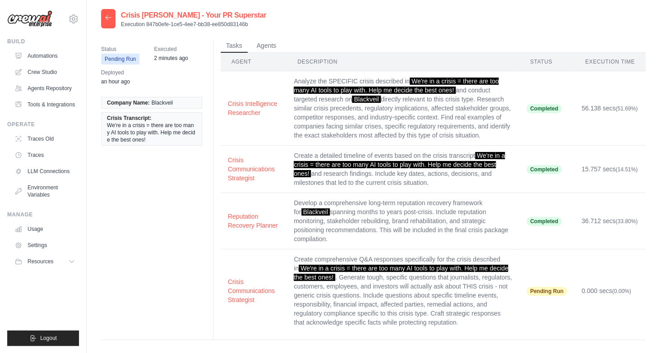
click at [447, 166] on span "We're in a crisis = there are too many AI tools to play with. Help me decide th…" at bounding box center [399, 164] width 211 height 25
click at [270, 48] on button "Agents" at bounding box center [266, 46] width 31 height 14
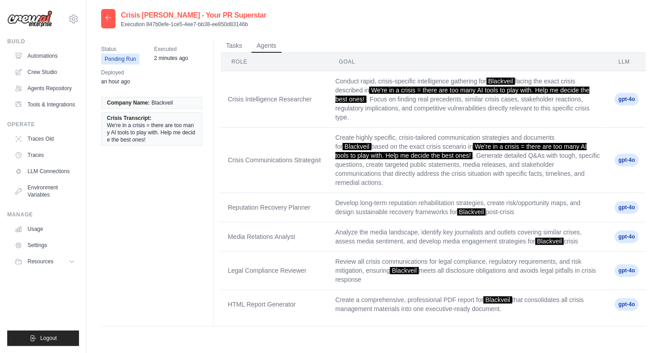
click at [103, 16] on div at bounding box center [108, 18] width 14 height 19
click at [106, 17] on icon at bounding box center [108, 17] width 5 height 4
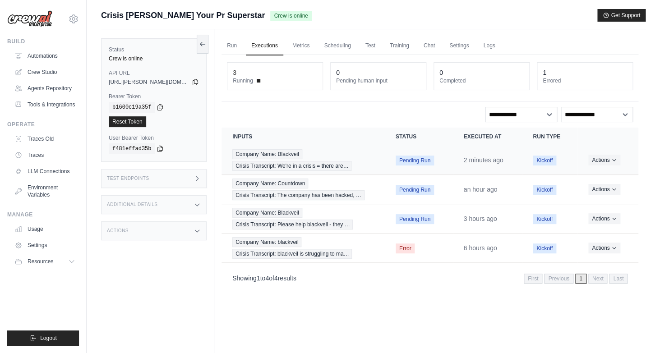
click at [404, 159] on span "Pending Run" at bounding box center [415, 161] width 38 height 10
click at [277, 153] on span "Company Name: Blackveil" at bounding box center [267, 154] width 70 height 10
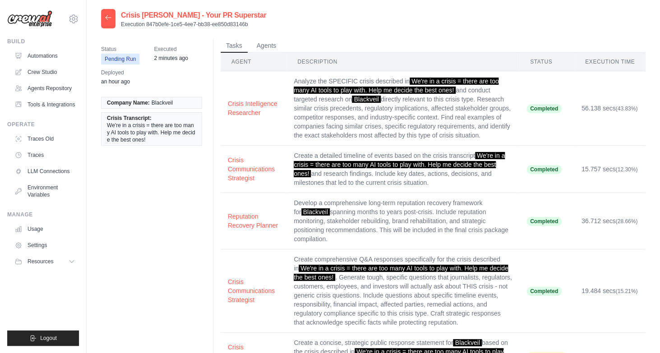
click at [103, 1] on main "Crisis [PERSON_NAME] - Your PR Superstar Execution 847b0efe-1ce5-4ee7-bb38-ee85…" at bounding box center [373, 203] width 573 height 406
click at [105, 15] on div at bounding box center [108, 18] width 14 height 19
click at [109, 24] on div at bounding box center [108, 18] width 14 height 19
click at [112, 21] on icon at bounding box center [108, 17] width 7 height 7
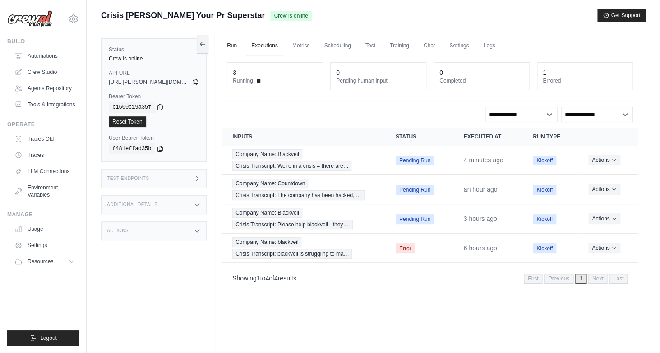
click at [232, 42] on link "Run" at bounding box center [231, 46] width 21 height 19
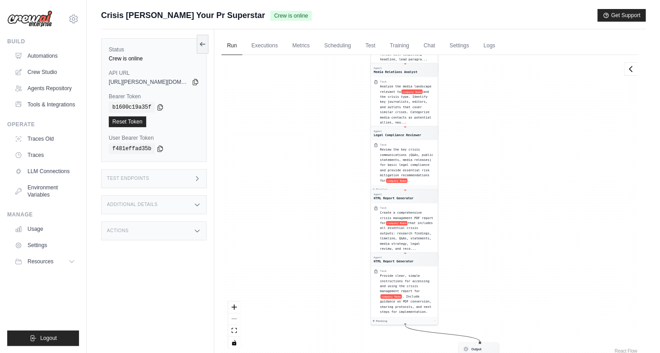
drag, startPoint x: 587, startPoint y: 180, endPoint x: 564, endPoint y: -22, distance: 202.6
click at [564, 55] on div "Agent Crisis Intelligence Researcher Task Analyze the SPECIFIC crisis described…" at bounding box center [429, 205] width 417 height 300
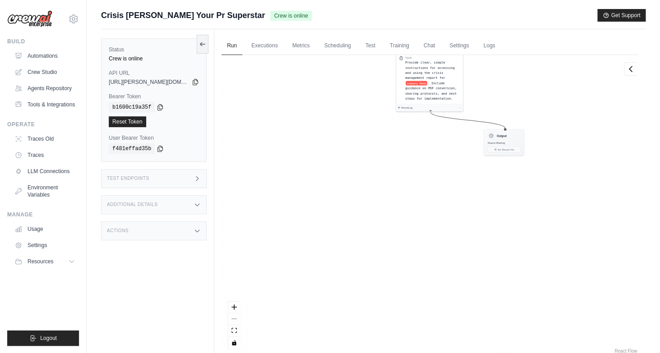
drag, startPoint x: 488, startPoint y: 153, endPoint x: 464, endPoint y: 2, distance: 152.9
click at [464, 55] on div "Agent Crisis Intelligence Researcher Task Analyze the SPECIFIC crisis described…" at bounding box center [429, 205] width 417 height 300
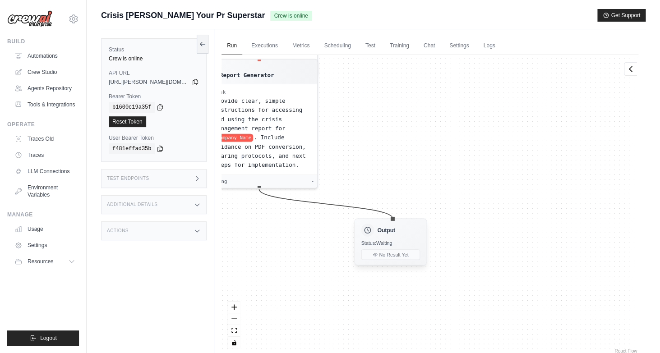
click at [374, 243] on span "Status: Waiting" at bounding box center [376, 243] width 31 height 6
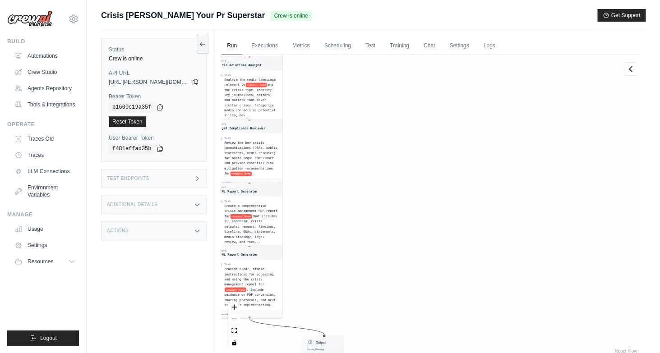
drag, startPoint x: 530, startPoint y: 282, endPoint x: 350, endPoint y: 72, distance: 276.8
click at [350, 72] on div "Agent Crisis Intelligence Researcher Task Analyze the SPECIFIC crisis described…" at bounding box center [429, 205] width 417 height 300
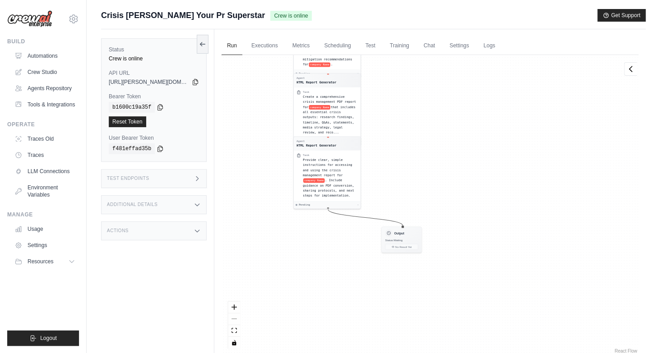
drag, startPoint x: 420, startPoint y: 296, endPoint x: 497, endPoint y: 194, distance: 128.2
click at [497, 194] on div "Agent Crisis Intelligence Researcher Task Analyze the SPECIFIC crisis described…" at bounding box center [429, 205] width 417 height 300
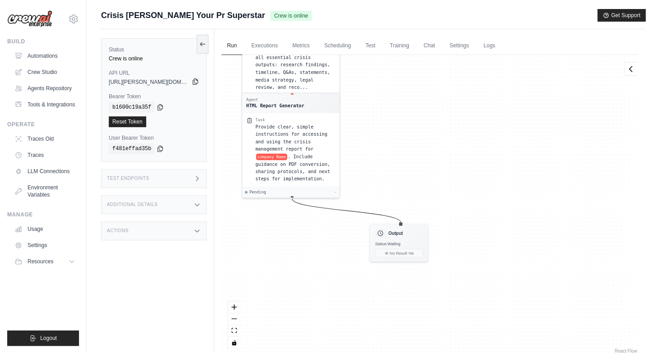
click at [196, 82] on icon at bounding box center [195, 81] width 7 height 7
click at [160, 149] on icon at bounding box center [160, 148] width 7 height 7
click at [272, 44] on link "Executions" at bounding box center [264, 46] width 37 height 19
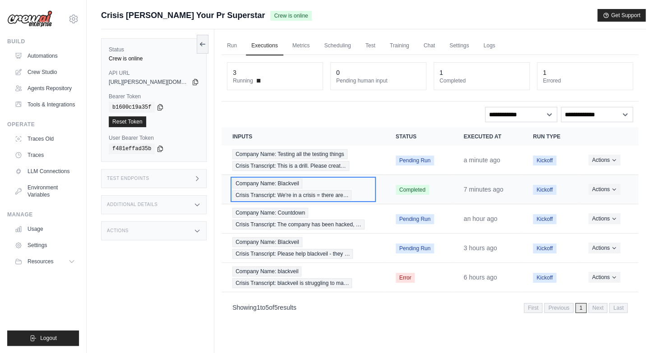
click at [307, 189] on div "Company Name: Blackveil Crisis Transcript: We're in a crisis = there are…" at bounding box center [303, 190] width 142 height 22
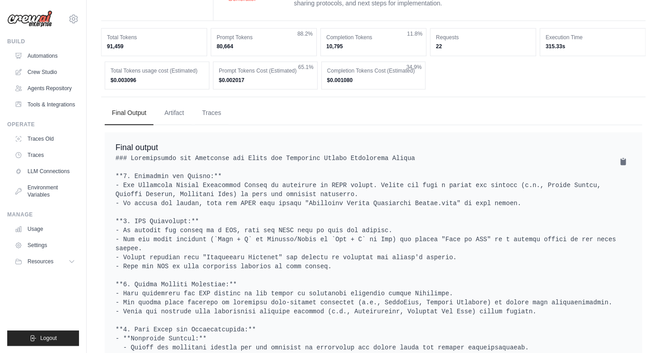
scroll to position [590, 0]
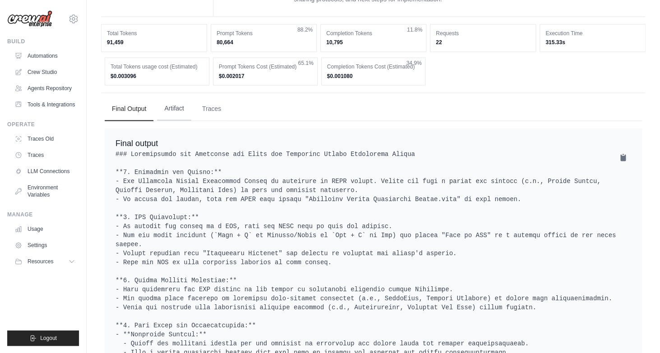
click at [177, 103] on button "Artifact" at bounding box center [174, 108] width 34 height 24
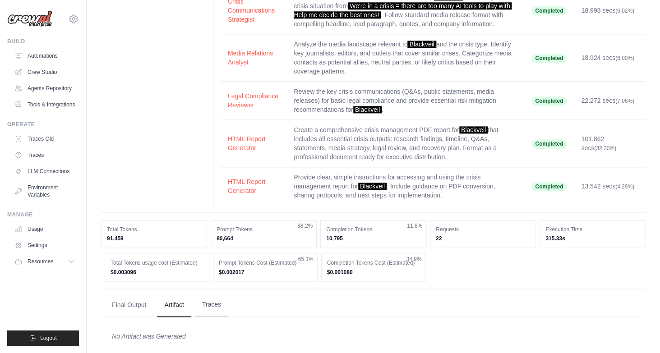
click at [215, 299] on button "Traces" at bounding box center [211, 304] width 33 height 24
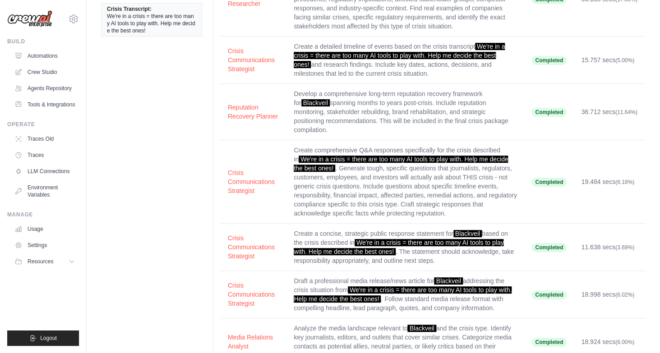
scroll to position [0, 0]
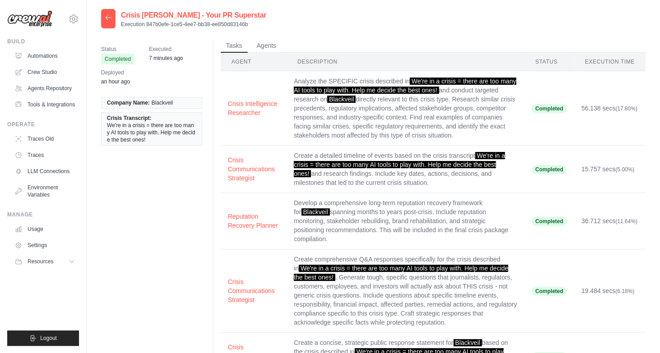
click at [267, 55] on th "Agent" at bounding box center [254, 62] width 66 height 18
click at [263, 42] on button "Agents" at bounding box center [266, 46] width 31 height 14
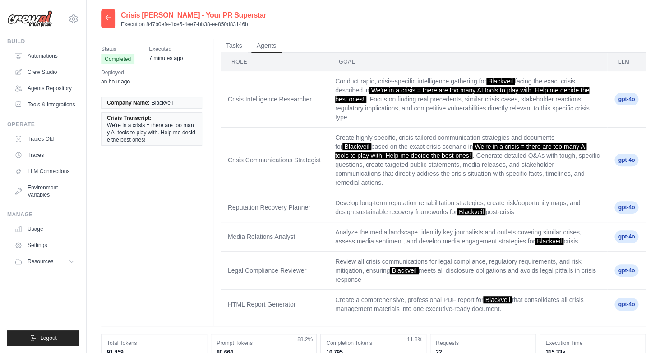
click at [109, 20] on icon at bounding box center [108, 17] width 7 height 7
